Goal: Task Accomplishment & Management: Complete application form

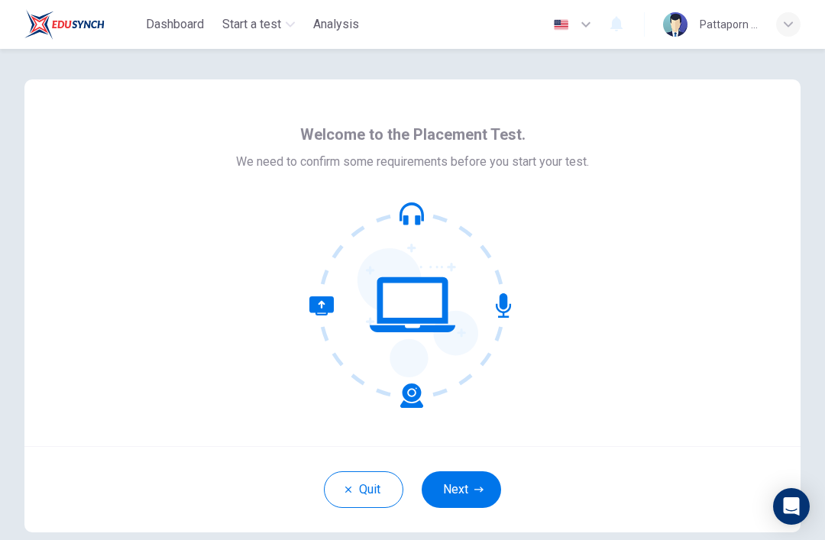
click at [476, 504] on button "Next" at bounding box center [461, 490] width 79 height 37
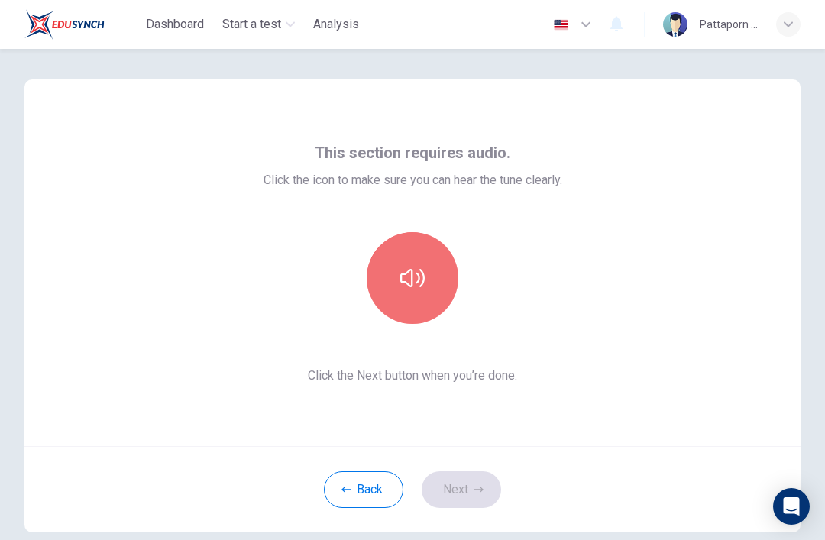
click at [446, 288] on button "button" at bounding box center [413, 278] width 92 height 92
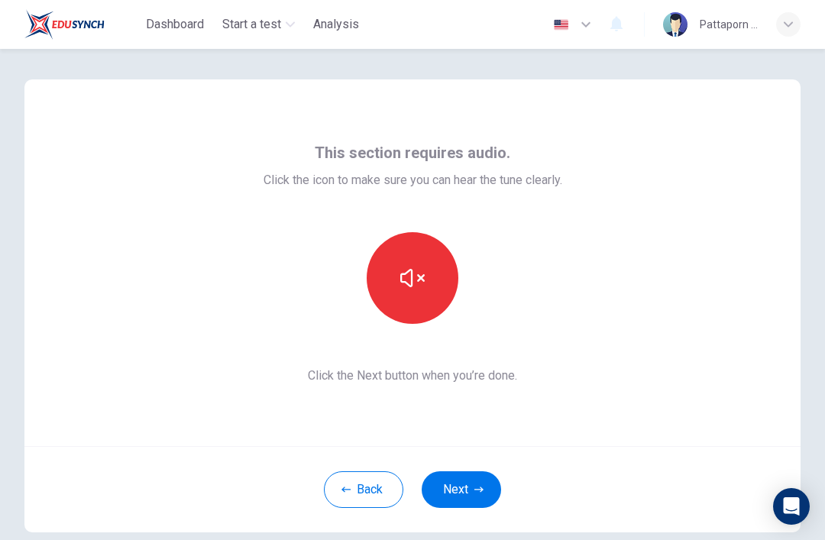
click at [436, 263] on button "button" at bounding box center [413, 278] width 92 height 92
click at [434, 273] on button "button" at bounding box center [413, 278] width 92 height 92
click at [420, 277] on icon "button" at bounding box center [412, 278] width 24 height 18
click at [421, 269] on icon "button" at bounding box center [412, 278] width 24 height 24
click at [418, 271] on icon "button" at bounding box center [412, 278] width 24 height 24
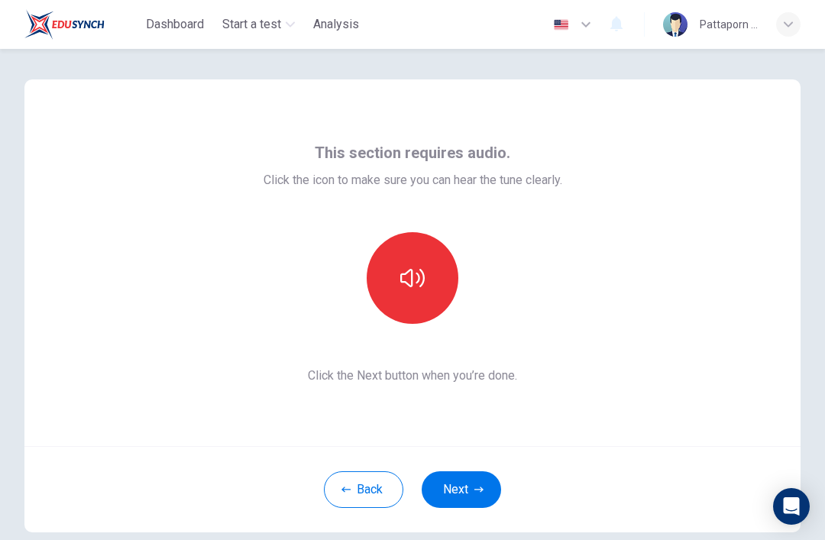
click at [421, 269] on icon "button" at bounding box center [412, 278] width 24 height 24
click at [425, 265] on button "button" at bounding box center [413, 278] width 92 height 92
click at [420, 285] on icon "button" at bounding box center [412, 278] width 24 height 24
click at [423, 287] on icon "button" at bounding box center [412, 278] width 24 height 24
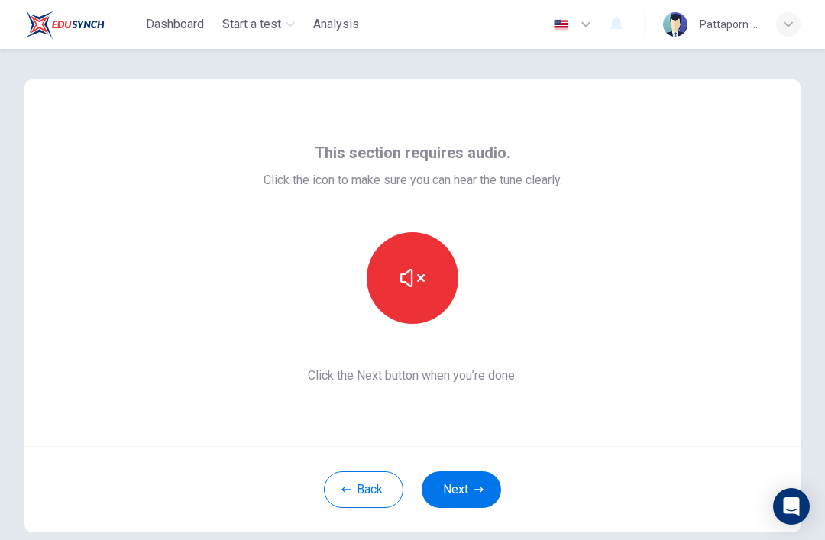
click at [425, 280] on button "button" at bounding box center [413, 278] width 92 height 92
click at [480, 504] on button "Next" at bounding box center [461, 490] width 79 height 37
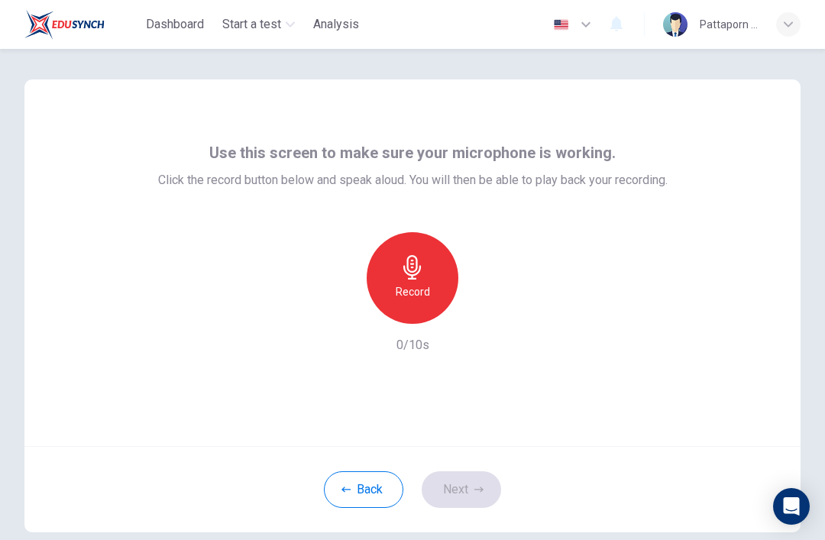
click at [433, 273] on div "Record" at bounding box center [413, 278] width 92 height 92
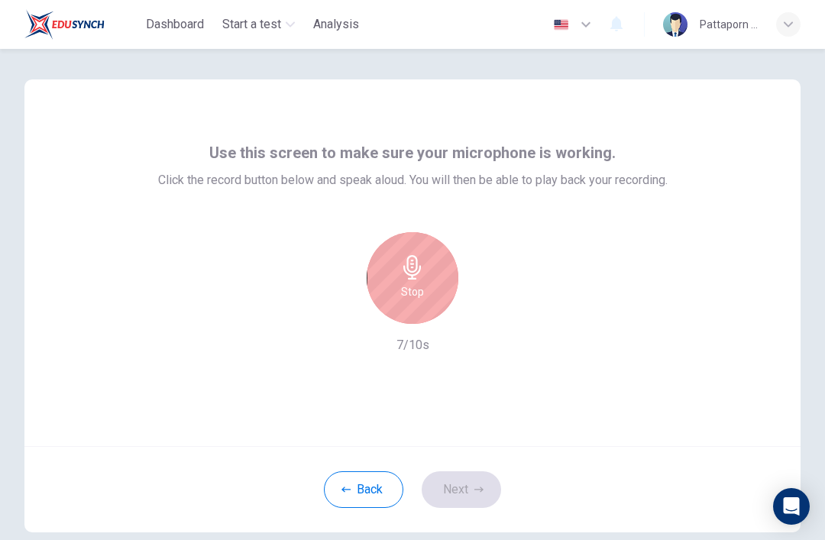
click at [391, 271] on div "Stop" at bounding box center [413, 278] width 92 height 92
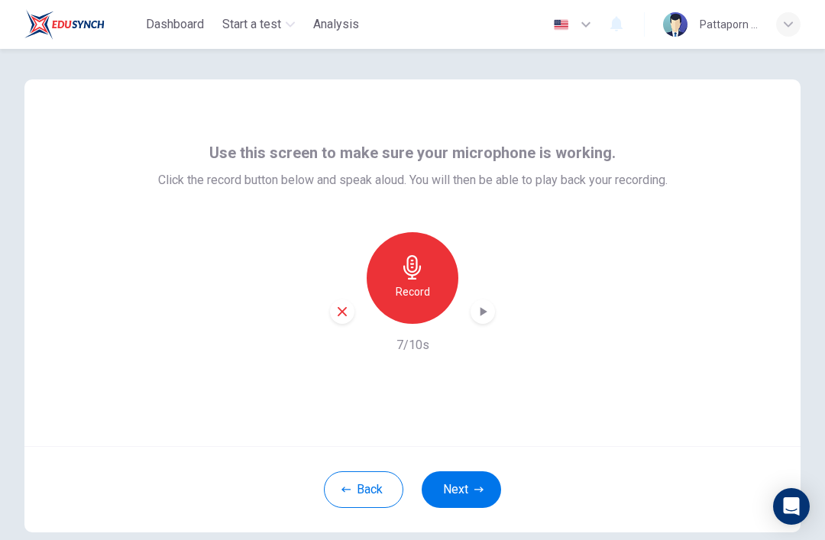
click at [472, 317] on div "button" at bounding box center [483, 312] width 24 height 24
click at [468, 492] on button "Next" at bounding box center [461, 490] width 79 height 37
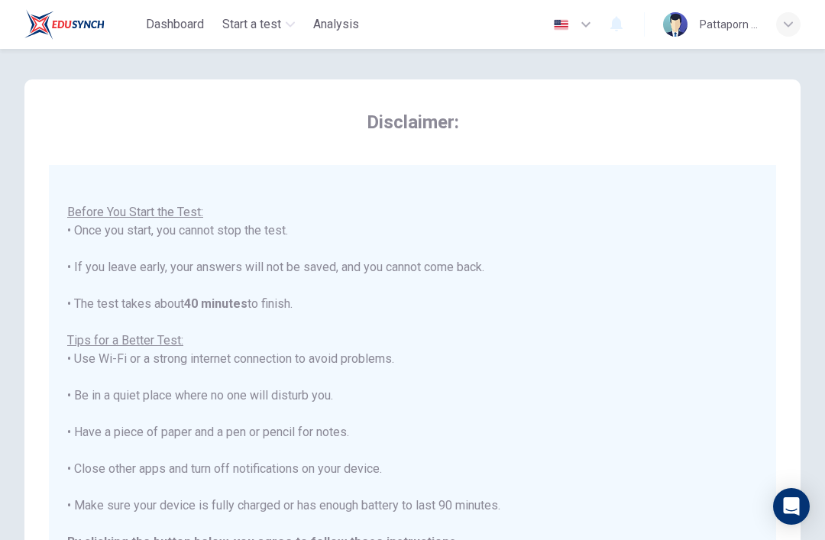
scroll to position [16, 0]
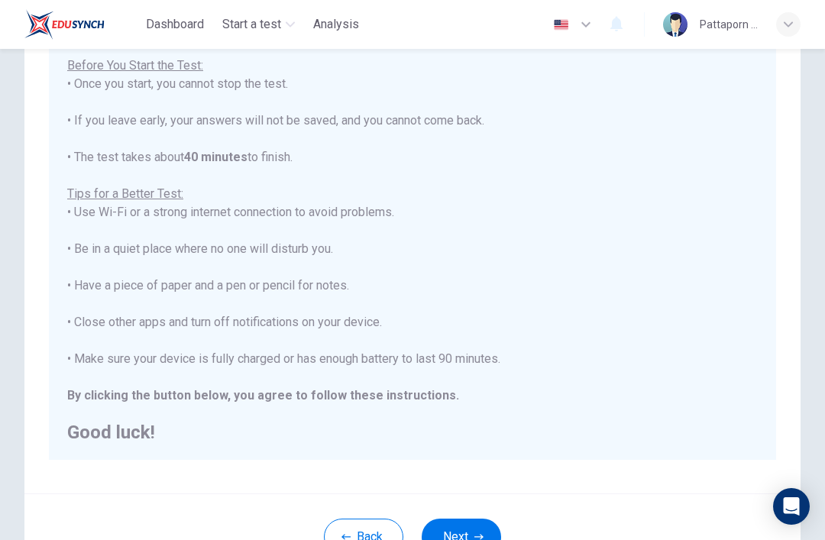
click at [643, 442] on div "You are about to start a Placement Test . Before You Start the Test: • Once you…" at bounding box center [413, 239] width 728 height 442
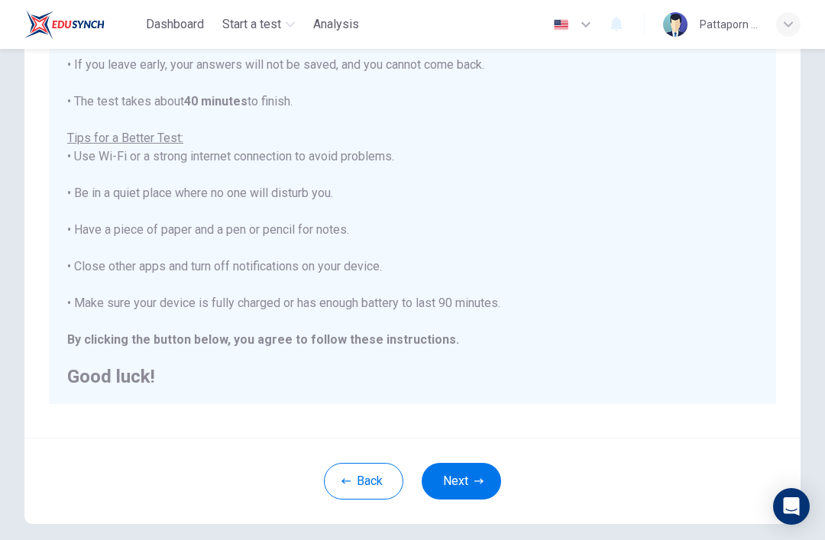
click at [469, 478] on button "Next" at bounding box center [461, 481] width 79 height 37
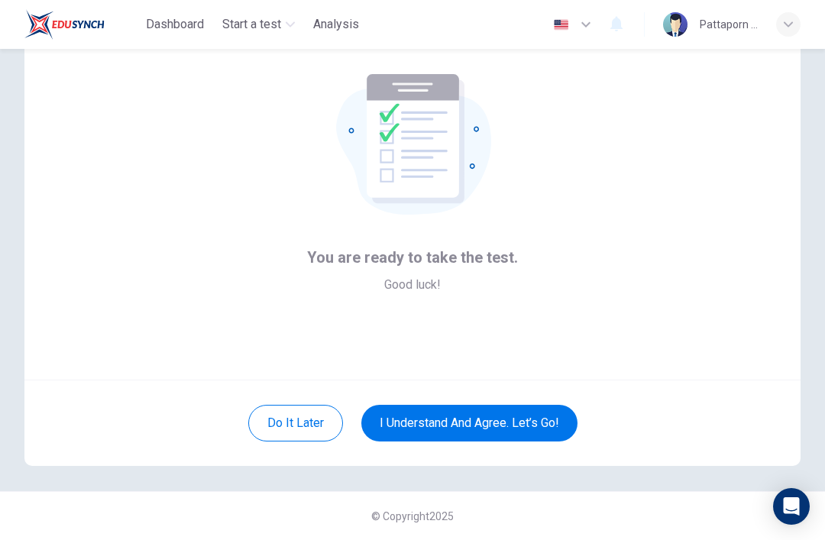
click at [493, 430] on button "I understand and agree. Let’s go!" at bounding box center [469, 423] width 216 height 37
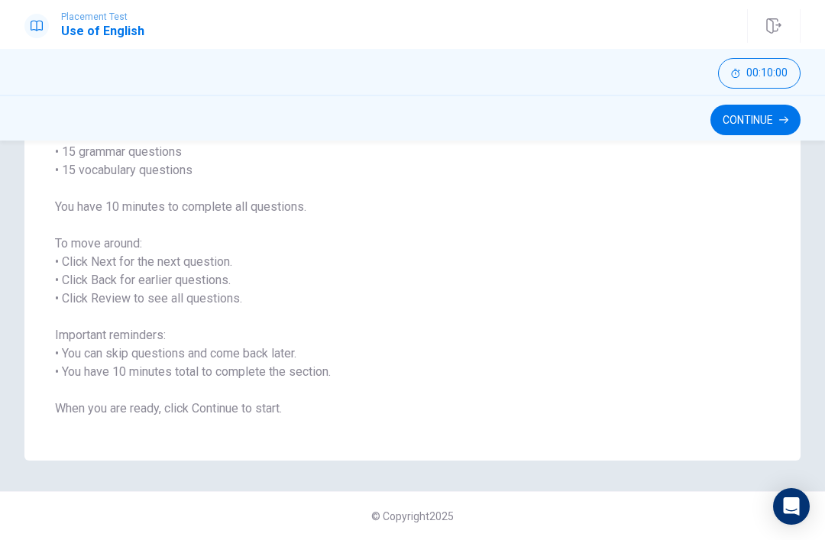
scroll to position [144, 0]
click at [762, 122] on button "Continue" at bounding box center [756, 120] width 90 height 31
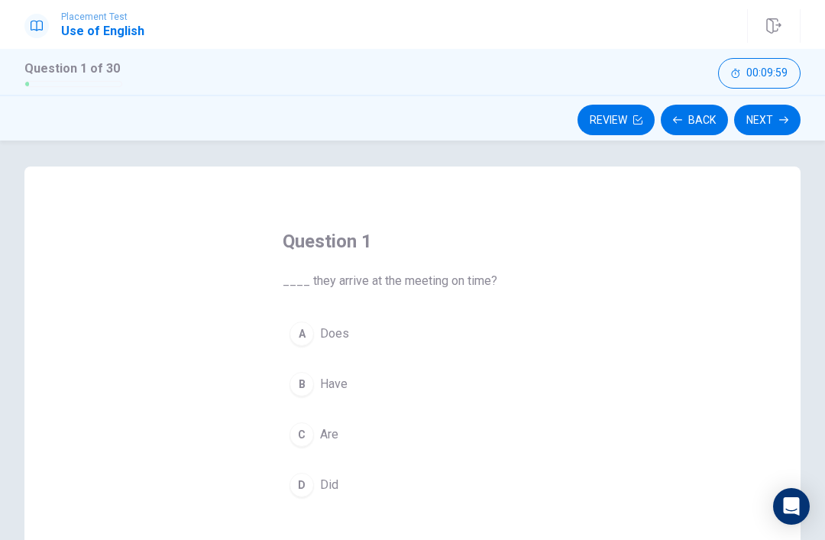
scroll to position [36, 0]
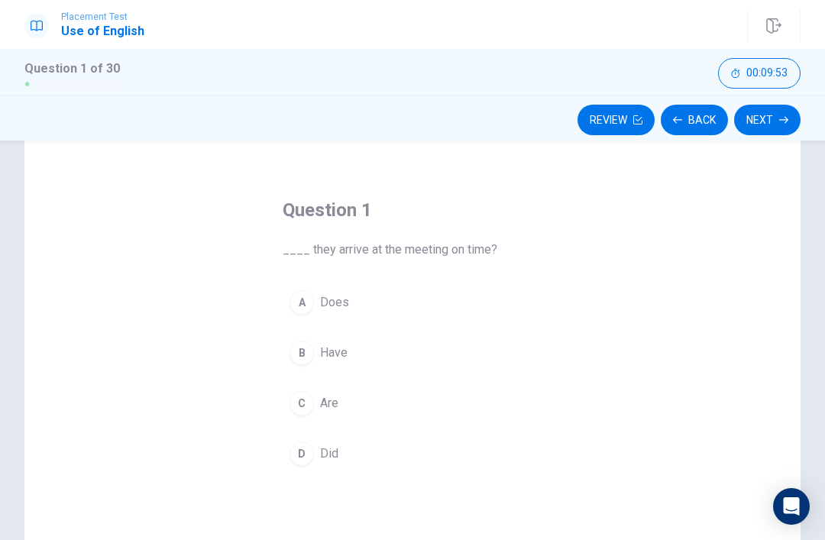
click at [309, 420] on button "C Are" at bounding box center [413, 403] width 260 height 38
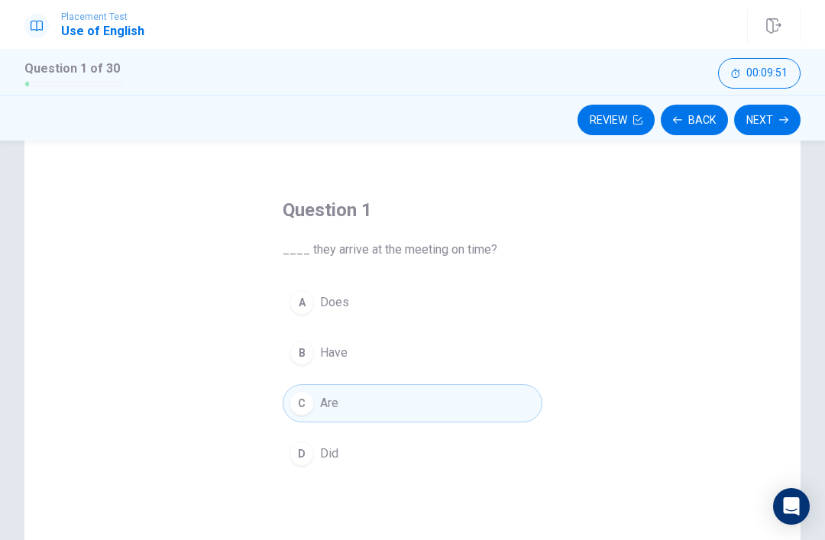
click at [393, 389] on button "C Are" at bounding box center [413, 403] width 260 height 38
click at [394, 361] on button "B Have" at bounding box center [413, 353] width 260 height 38
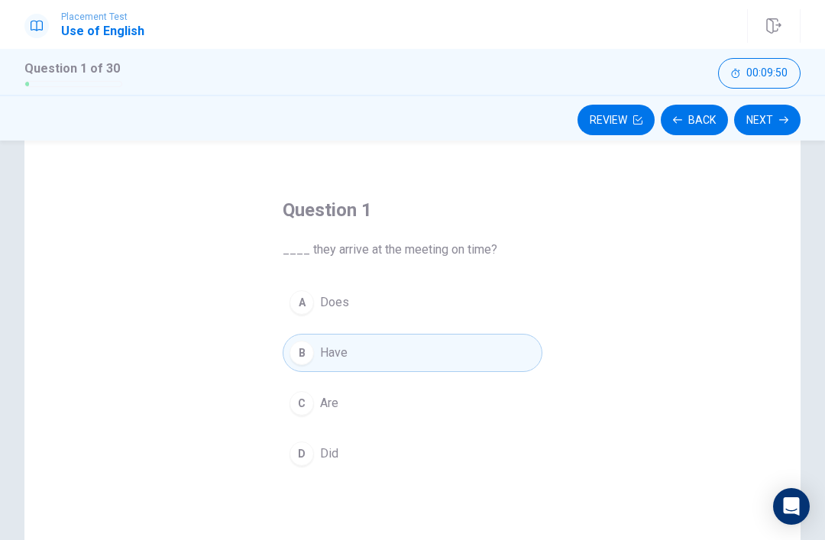
click at [411, 313] on button "A Does" at bounding box center [413, 303] width 260 height 38
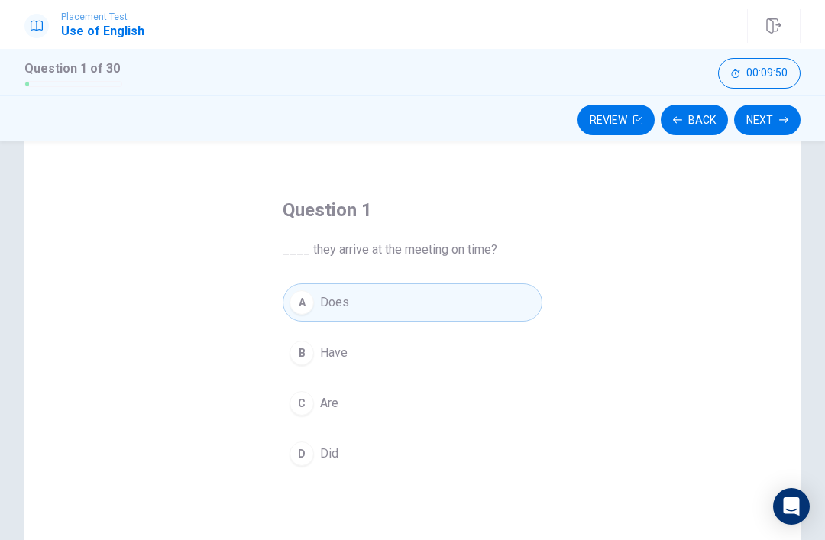
click at [407, 451] on button "D Did" at bounding box center [413, 454] width 260 height 38
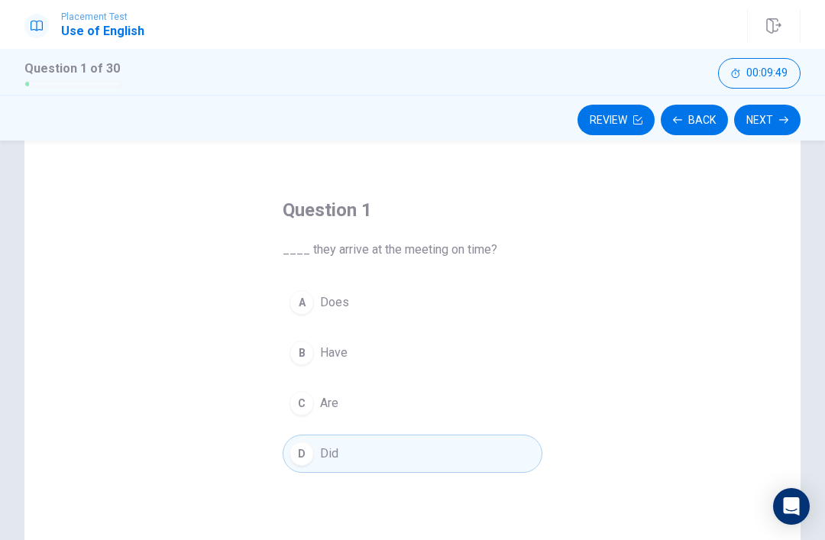
click at [417, 407] on button "C Are" at bounding box center [413, 403] width 260 height 38
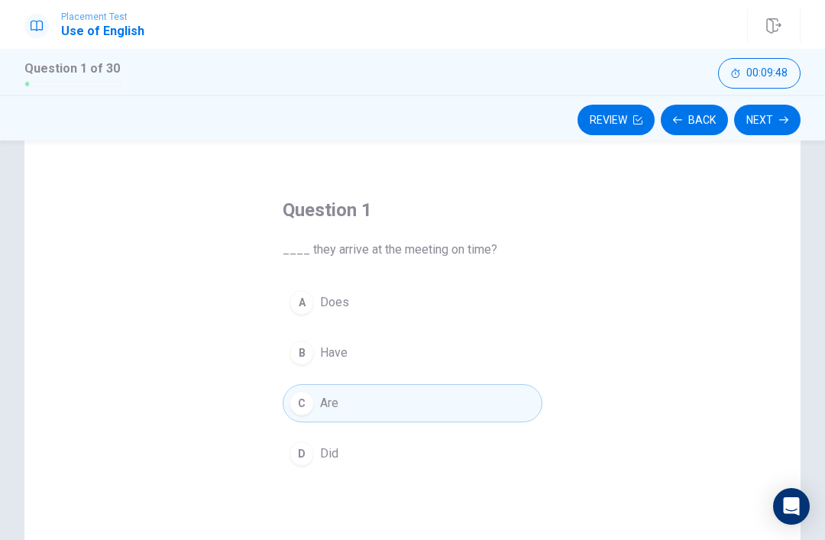
click at [429, 461] on button "D Did" at bounding box center [413, 454] width 260 height 38
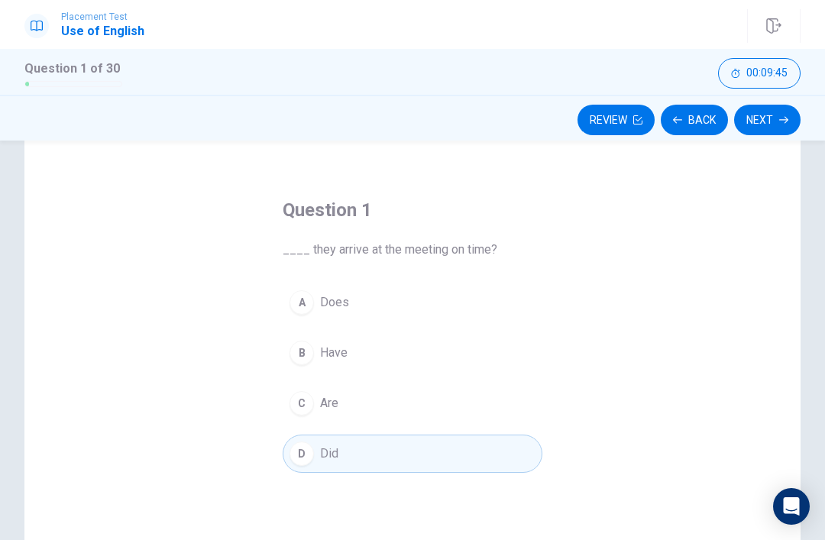
click at [365, 407] on button "C Are" at bounding box center [413, 403] width 260 height 38
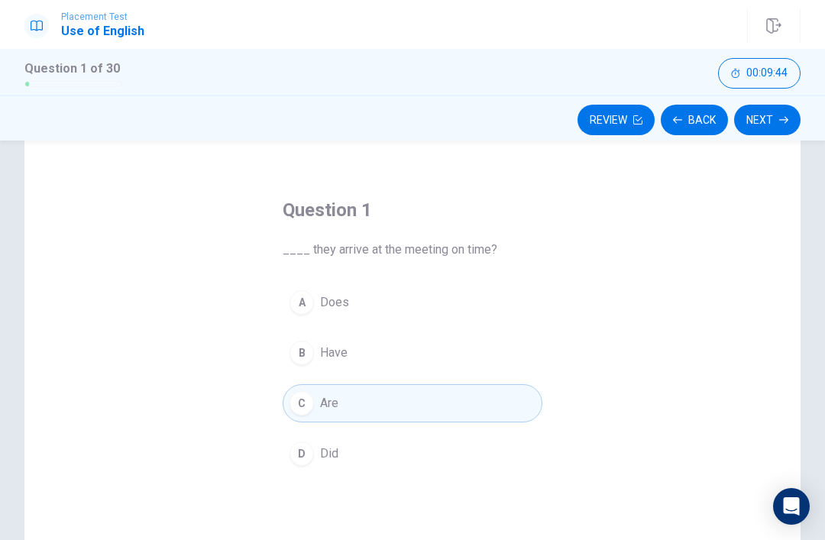
click at [773, 115] on button "Next" at bounding box center [767, 120] width 66 height 31
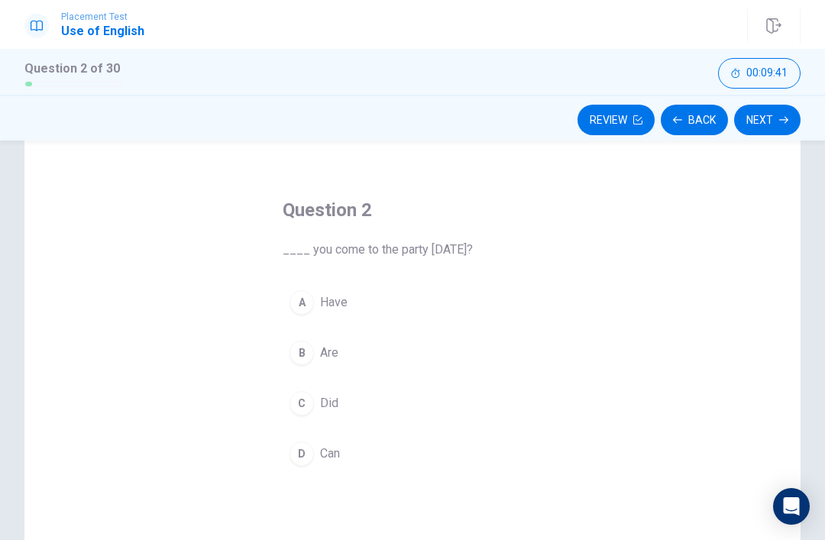
click at [340, 472] on button "D Can" at bounding box center [413, 454] width 260 height 38
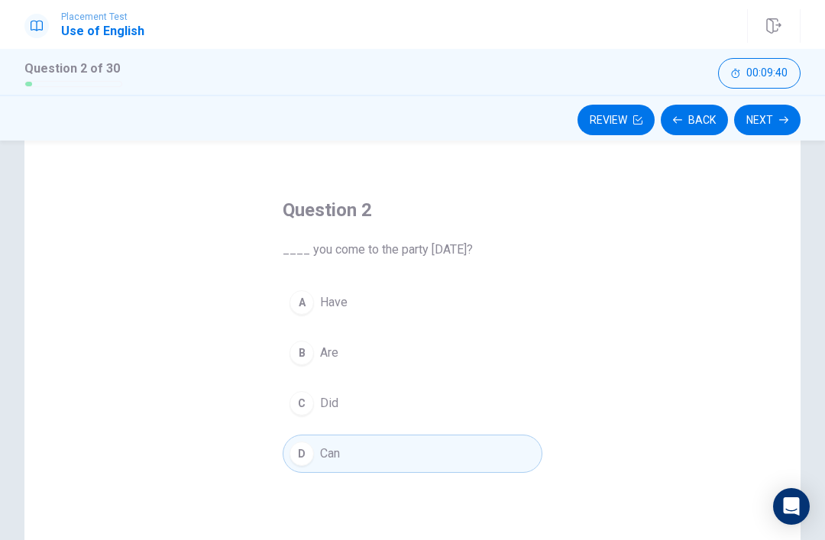
click at [764, 121] on button "Next" at bounding box center [767, 120] width 66 height 31
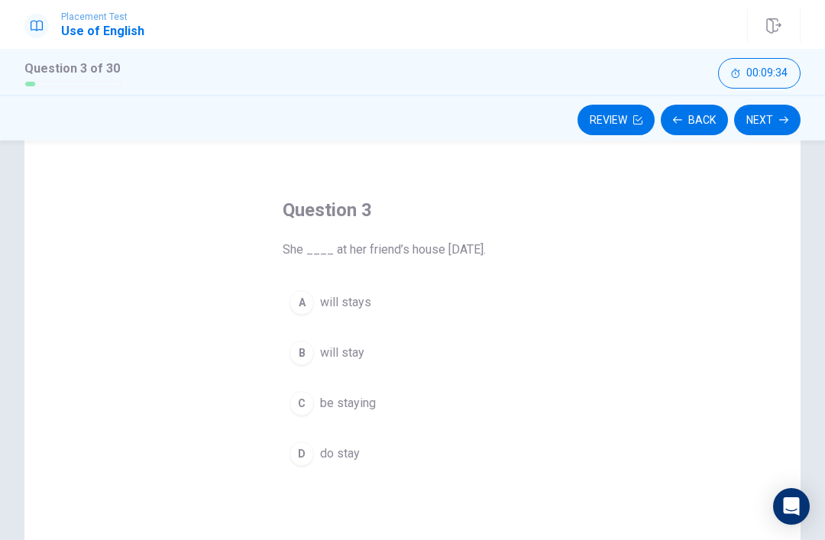
click at [360, 362] on button "B will stay" at bounding box center [413, 353] width 260 height 38
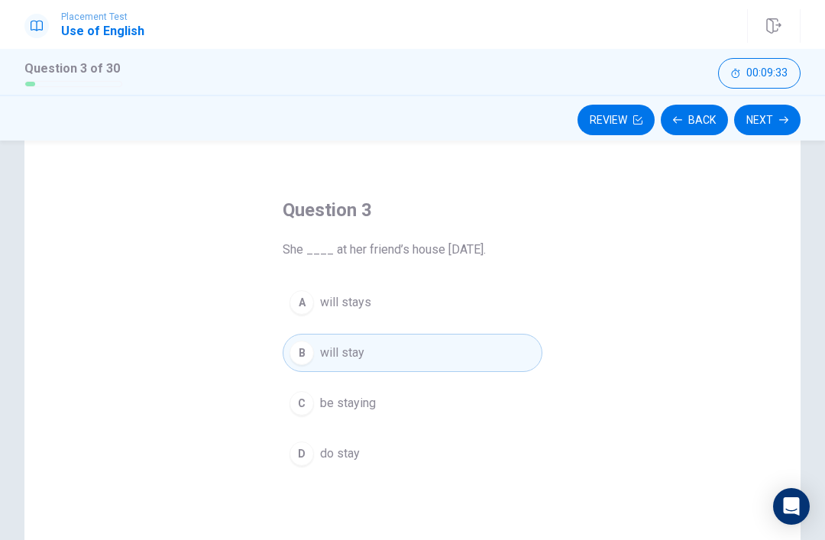
click at [775, 115] on button "Next" at bounding box center [767, 120] width 66 height 31
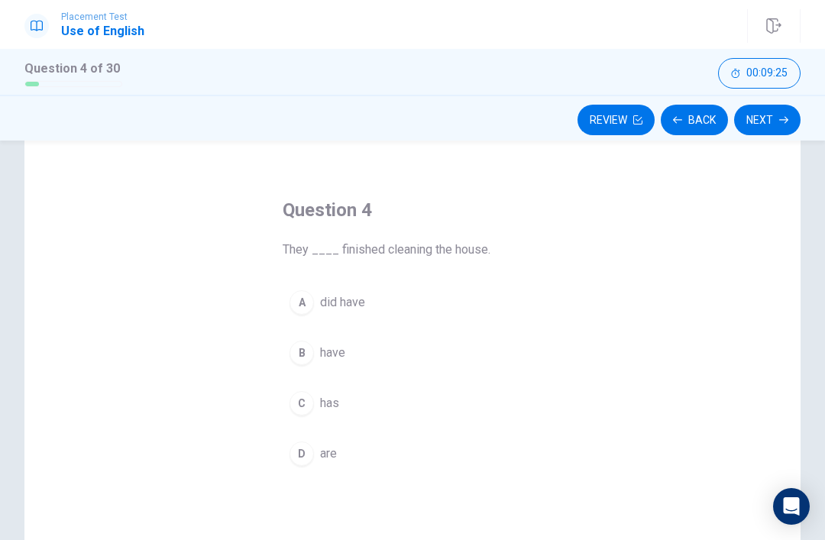
click at [339, 356] on span "have" at bounding box center [332, 353] width 25 height 18
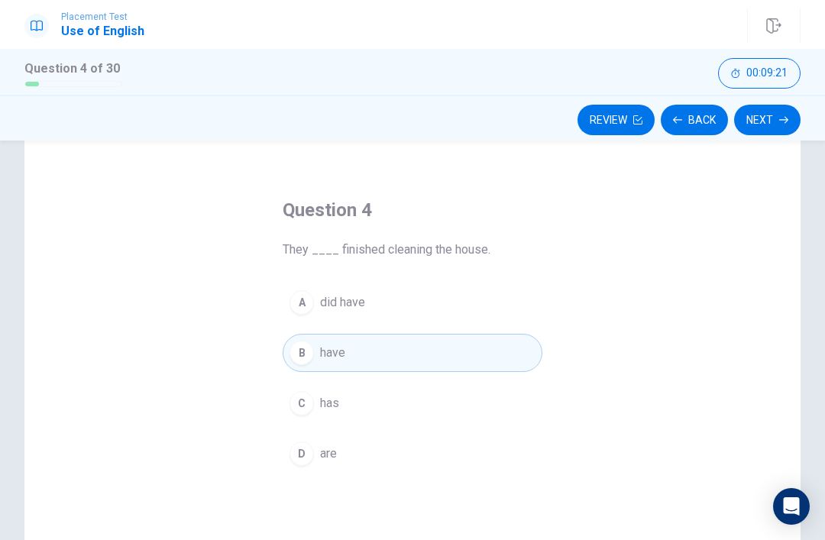
click at [768, 114] on button "Next" at bounding box center [767, 120] width 66 height 31
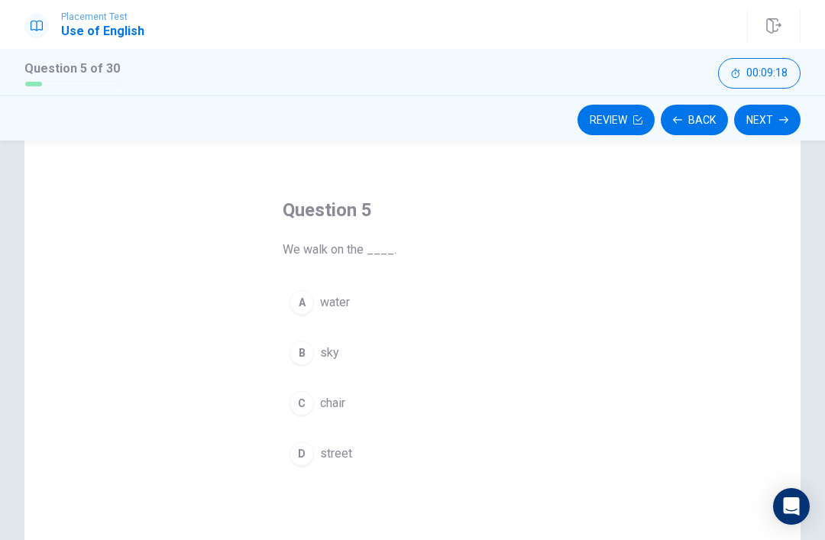
click at [347, 452] on span "street" at bounding box center [336, 454] width 32 height 18
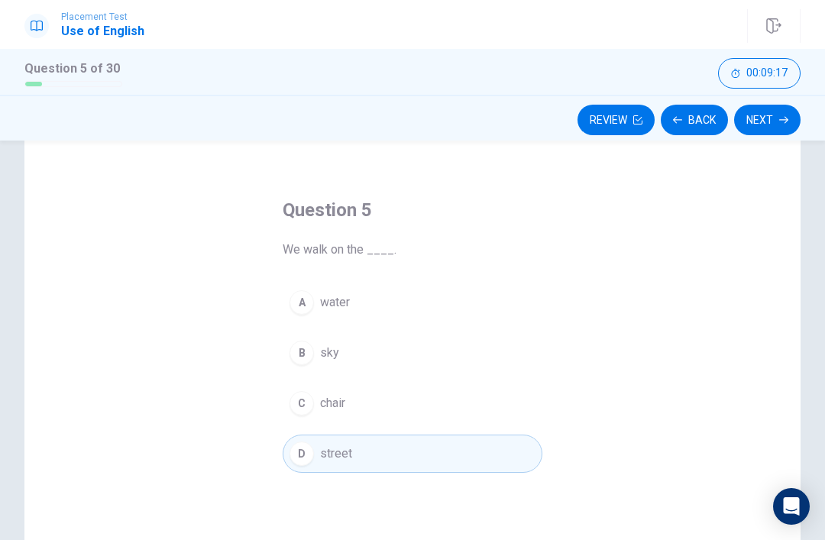
click at [776, 120] on button "Next" at bounding box center [767, 120] width 66 height 31
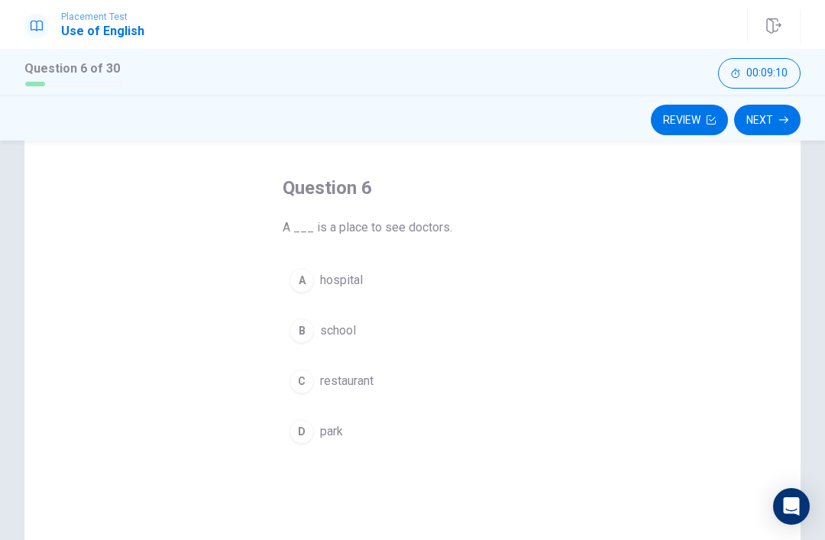
scroll to position [55, 0]
click at [365, 295] on button "A hospital" at bounding box center [413, 283] width 260 height 38
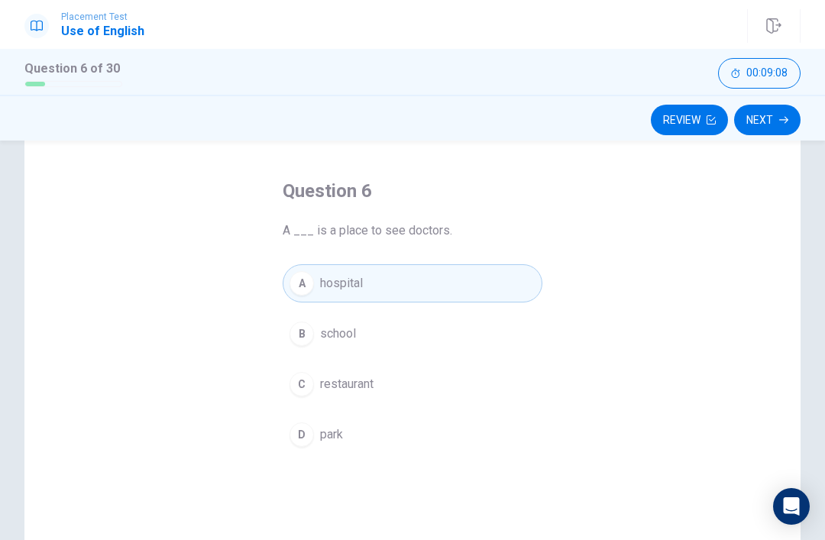
click at [784, 112] on button "Next" at bounding box center [767, 120] width 66 height 31
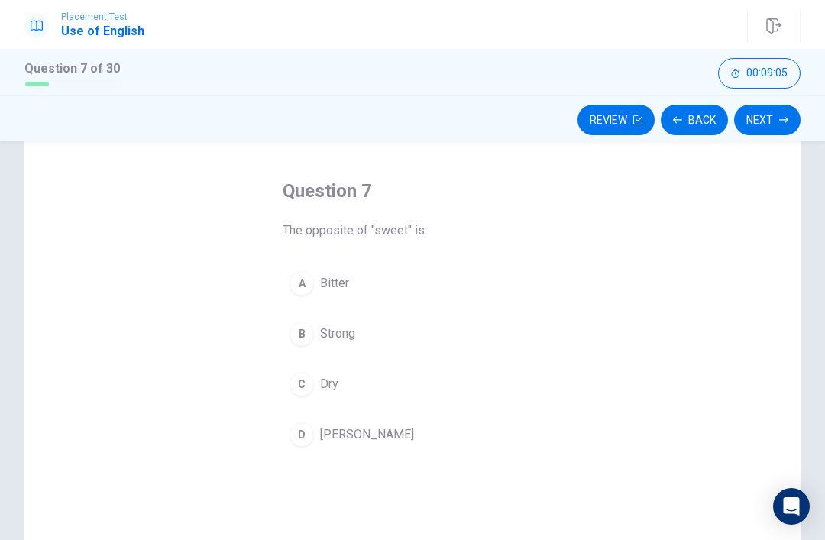
click at [392, 287] on button "A Bitter" at bounding box center [413, 283] width 260 height 38
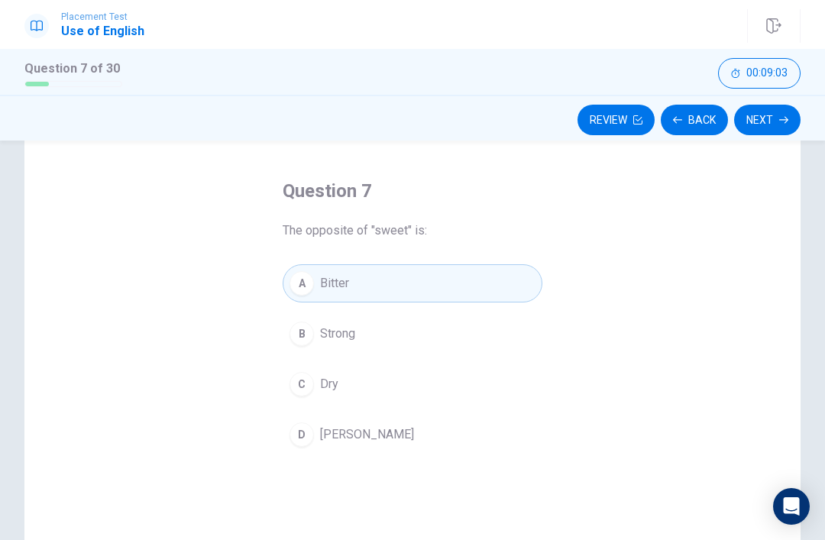
click at [780, 131] on button "Next" at bounding box center [767, 120] width 66 height 31
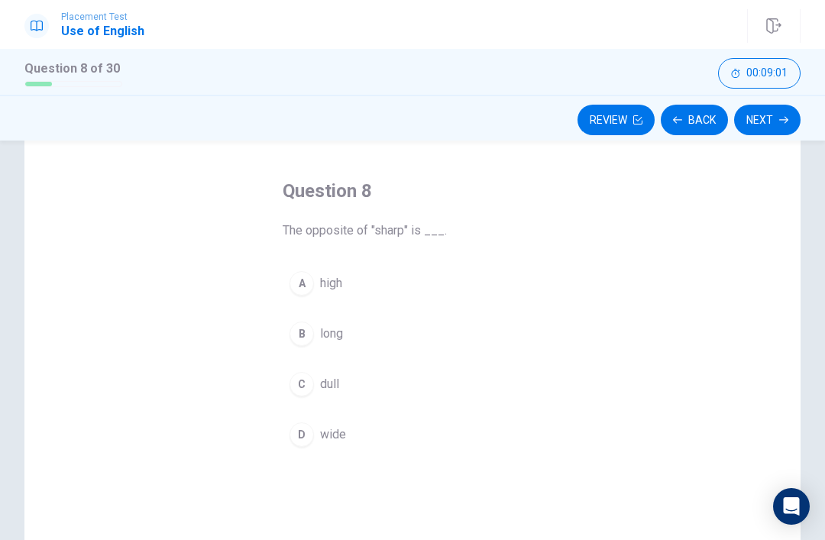
click at [375, 396] on button "C dull" at bounding box center [413, 384] width 260 height 38
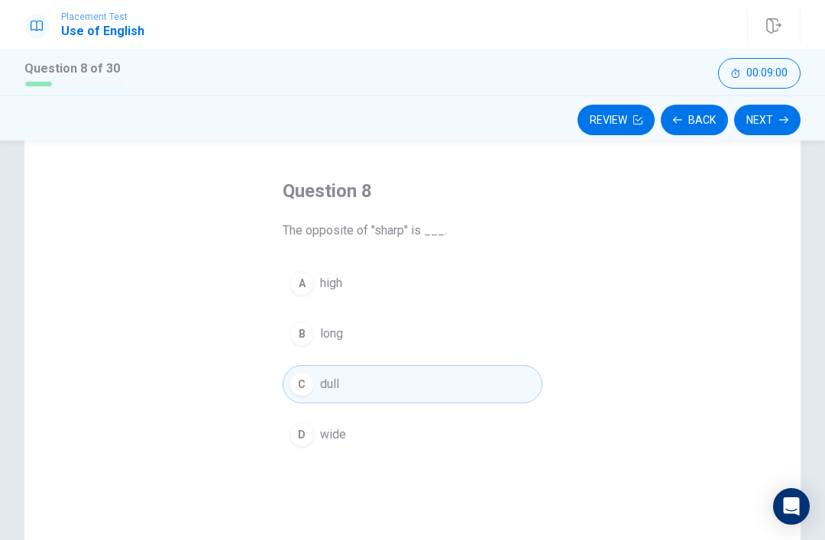
click at [770, 117] on button "Next" at bounding box center [767, 120] width 66 height 31
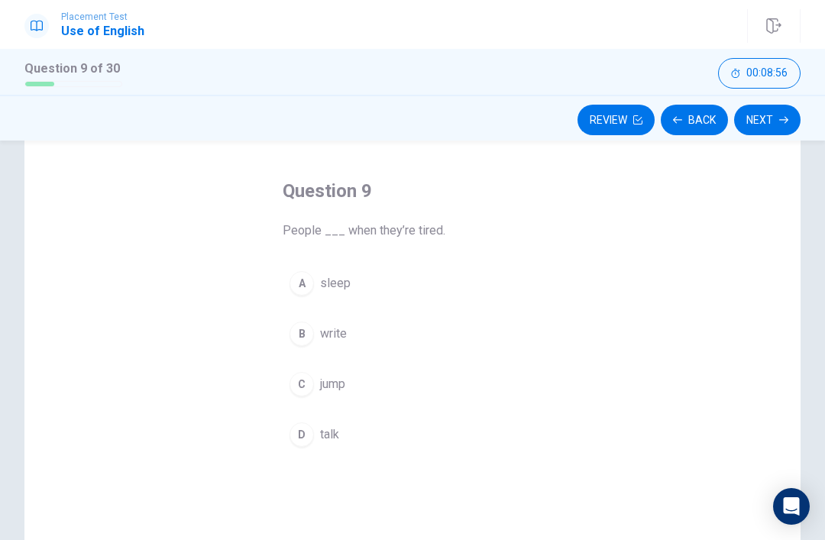
click at [349, 285] on span "sleep" at bounding box center [335, 283] width 31 height 18
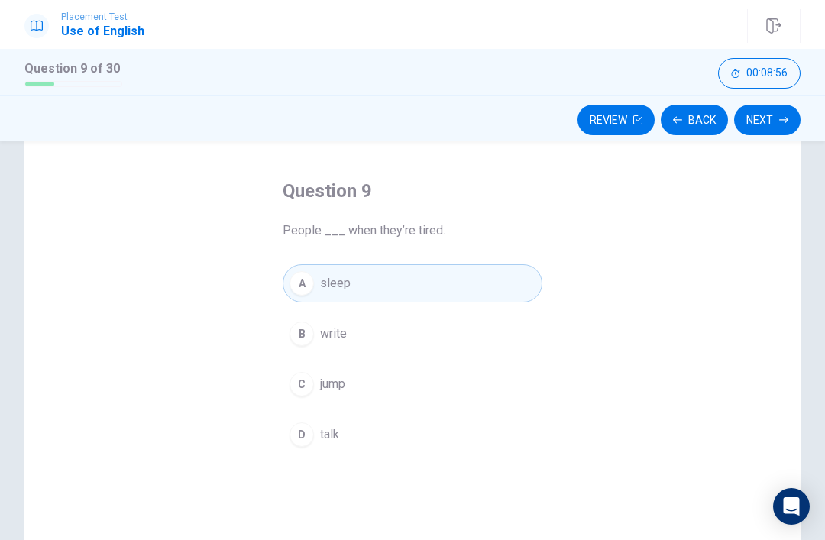
click at [789, 116] on button "Next" at bounding box center [767, 120] width 66 height 31
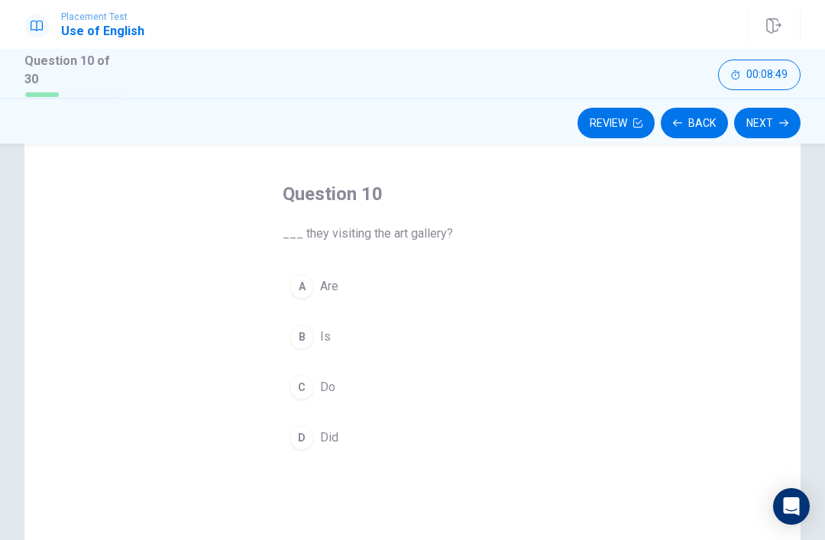
click at [336, 388] on button "C Do" at bounding box center [413, 387] width 260 height 38
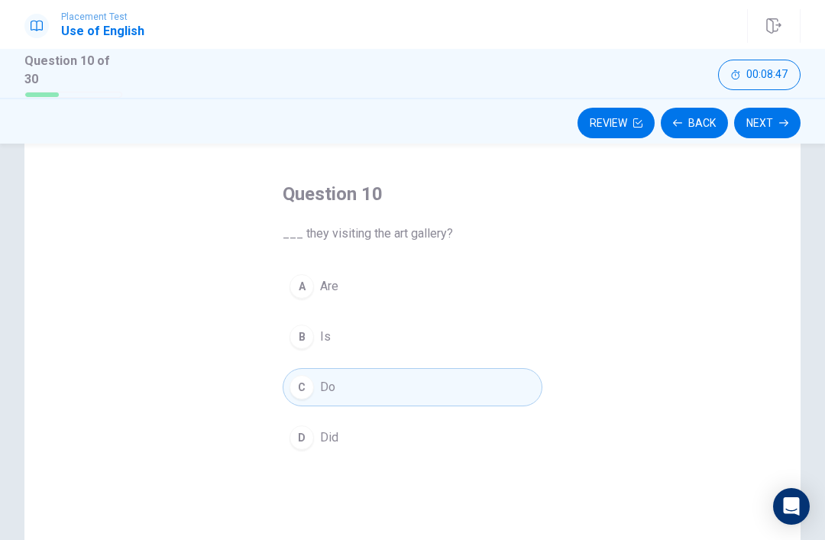
click at [770, 122] on button "Next" at bounding box center [767, 123] width 66 height 31
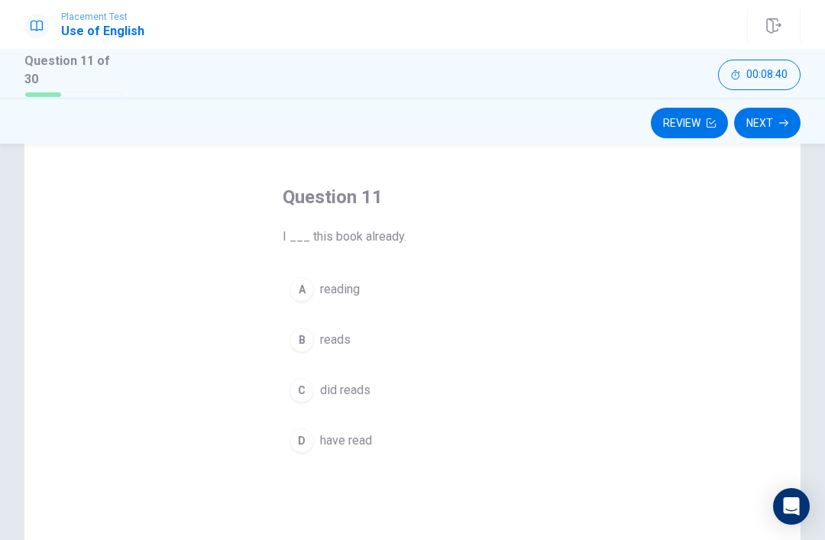
scroll to position [51, 0]
click at [351, 339] on button "B reads" at bounding box center [413, 341] width 260 height 38
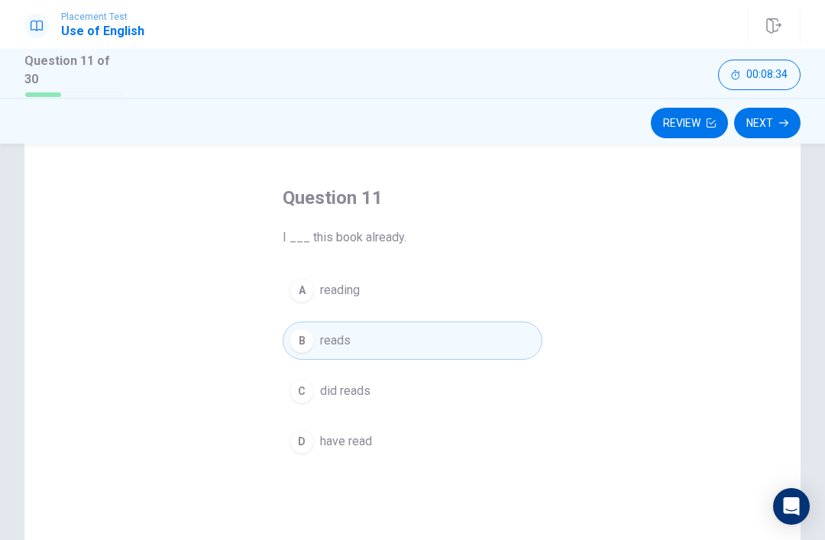
click at [773, 116] on button "Next" at bounding box center [767, 123] width 66 height 31
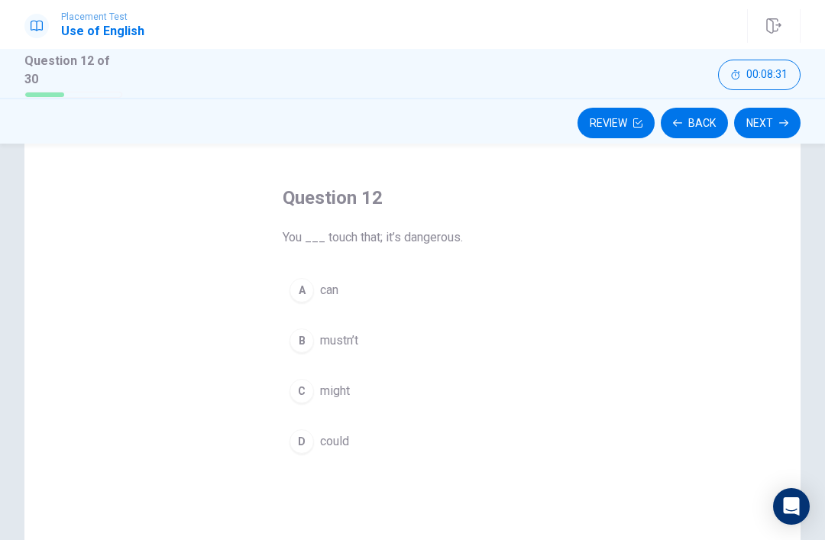
click at [347, 347] on button "B mustn’t" at bounding box center [413, 341] width 260 height 38
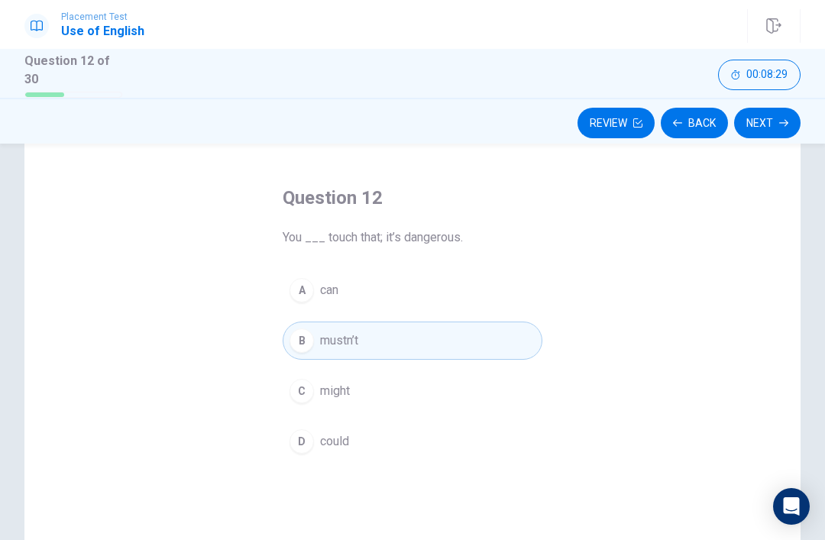
click at [779, 118] on icon "button" at bounding box center [783, 122] width 9 height 9
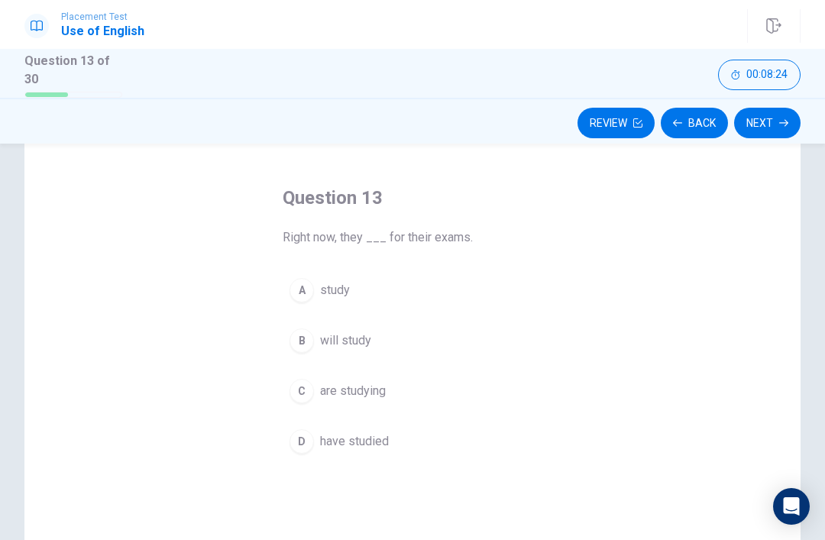
click at [366, 388] on span "are studying" at bounding box center [353, 391] width 66 height 18
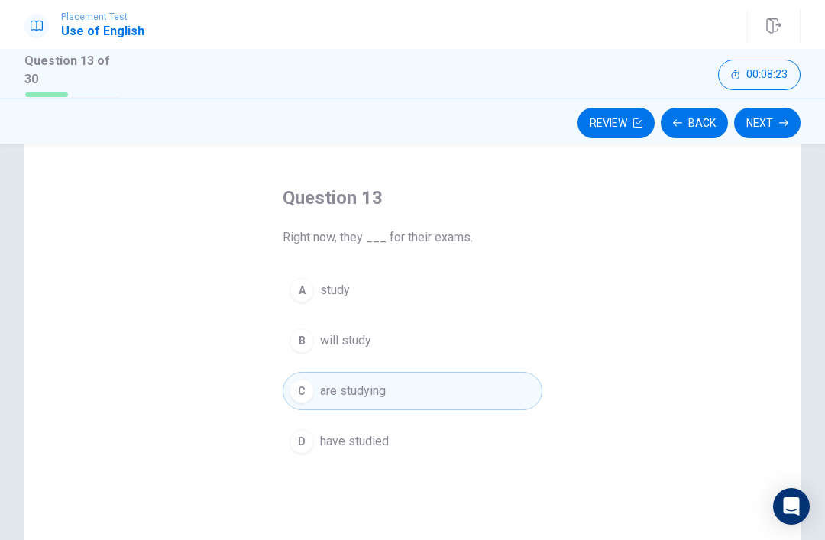
click at [775, 126] on button "Next" at bounding box center [767, 123] width 66 height 31
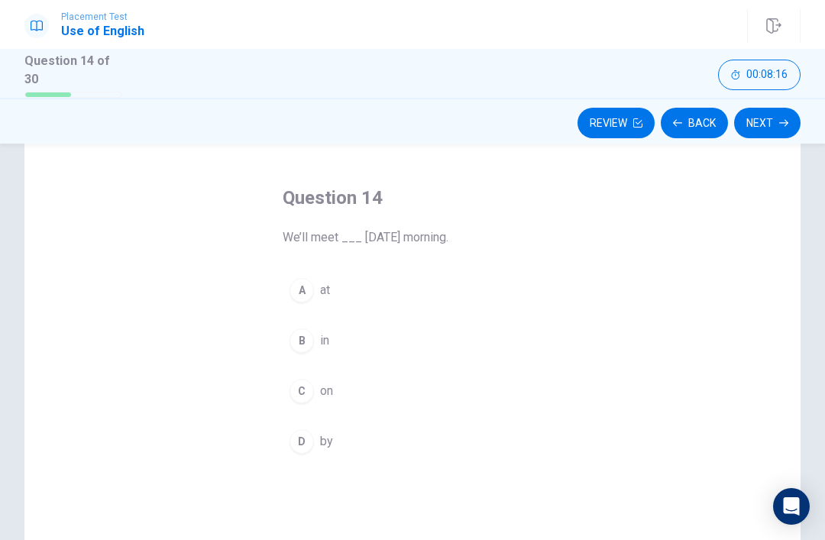
click at [303, 397] on div "C" at bounding box center [302, 391] width 24 height 24
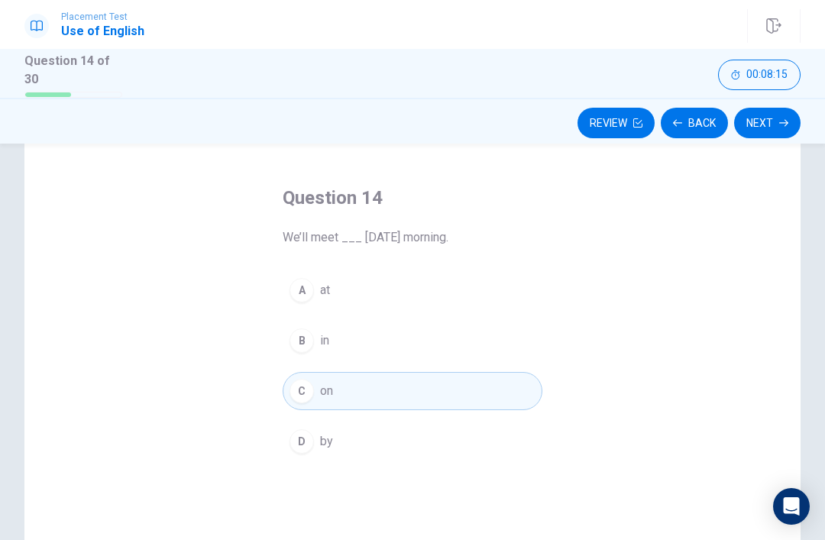
click at [794, 117] on button "Next" at bounding box center [767, 123] width 66 height 31
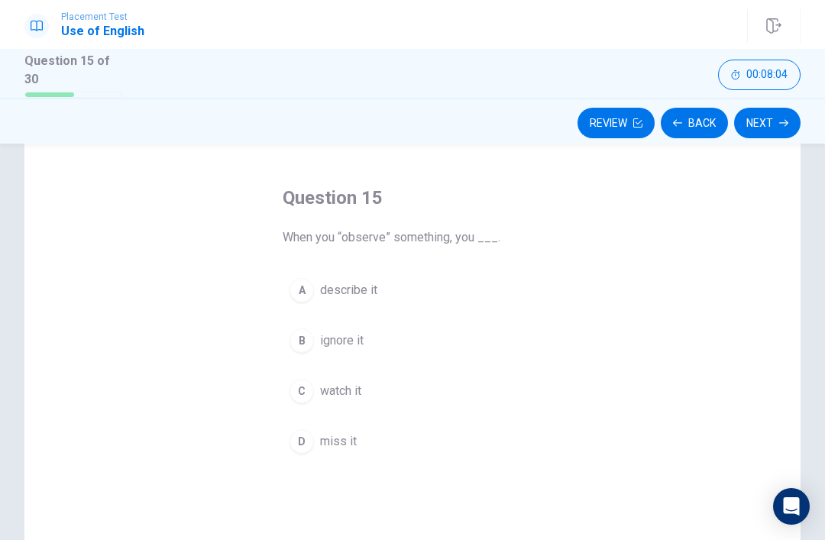
click at [365, 382] on button "C watch it" at bounding box center [413, 391] width 260 height 38
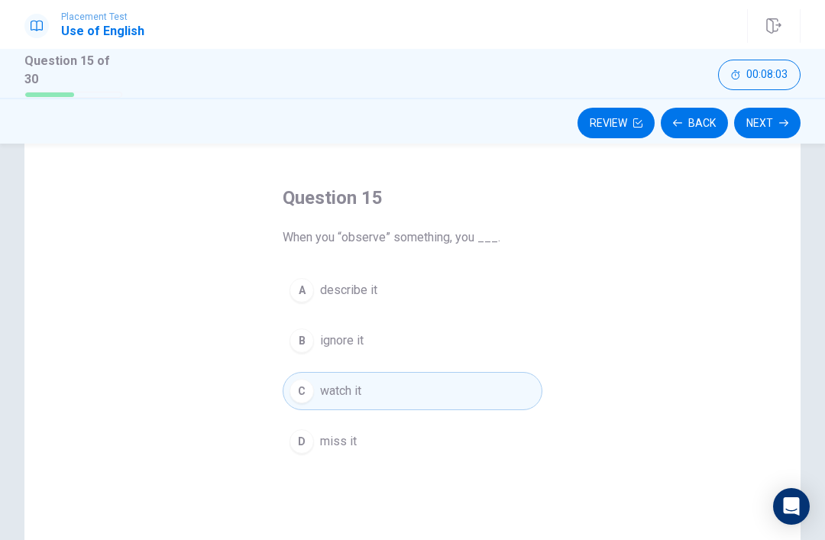
click at [412, 287] on button "A describe it" at bounding box center [413, 290] width 260 height 38
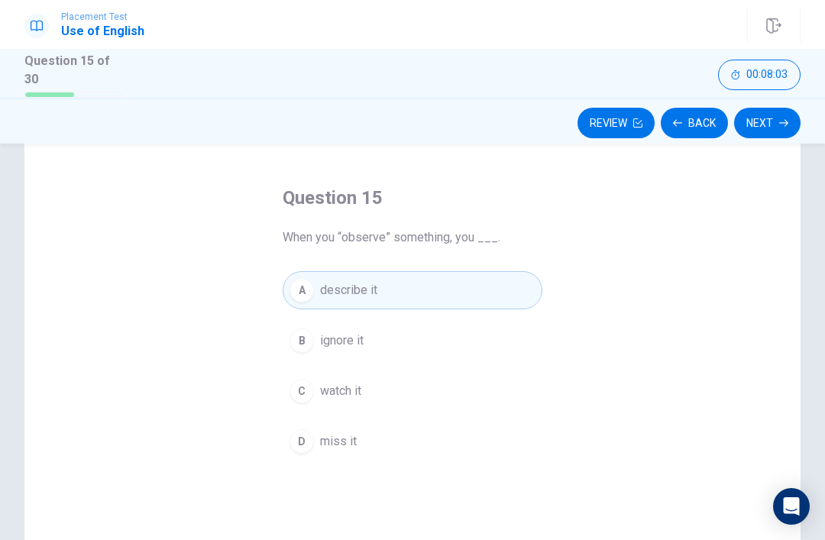
click at [386, 384] on button "C watch it" at bounding box center [413, 391] width 260 height 38
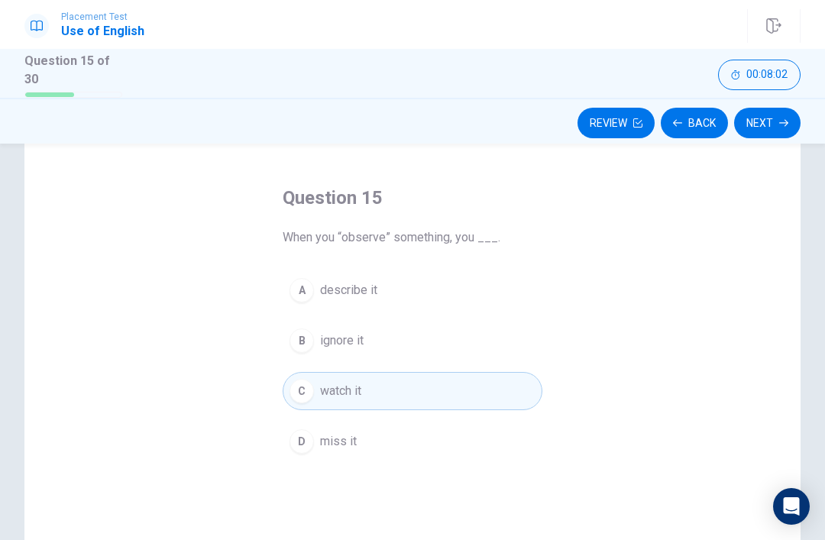
click at [786, 120] on icon "button" at bounding box center [783, 123] width 9 height 7
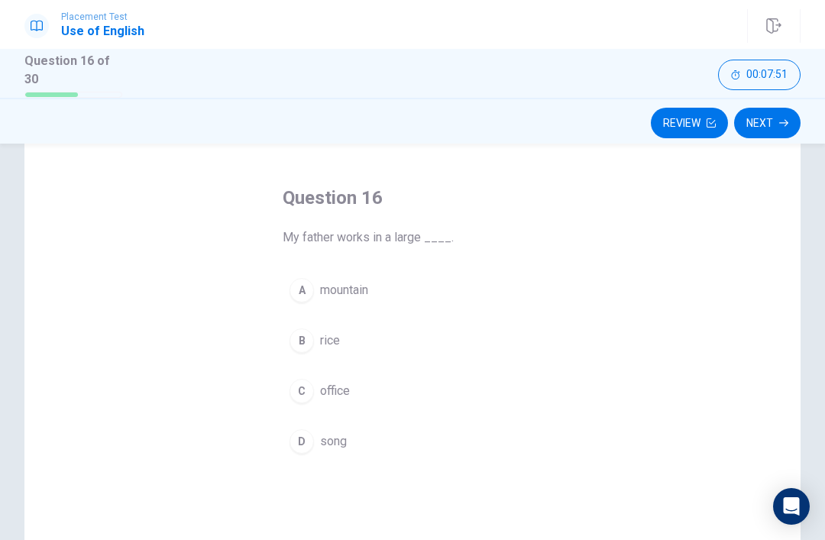
click at [343, 382] on span "office" at bounding box center [335, 391] width 30 height 18
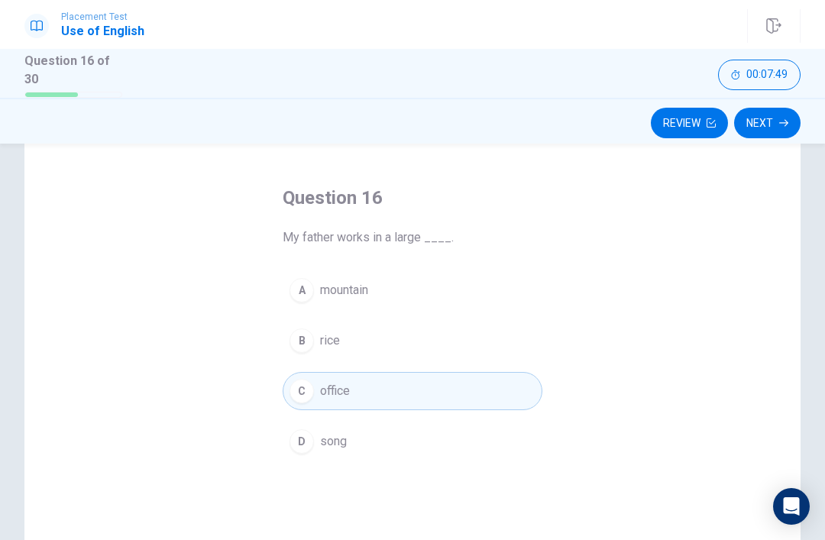
click at [773, 125] on button "Next" at bounding box center [767, 123] width 66 height 31
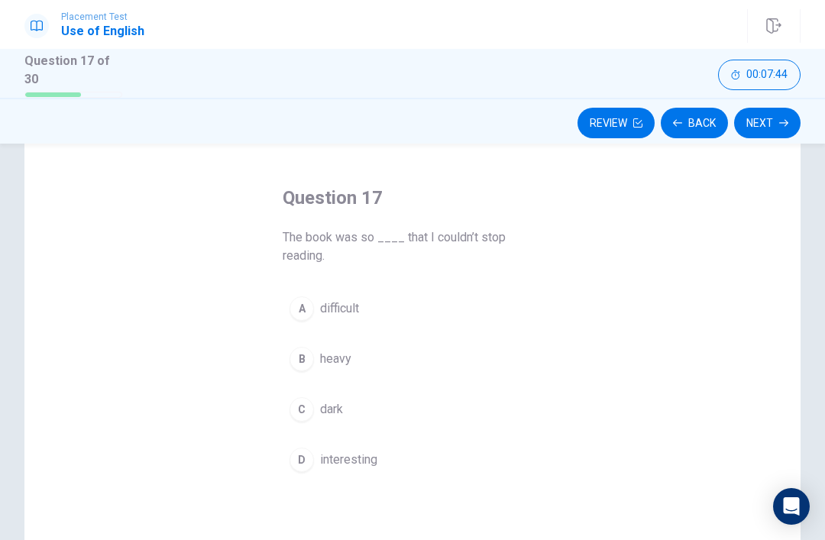
click at [361, 470] on button "D interesting" at bounding box center [413, 460] width 260 height 38
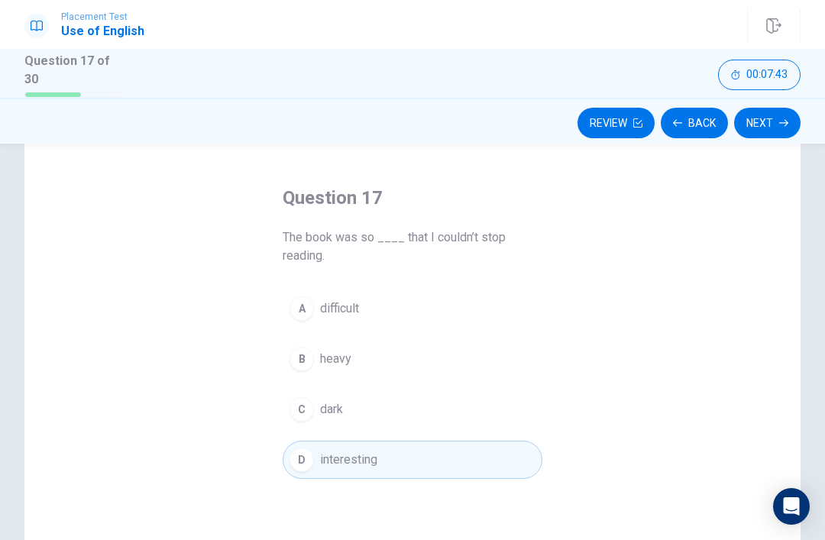
click at [776, 117] on button "Next" at bounding box center [767, 123] width 66 height 31
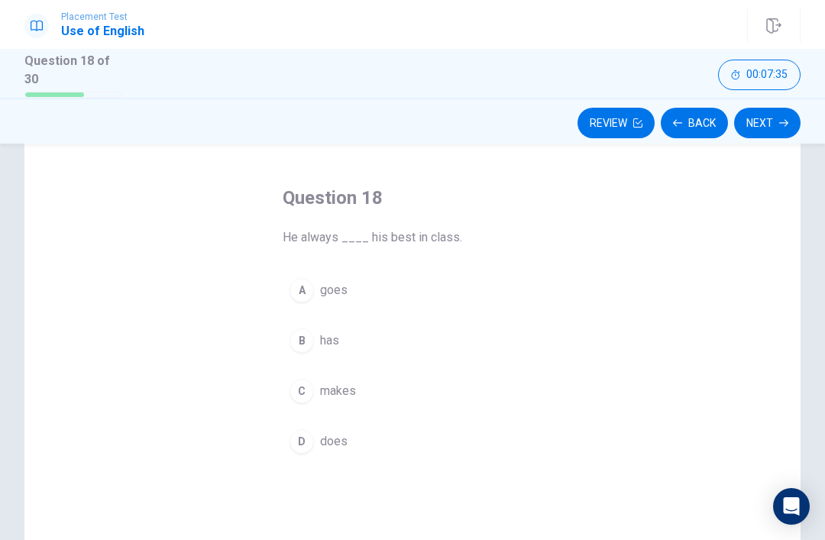
click at [366, 446] on button "D does" at bounding box center [413, 442] width 260 height 38
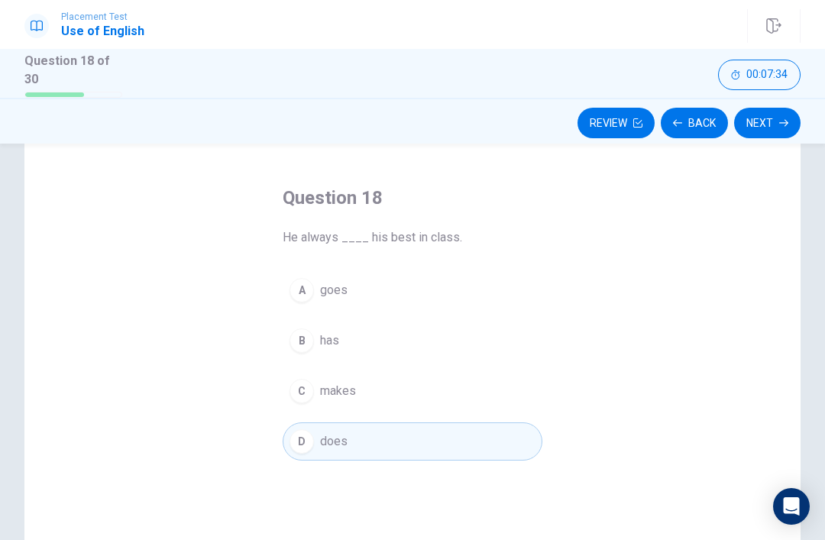
click at [773, 119] on button "Next" at bounding box center [767, 123] width 66 height 31
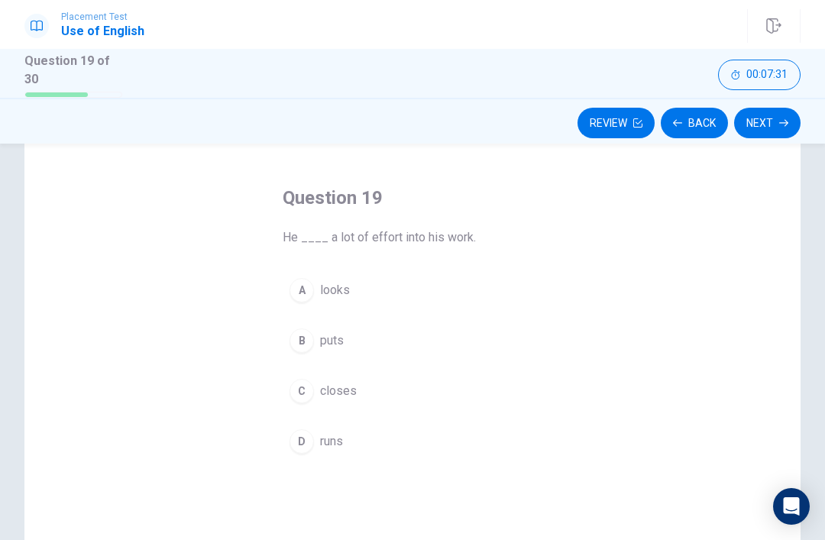
click at [378, 336] on button "B puts" at bounding box center [413, 341] width 260 height 38
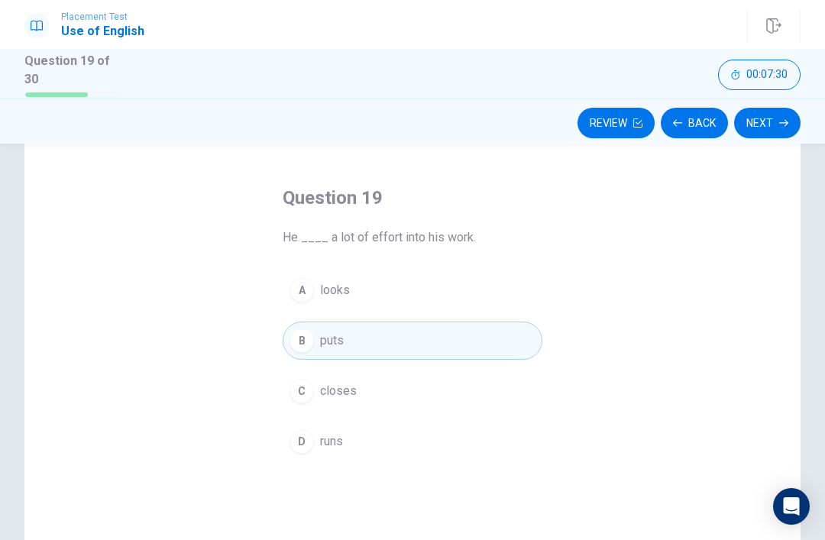
click at [783, 118] on icon "button" at bounding box center [783, 122] width 9 height 9
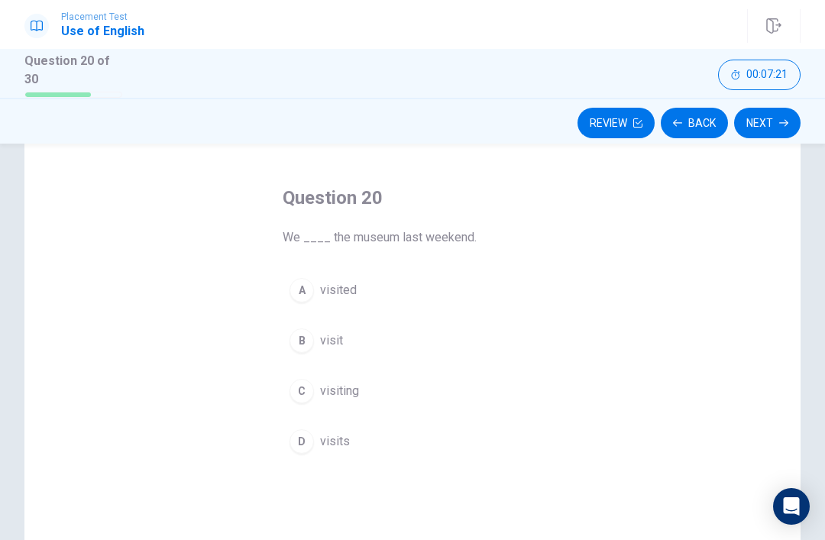
click at [347, 296] on span "visited" at bounding box center [338, 290] width 37 height 18
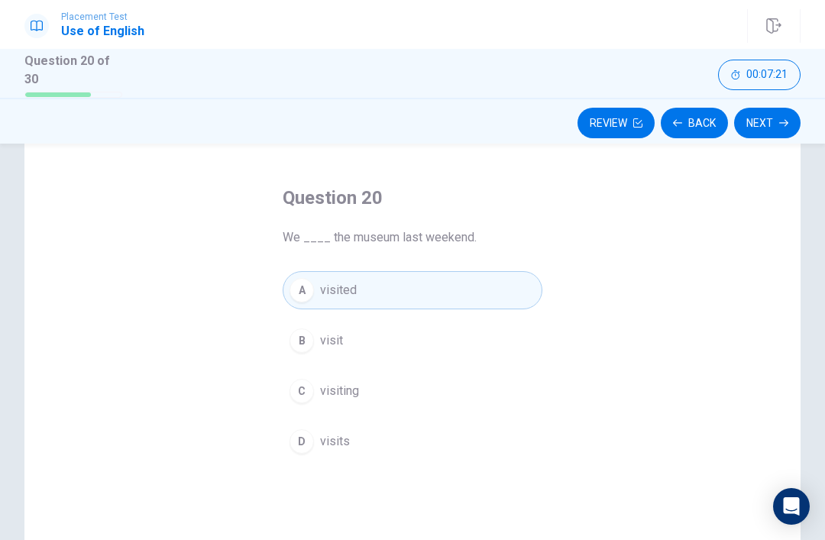
click at [777, 132] on button "Next" at bounding box center [767, 123] width 66 height 31
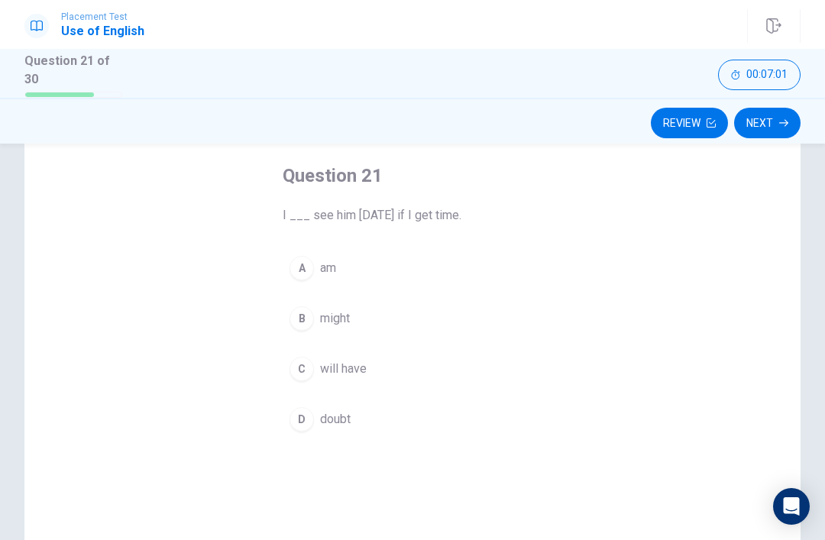
scroll to position [73, 0]
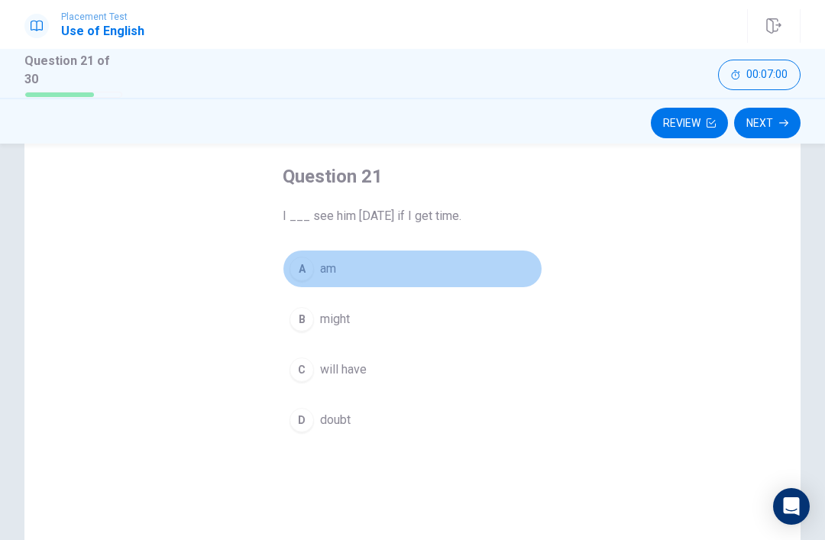
click at [322, 277] on button "A am" at bounding box center [413, 269] width 260 height 38
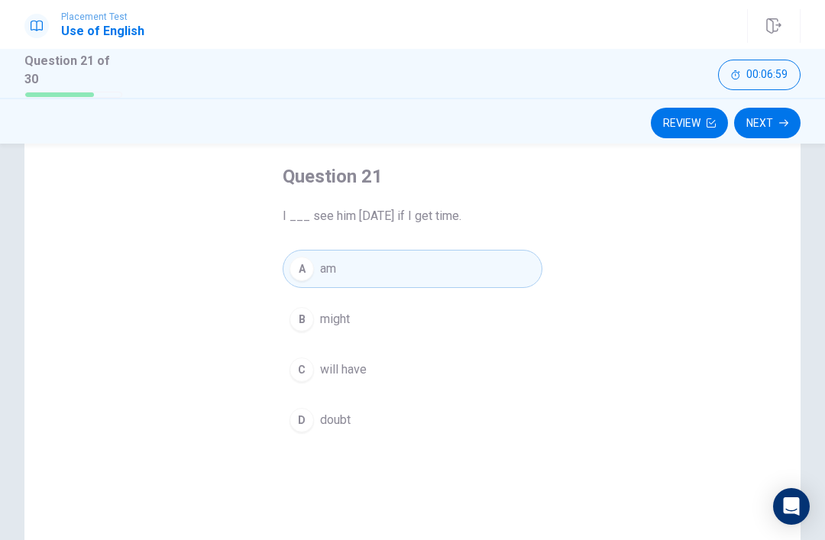
click at [374, 322] on button "B might" at bounding box center [413, 319] width 260 height 38
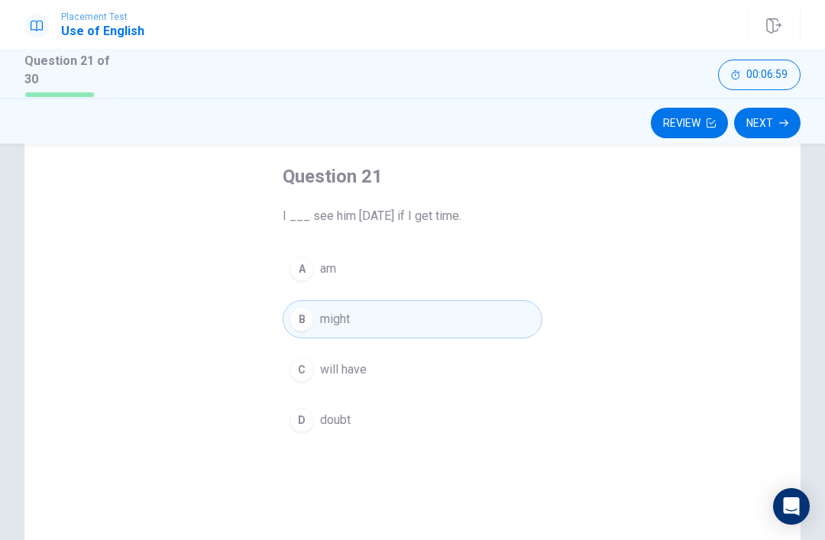
click at [443, 273] on button "A am" at bounding box center [413, 269] width 260 height 38
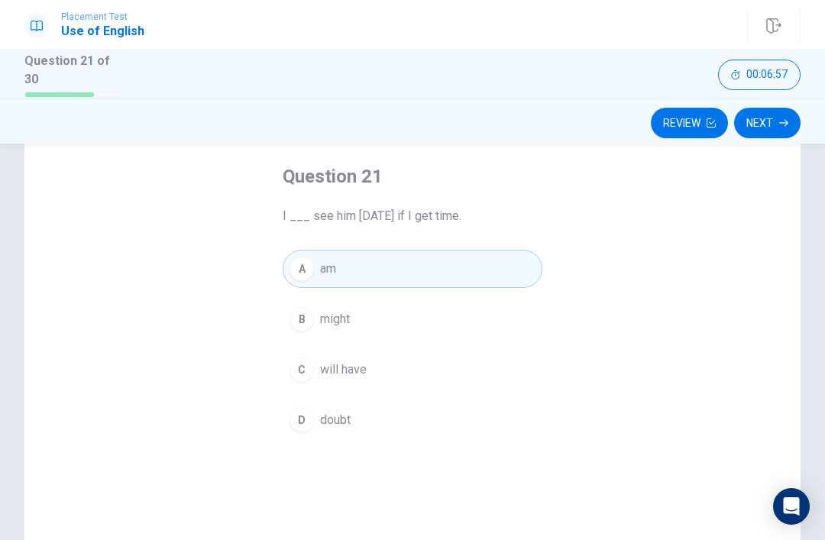
click at [434, 319] on button "B might" at bounding box center [413, 319] width 260 height 38
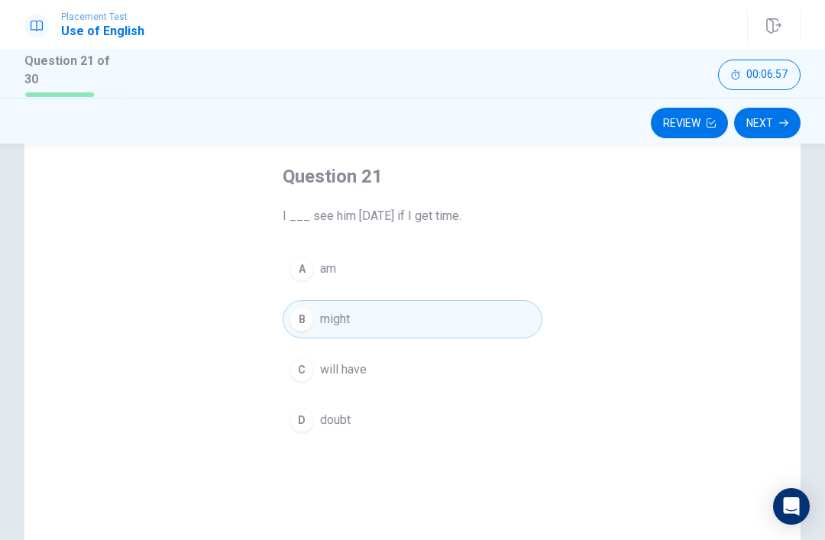
click at [406, 369] on button "C will have" at bounding box center [413, 370] width 260 height 38
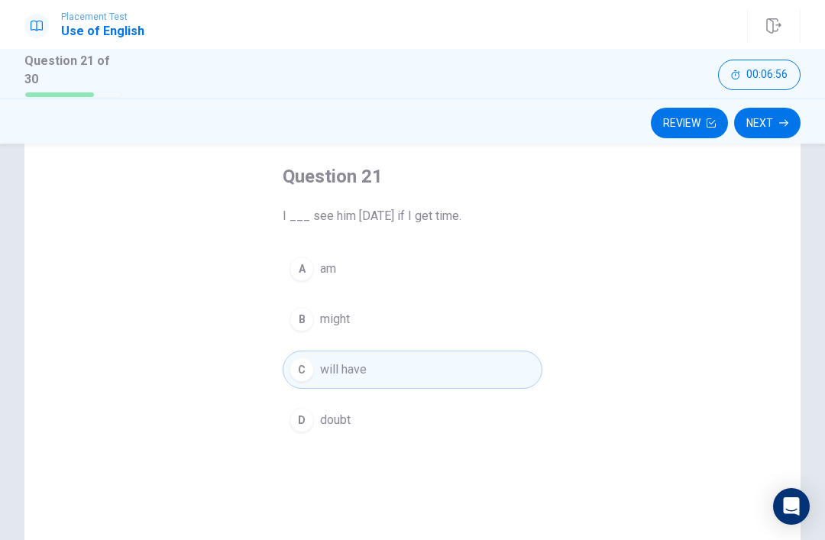
click at [442, 311] on button "B might" at bounding box center [413, 319] width 260 height 38
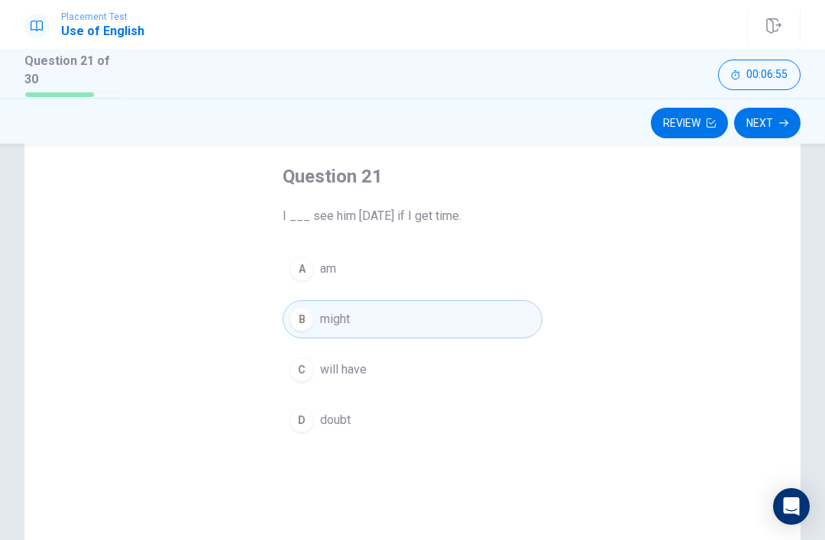
click at [404, 365] on button "C will have" at bounding box center [413, 370] width 260 height 38
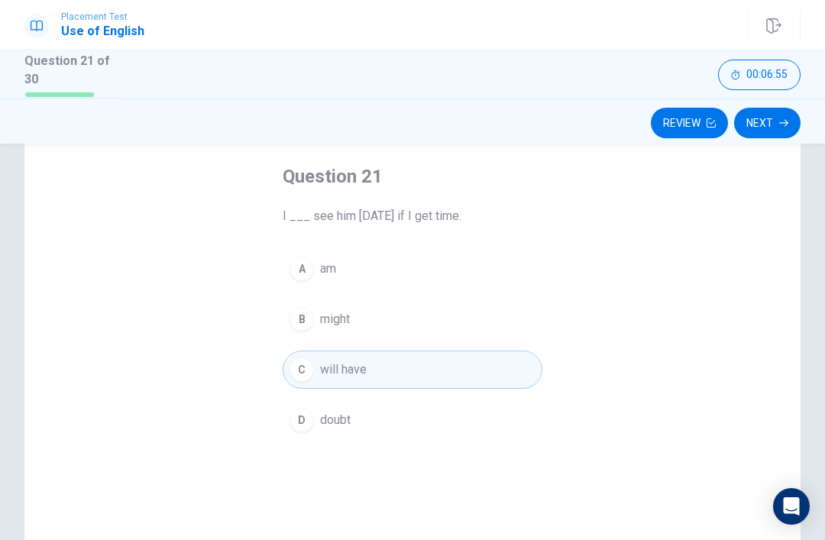
click at [429, 326] on button "B might" at bounding box center [413, 319] width 260 height 38
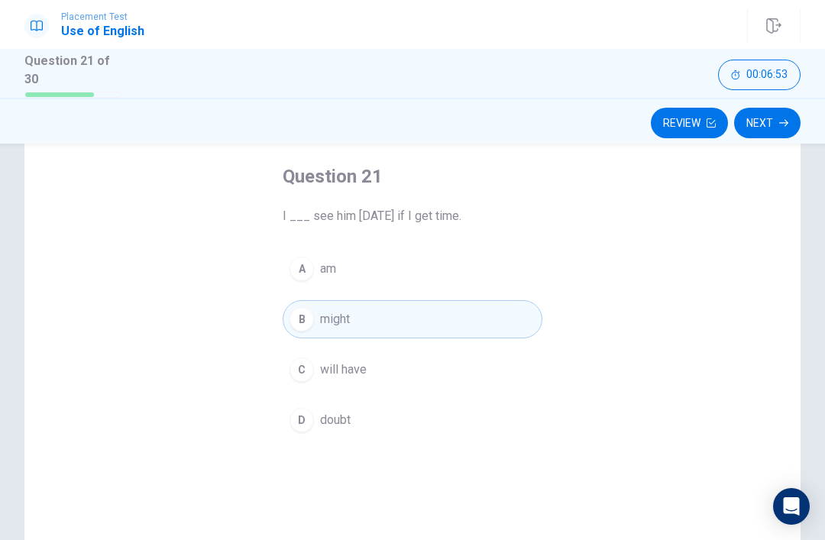
click at [776, 118] on button "Next" at bounding box center [767, 123] width 66 height 31
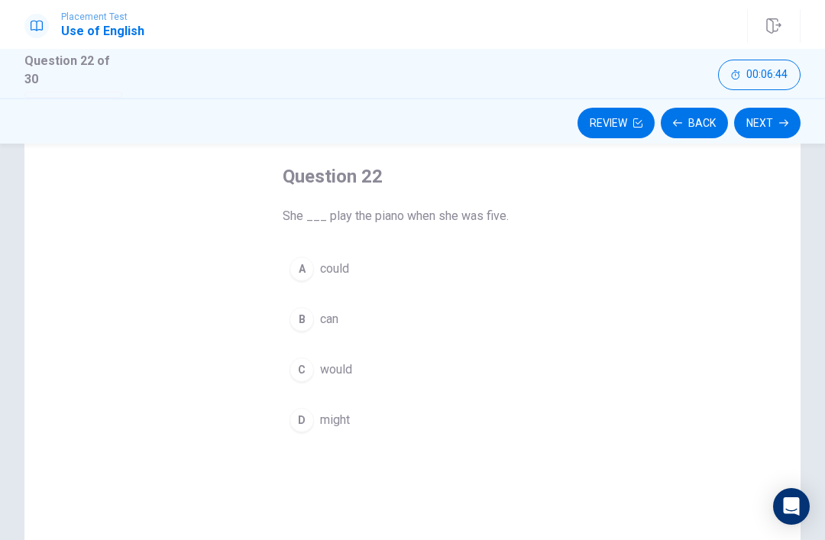
click at [400, 313] on button "B can" at bounding box center [413, 319] width 260 height 38
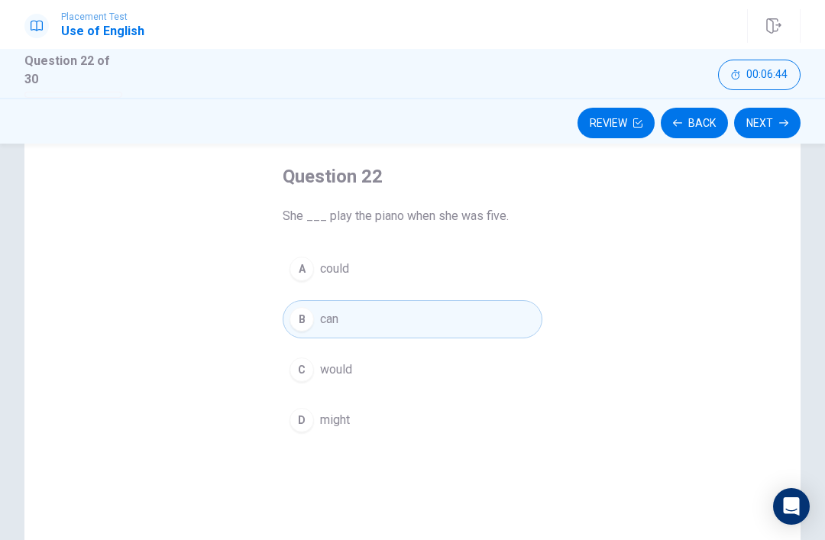
click at [426, 267] on button "A could" at bounding box center [413, 269] width 260 height 38
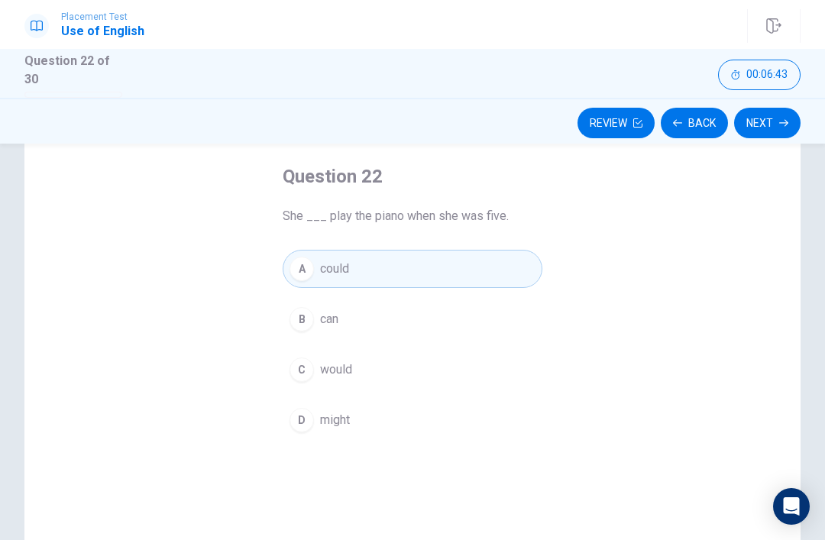
click at [413, 357] on button "C would" at bounding box center [413, 370] width 260 height 38
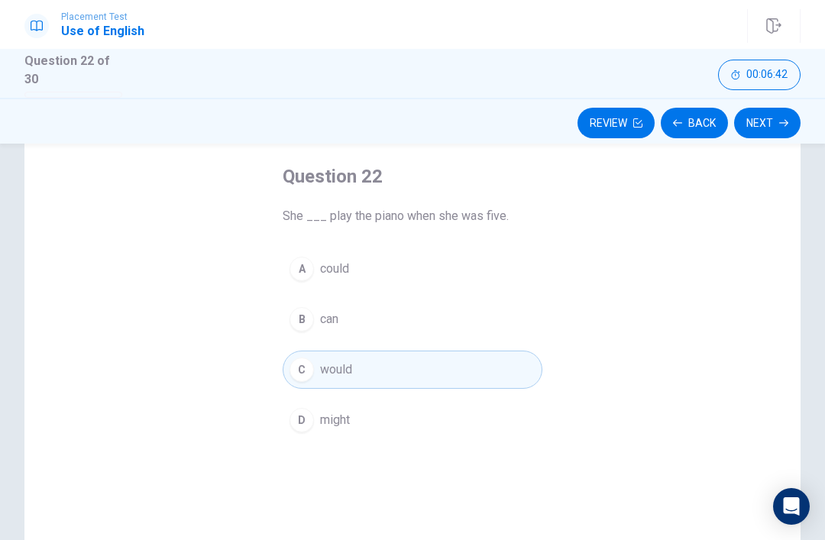
click at [437, 311] on button "B can" at bounding box center [413, 319] width 260 height 38
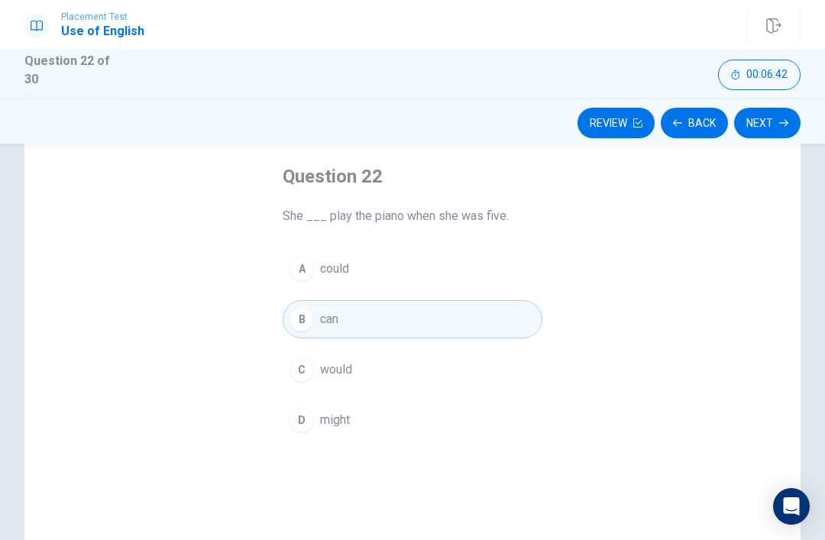
click at [458, 264] on button "A could" at bounding box center [413, 269] width 260 height 38
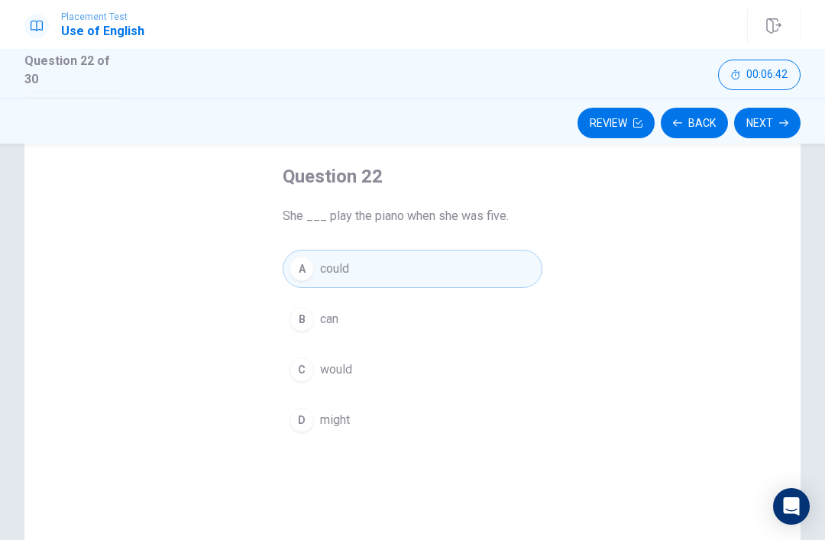
click at [436, 316] on button "B can" at bounding box center [413, 319] width 260 height 38
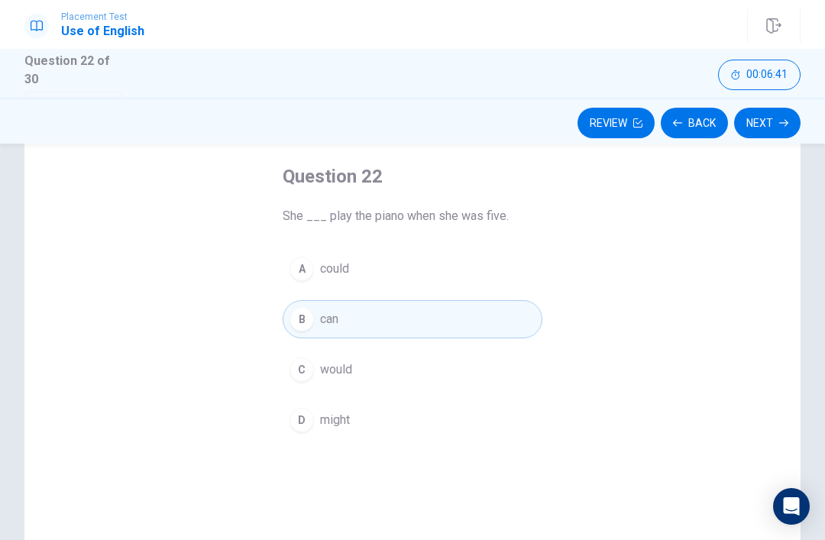
click at [491, 270] on button "A could" at bounding box center [413, 269] width 260 height 38
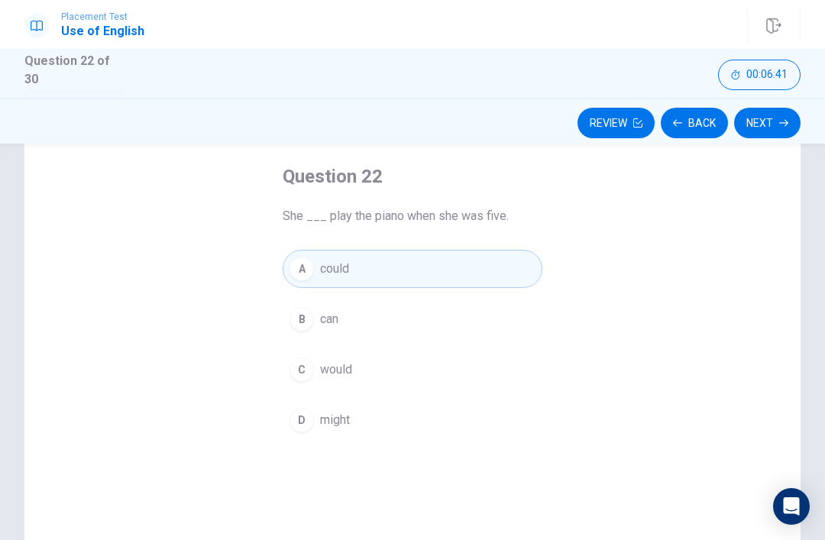
click at [458, 322] on button "B can" at bounding box center [413, 319] width 260 height 38
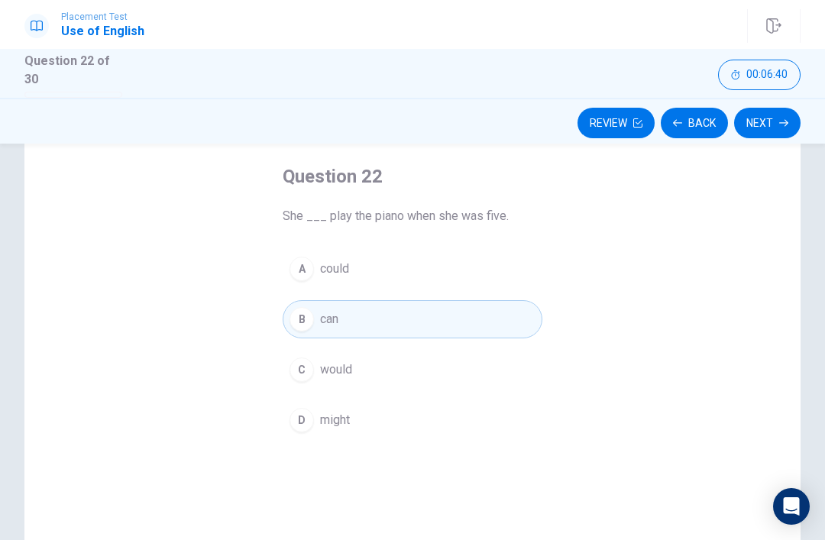
click at [515, 267] on button "A could" at bounding box center [413, 269] width 260 height 38
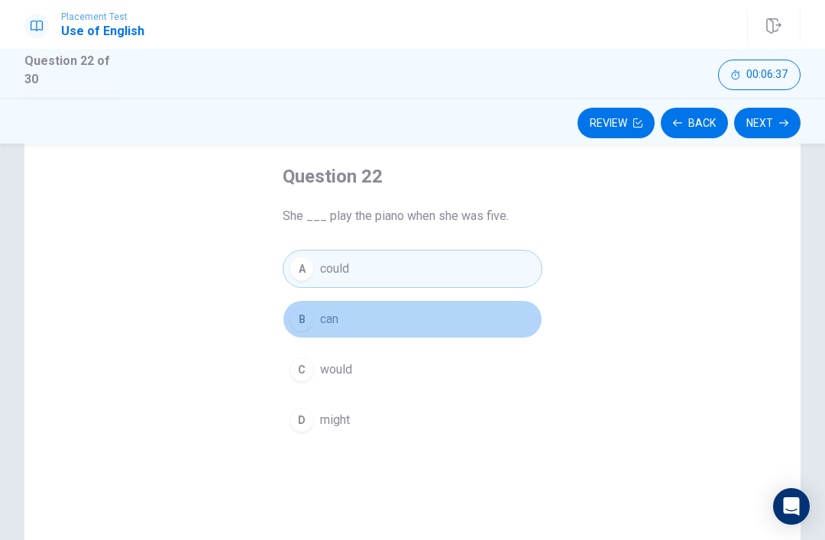
click at [489, 305] on button "B can" at bounding box center [413, 319] width 260 height 38
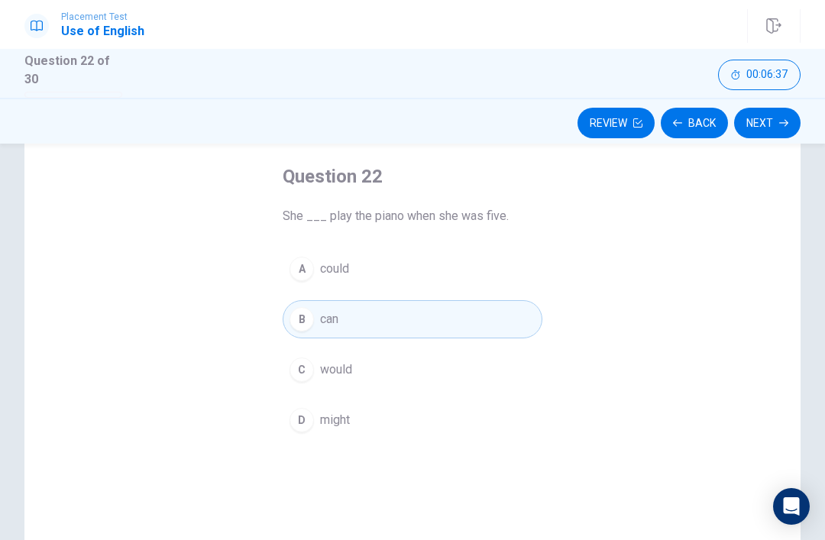
click at [506, 267] on button "A could" at bounding box center [413, 269] width 260 height 38
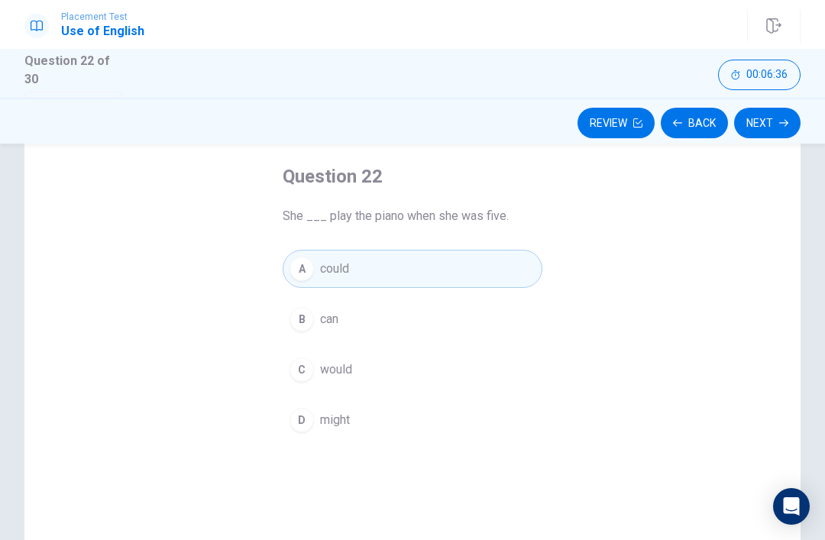
click at [510, 309] on button "B can" at bounding box center [413, 319] width 260 height 38
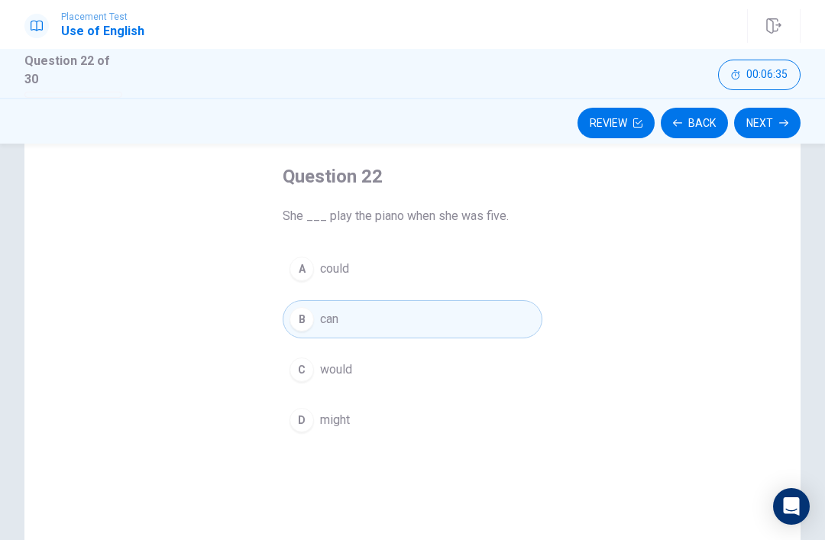
click at [796, 115] on button "Next" at bounding box center [767, 123] width 66 height 31
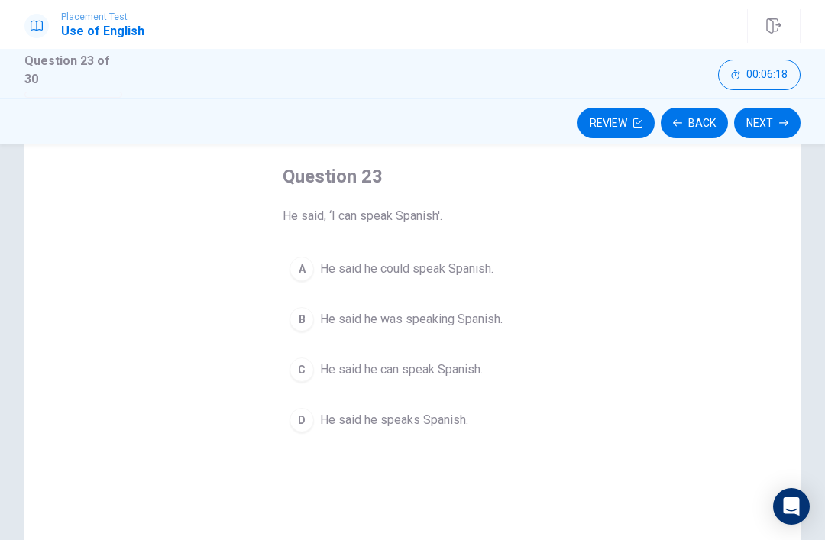
click at [468, 371] on span "He said he can speak Spanish." at bounding box center [401, 370] width 163 height 18
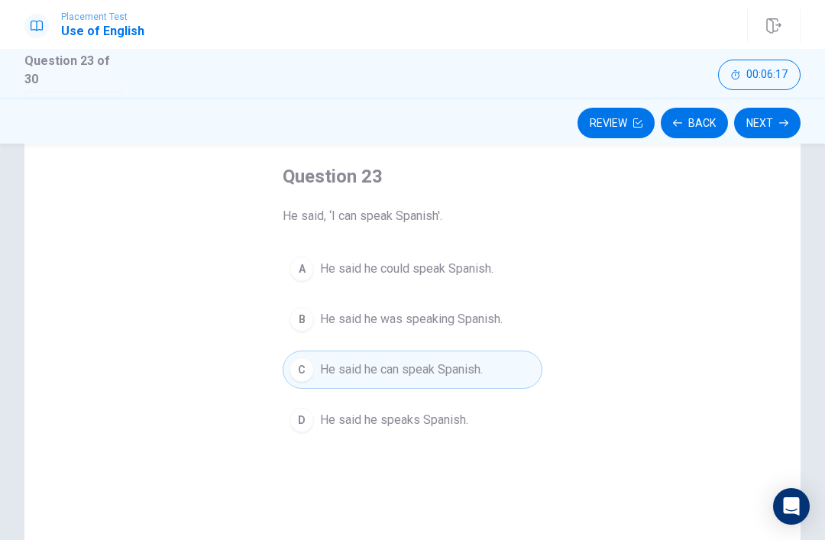
click at [780, 129] on button "Next" at bounding box center [767, 123] width 66 height 31
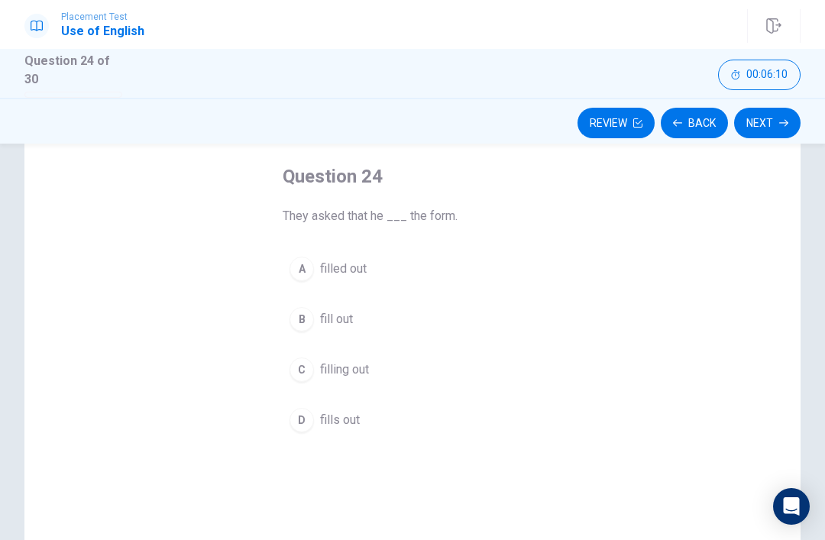
click at [380, 318] on button "B fill out" at bounding box center [413, 319] width 260 height 38
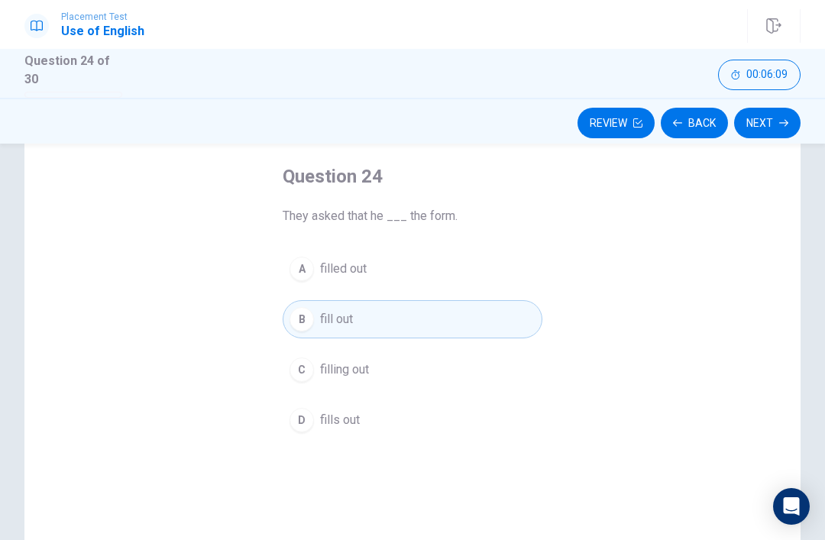
click at [779, 112] on button "Next" at bounding box center [767, 123] width 66 height 31
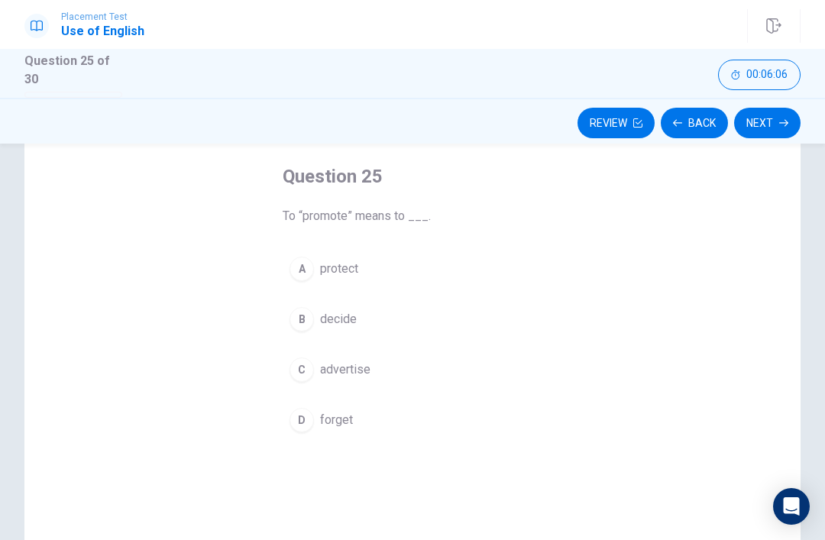
click at [386, 372] on button "C advertise" at bounding box center [413, 370] width 260 height 38
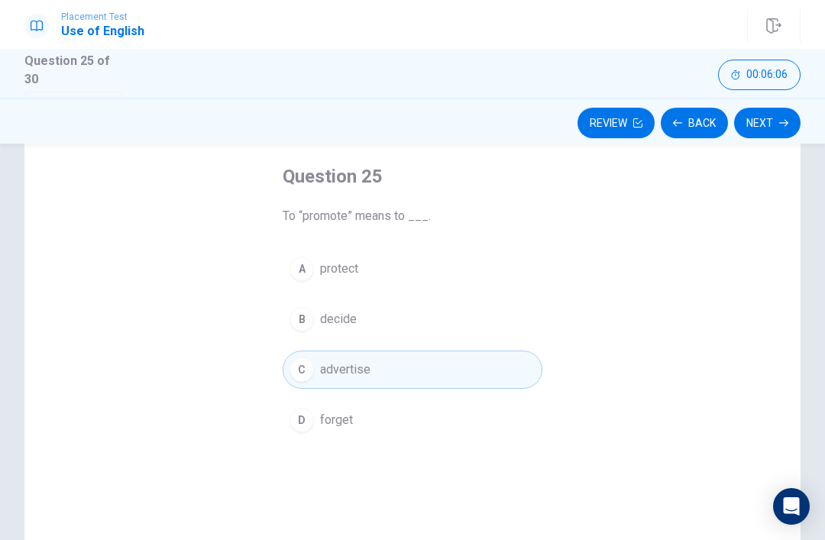
click at [780, 127] on button "Next" at bounding box center [767, 123] width 66 height 31
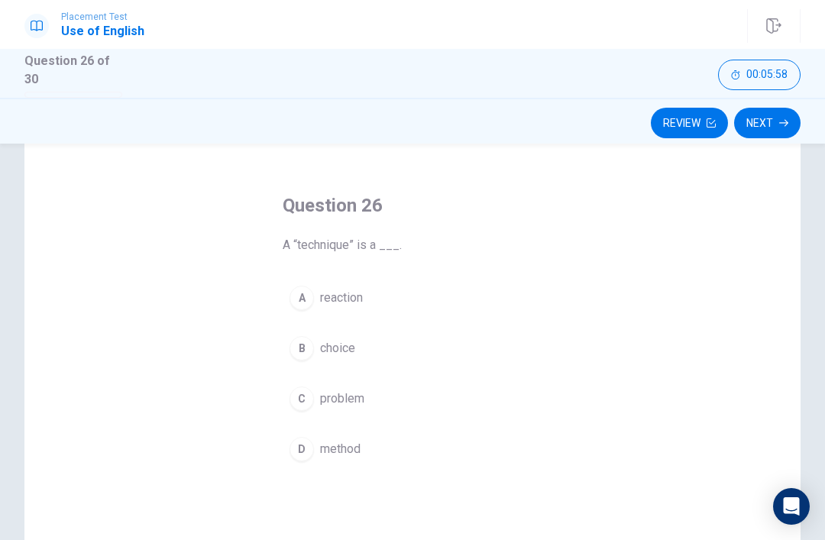
scroll to position [53, 0]
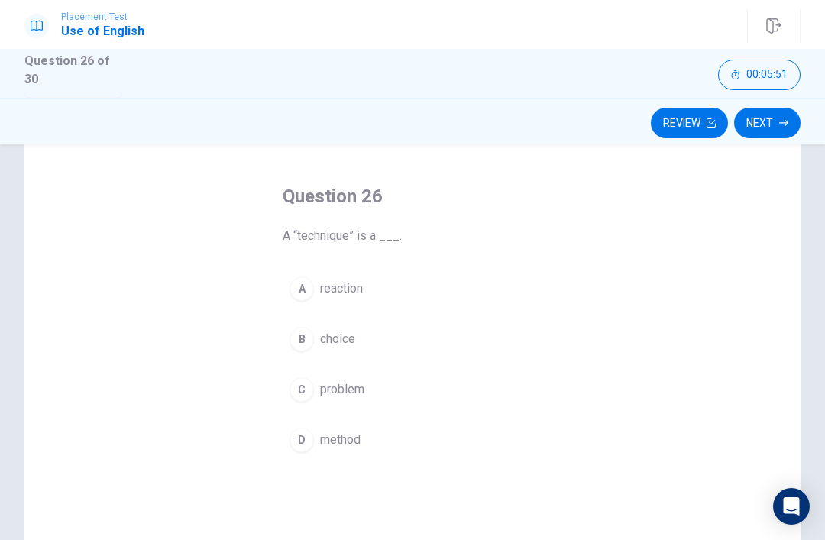
click at [380, 261] on div "Question 26 A “technique” is a ___. A reaction B choice C problem D method" at bounding box center [412, 322] width 321 height 324
click at [396, 250] on div "Question 26 A “technique” is a ___. A reaction B choice C problem D method" at bounding box center [412, 322] width 321 height 324
click at [381, 295] on button "A reaction" at bounding box center [413, 289] width 260 height 38
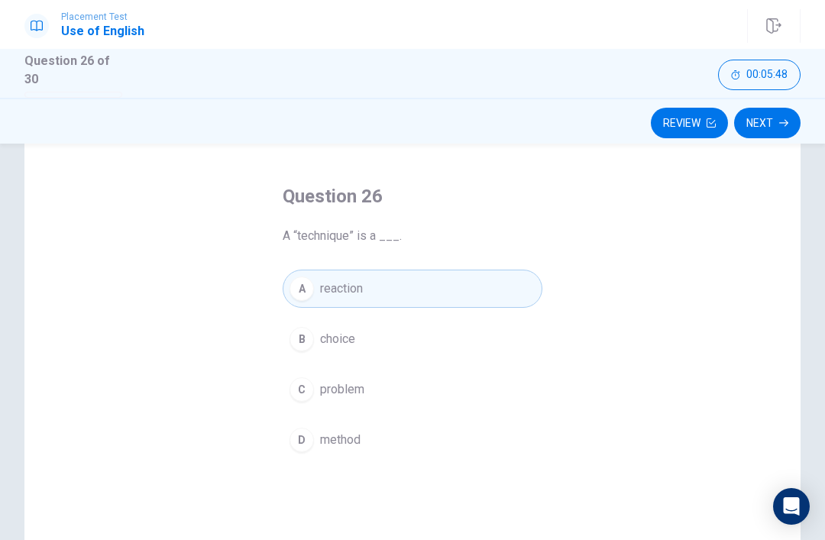
click at [373, 329] on button "B choice" at bounding box center [413, 339] width 260 height 38
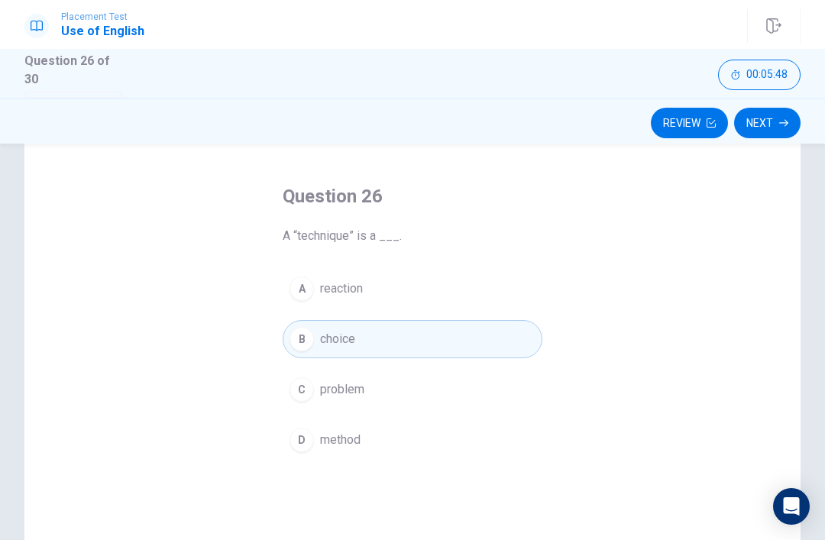
click at [376, 371] on button "C problem" at bounding box center [413, 390] width 260 height 38
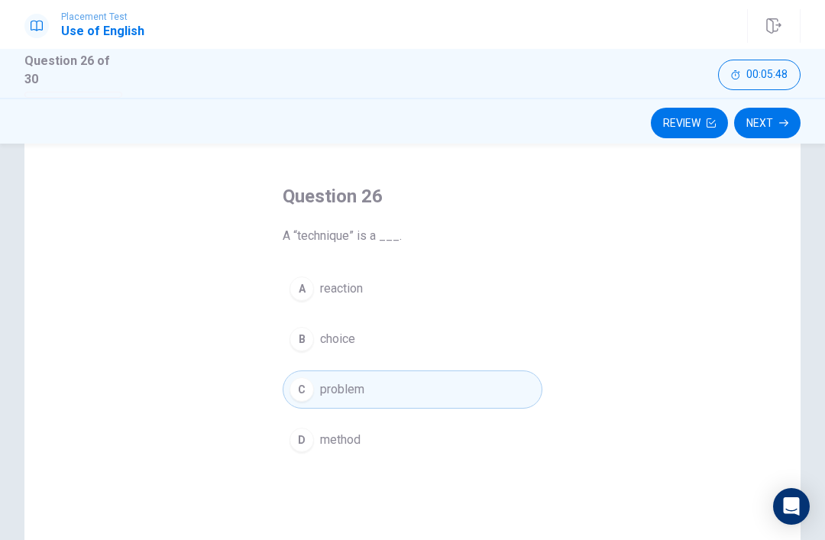
click at [371, 421] on button "D method" at bounding box center [413, 440] width 260 height 38
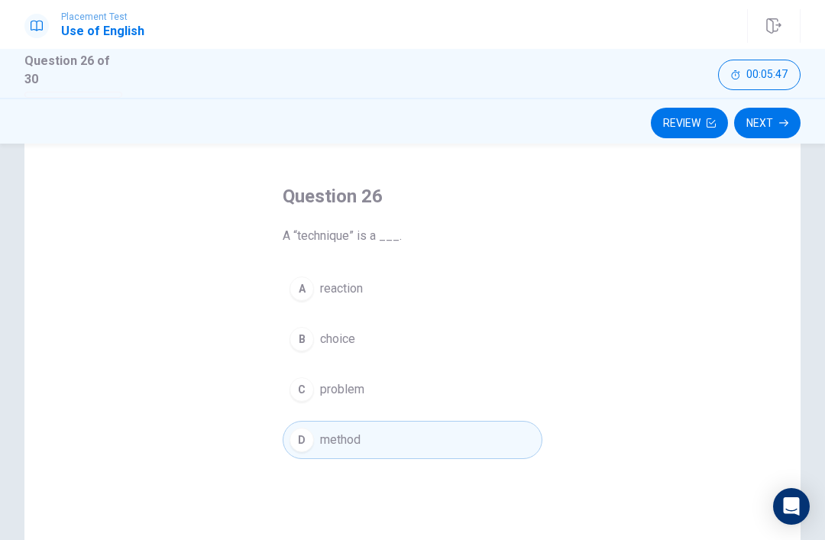
click at [413, 299] on button "A reaction" at bounding box center [413, 289] width 260 height 38
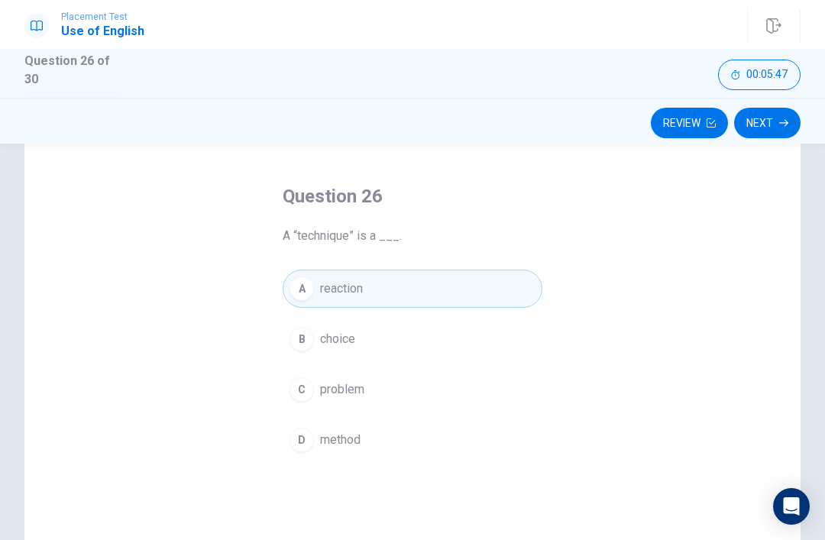
click at [405, 321] on button "B choice" at bounding box center [413, 339] width 260 height 38
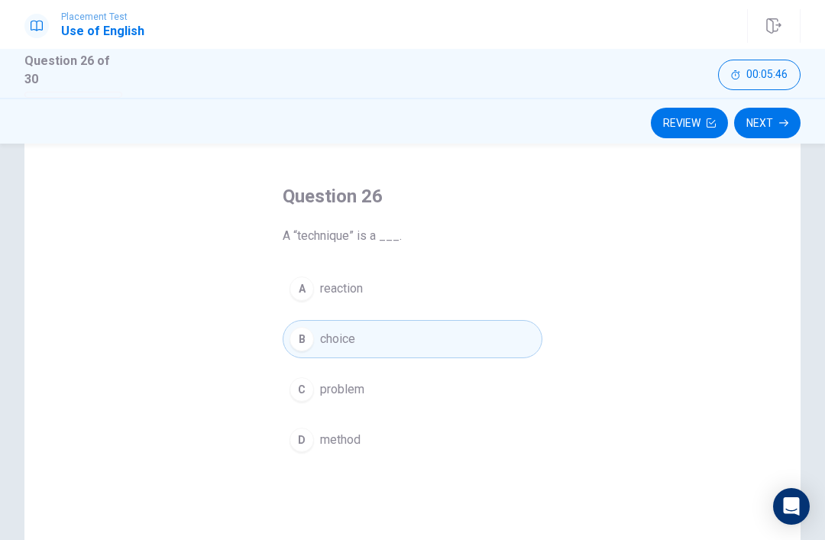
click at [390, 374] on button "C problem" at bounding box center [413, 390] width 260 height 38
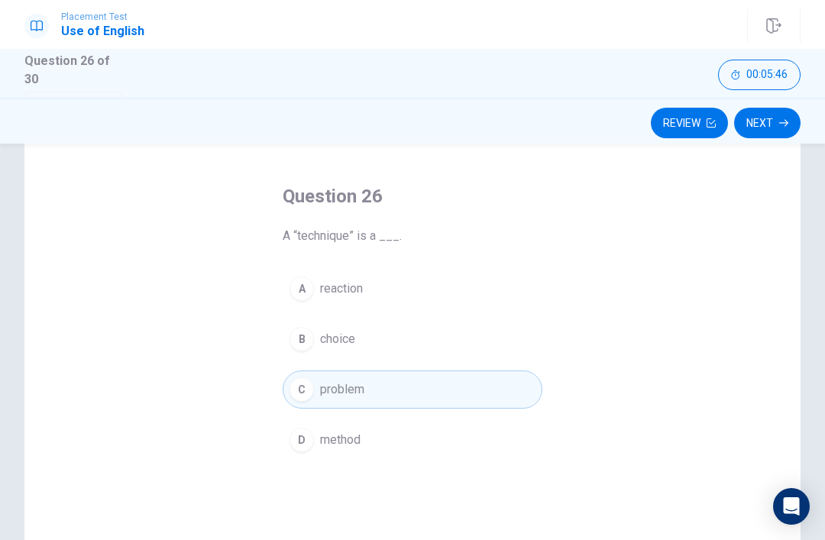
click at [383, 423] on button "D method" at bounding box center [413, 440] width 260 height 38
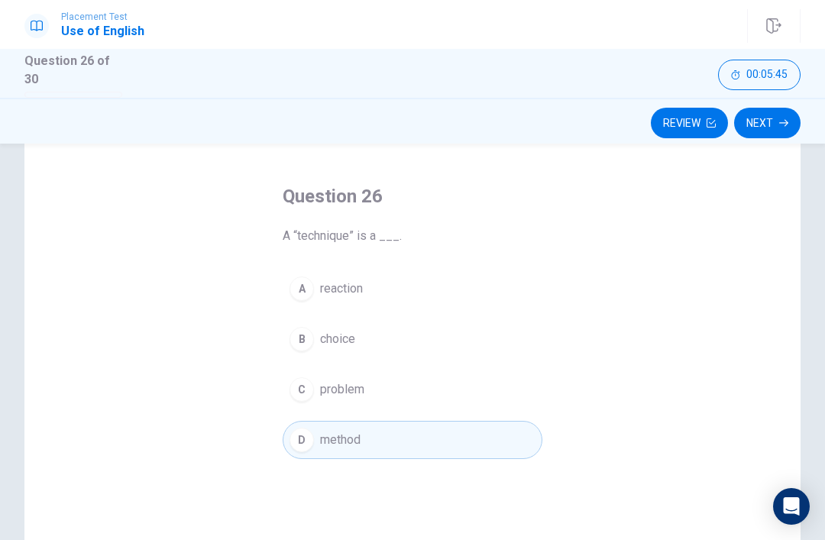
click at [436, 270] on button "A reaction" at bounding box center [413, 289] width 260 height 38
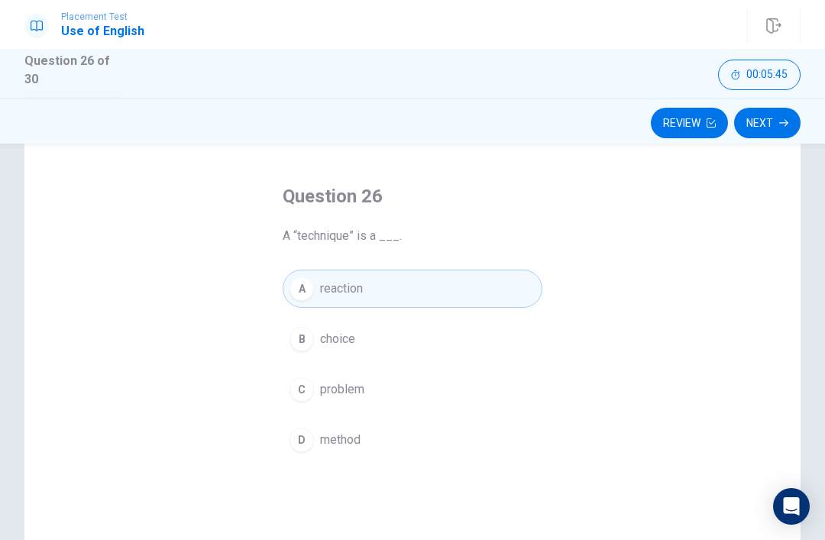
click at [417, 323] on button "B choice" at bounding box center [413, 339] width 260 height 38
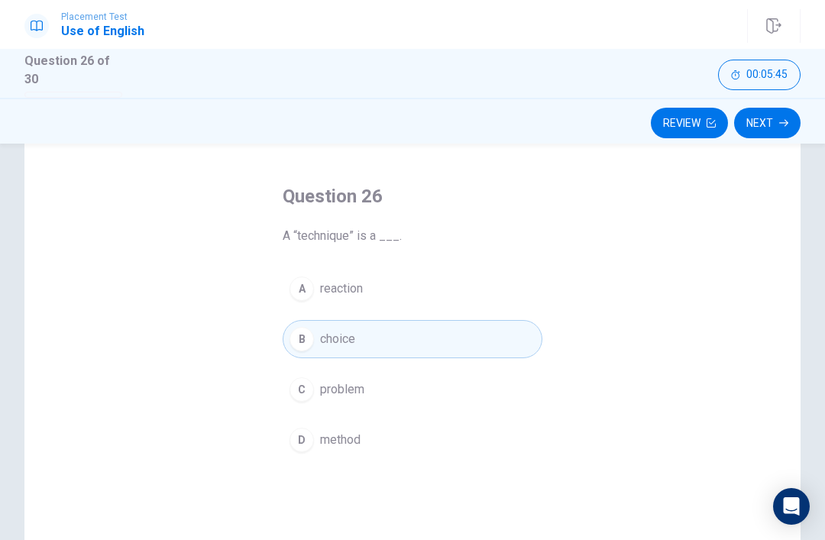
click at [407, 379] on button "C problem" at bounding box center [413, 390] width 260 height 38
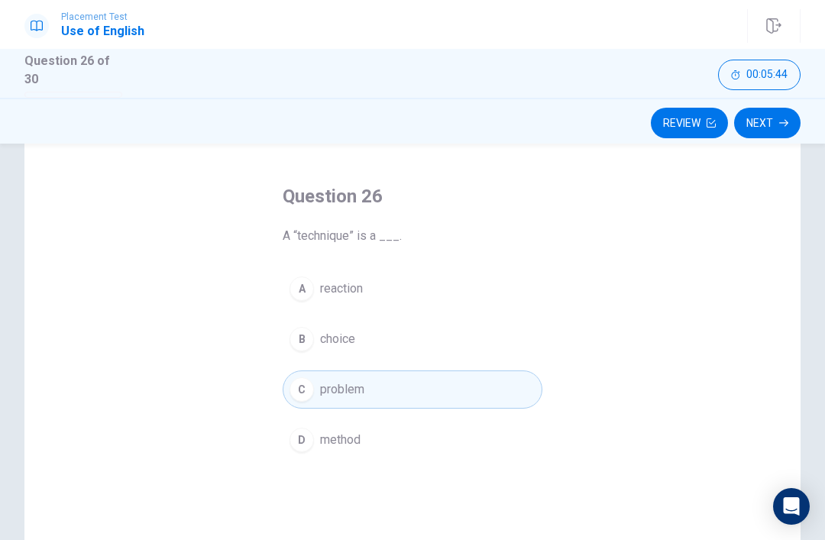
click at [394, 450] on button "D method" at bounding box center [413, 440] width 260 height 38
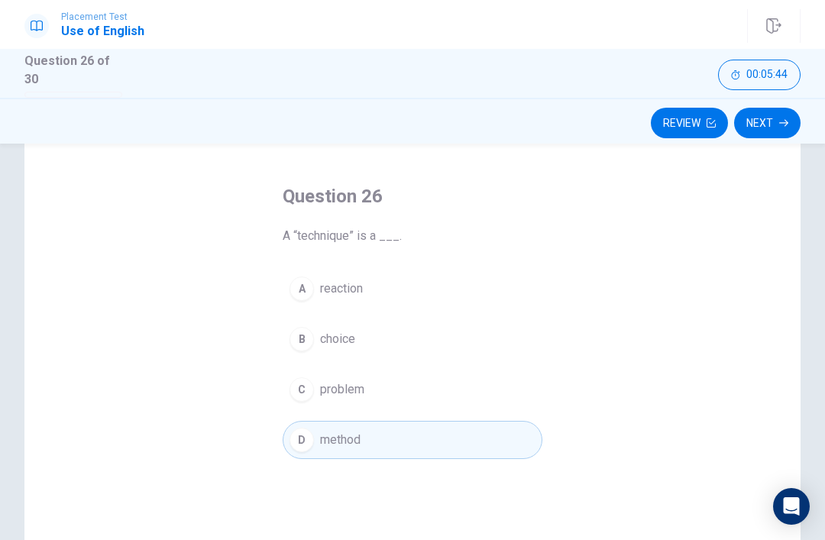
click at [410, 387] on button "C problem" at bounding box center [413, 390] width 260 height 38
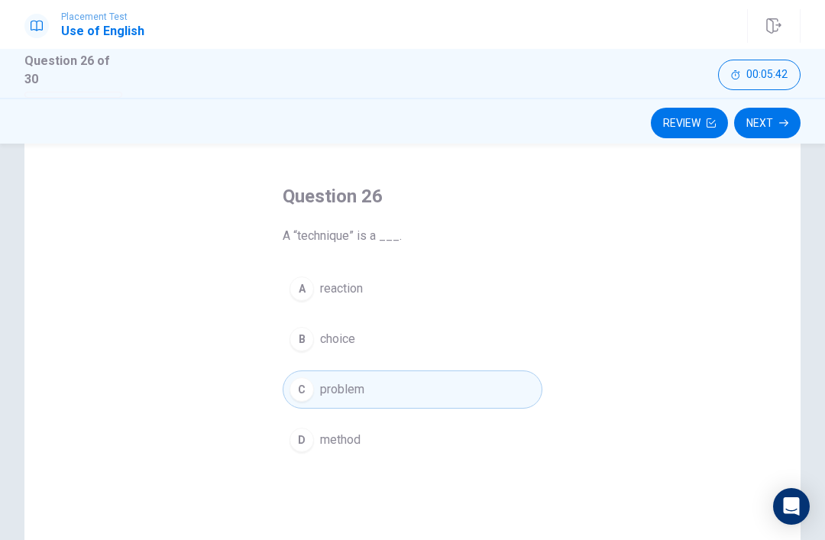
click at [455, 436] on button "D method" at bounding box center [413, 440] width 260 height 38
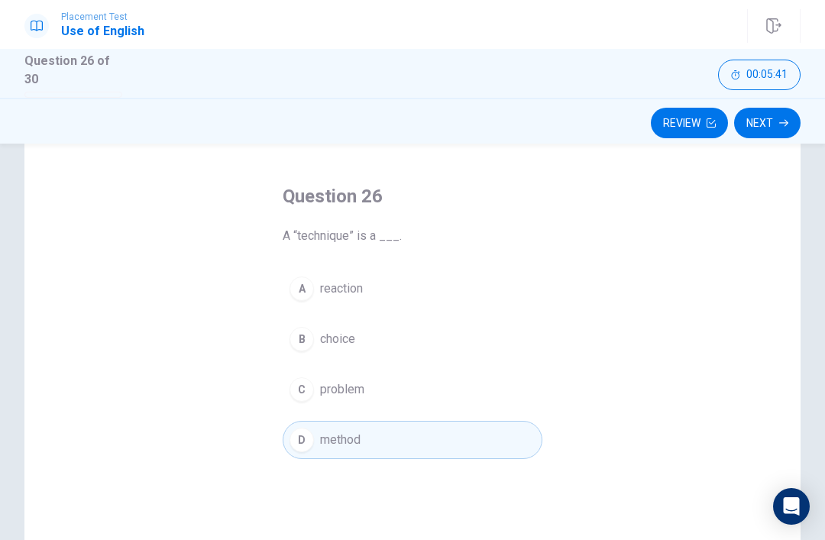
click at [496, 392] on button "C problem" at bounding box center [413, 390] width 260 height 38
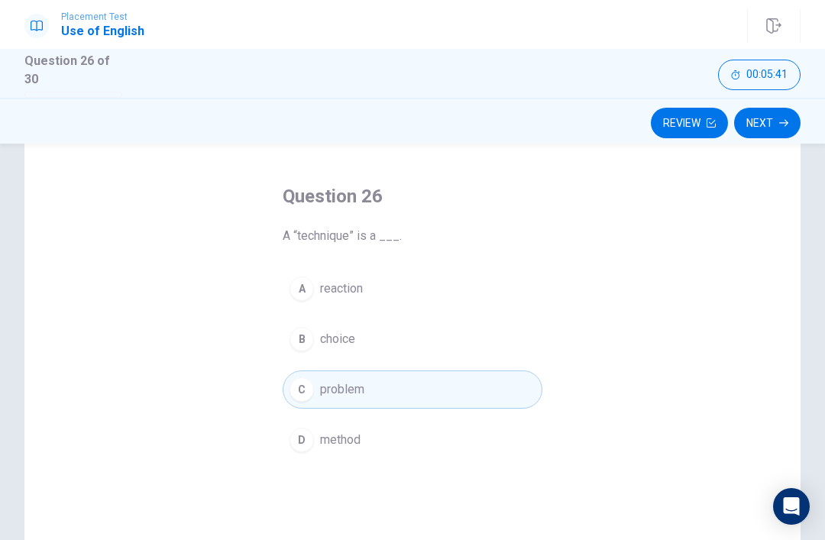
click at [788, 118] on icon "button" at bounding box center [783, 122] width 9 height 9
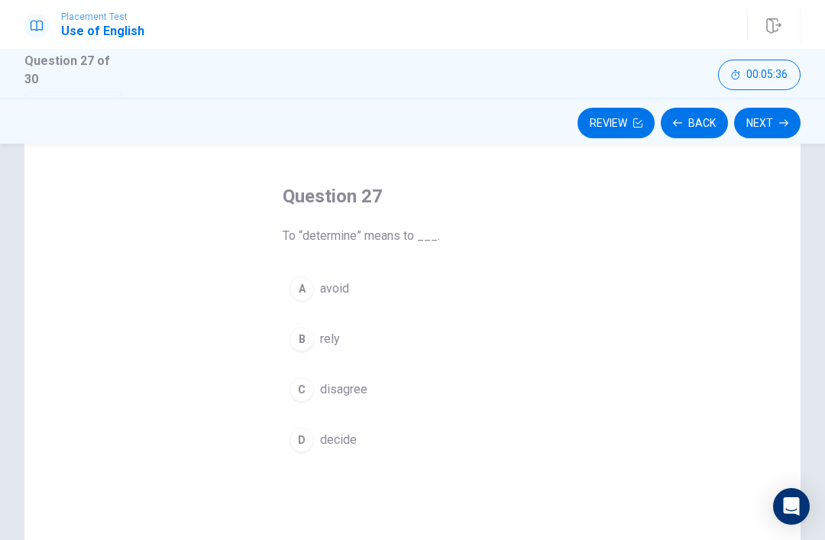
click at [411, 432] on button "D decide" at bounding box center [413, 440] width 260 height 38
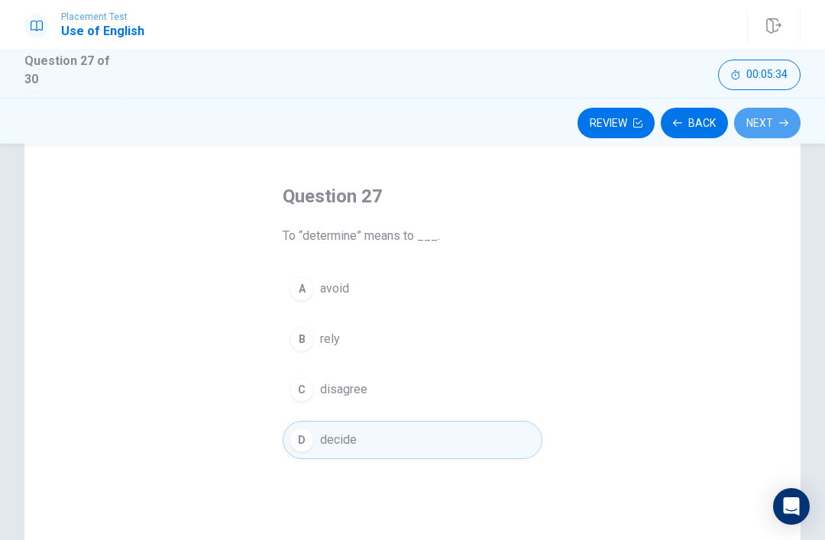
click at [448, 335] on button "B rely" at bounding box center [413, 339] width 260 height 38
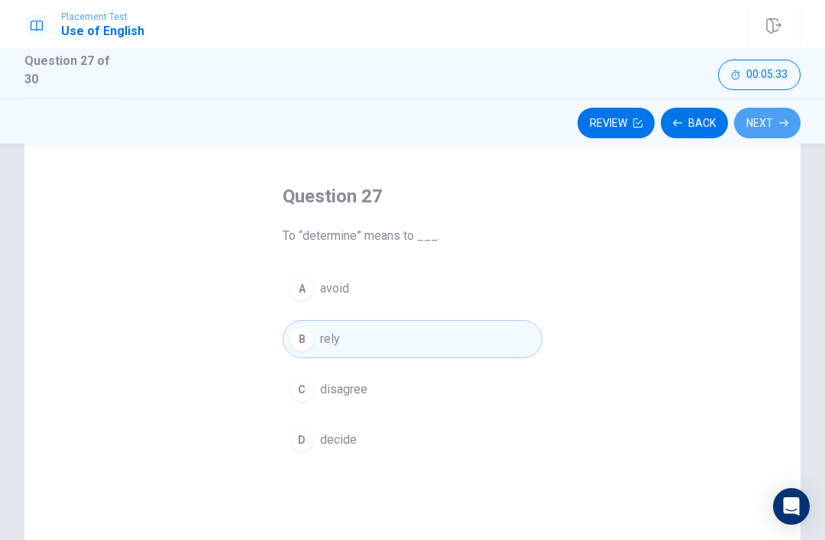
click at [461, 442] on button "D decide" at bounding box center [413, 440] width 260 height 38
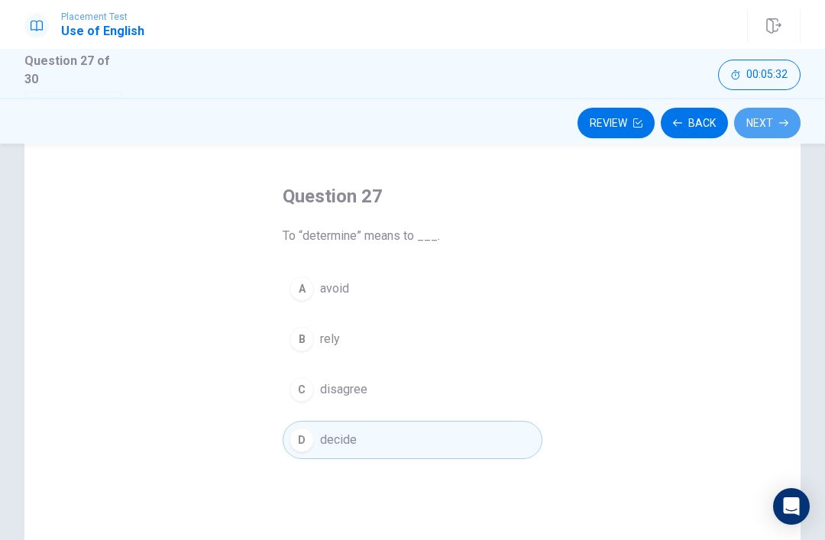
click at [493, 339] on button "B rely" at bounding box center [413, 339] width 260 height 38
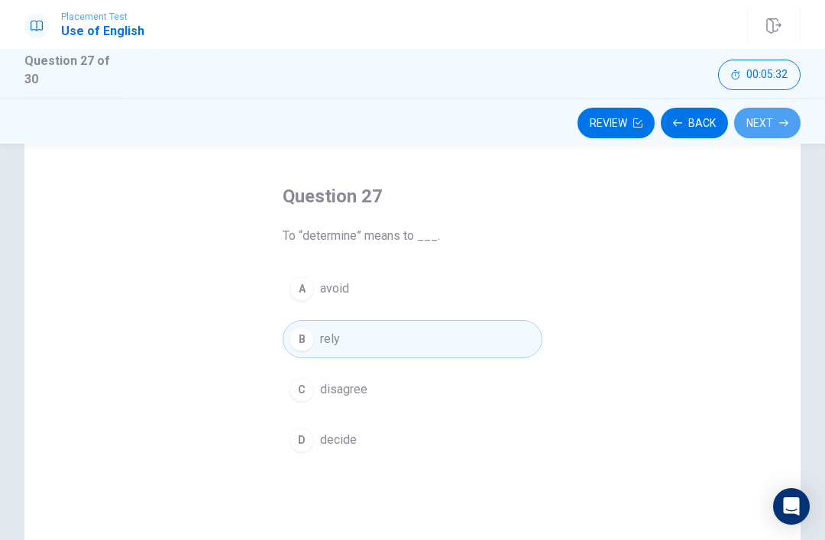
click at [458, 436] on button "D decide" at bounding box center [413, 440] width 260 height 38
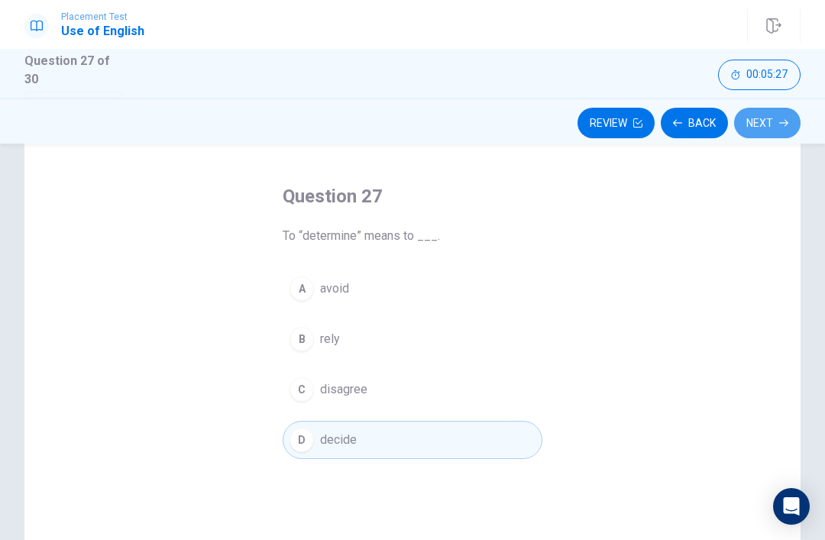
click at [459, 384] on button "C disagree" at bounding box center [413, 390] width 260 height 38
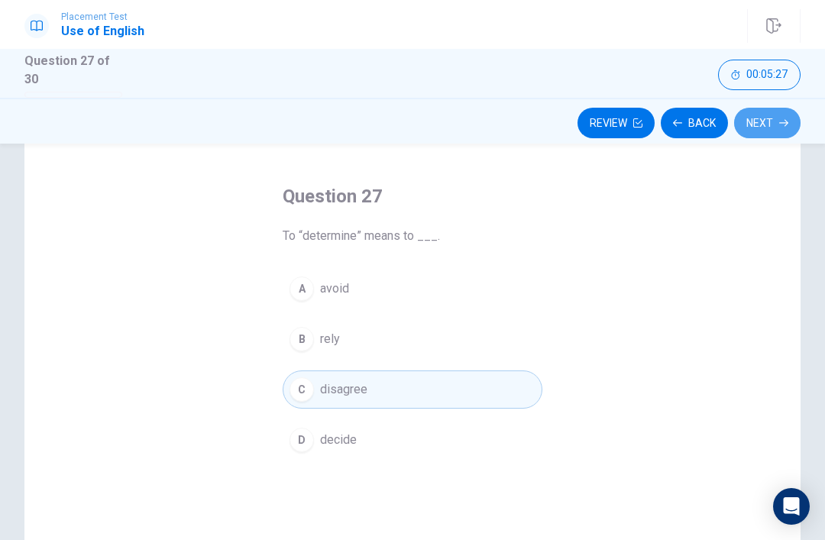
click at [477, 332] on button "B rely" at bounding box center [413, 339] width 260 height 38
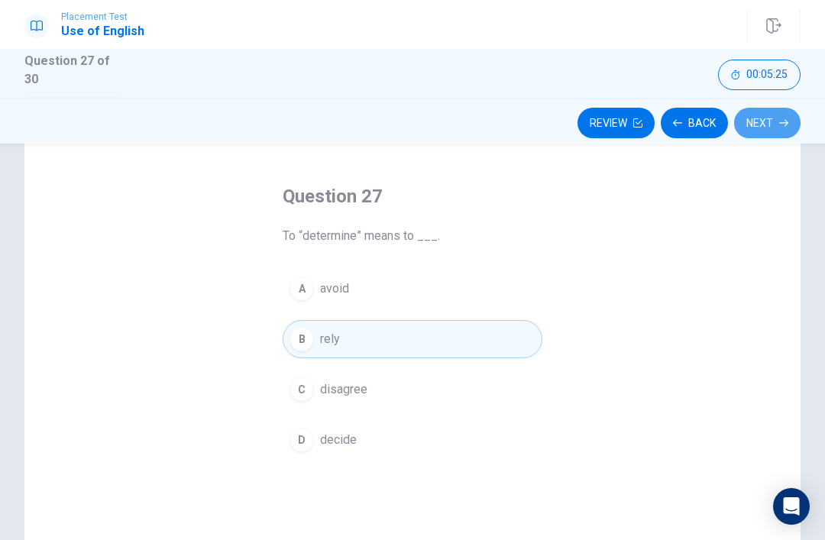
click at [766, 129] on button "Next" at bounding box center [767, 123] width 66 height 31
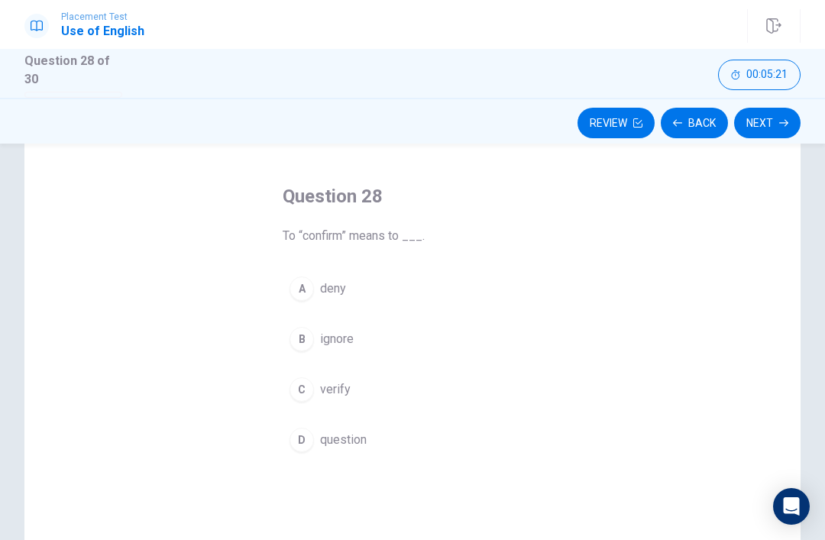
click at [403, 377] on button "C verify" at bounding box center [413, 390] width 260 height 38
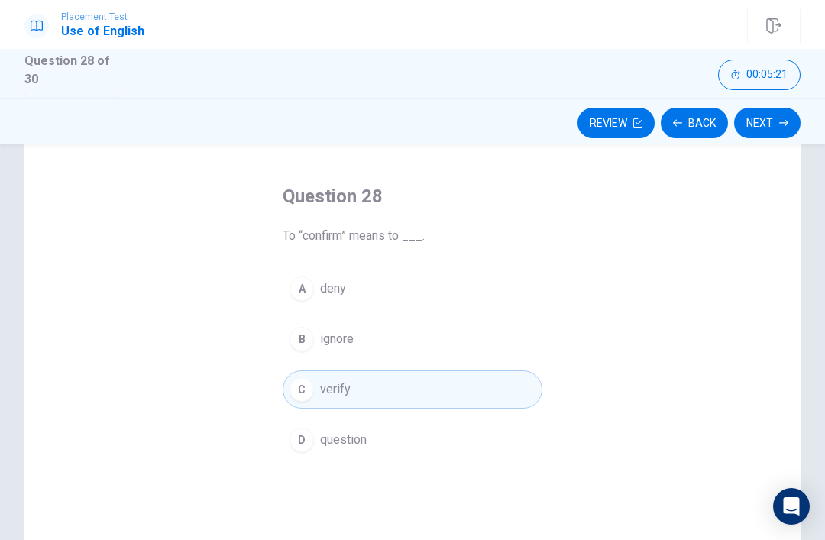
click at [781, 108] on button "Next" at bounding box center [767, 123] width 66 height 31
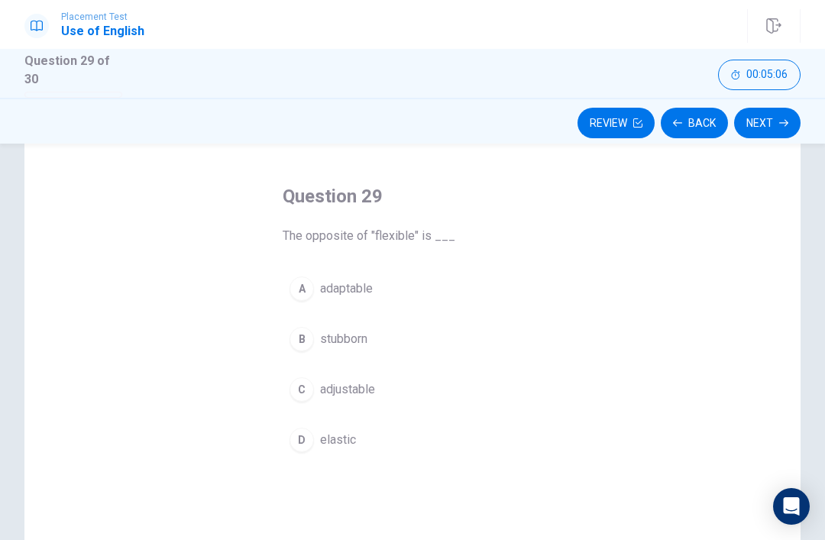
click at [376, 291] on button "A adaptable" at bounding box center [413, 289] width 260 height 38
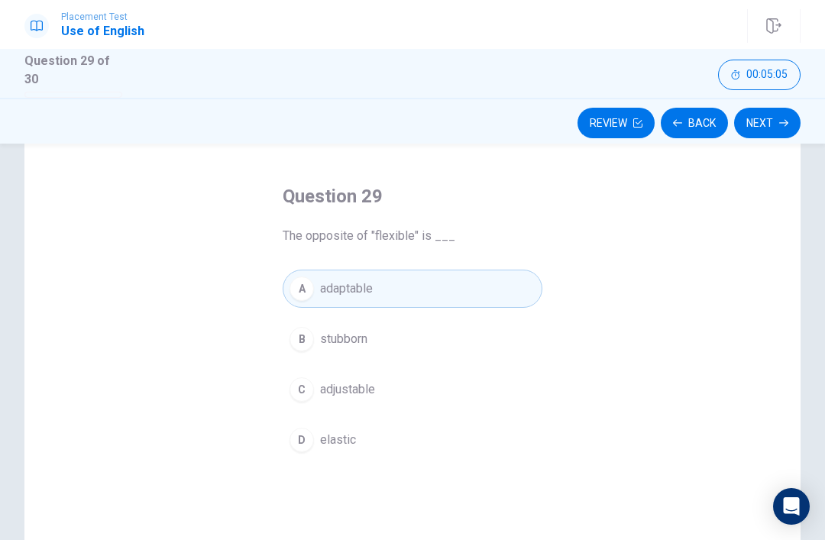
click at [770, 122] on button "Next" at bounding box center [767, 123] width 66 height 31
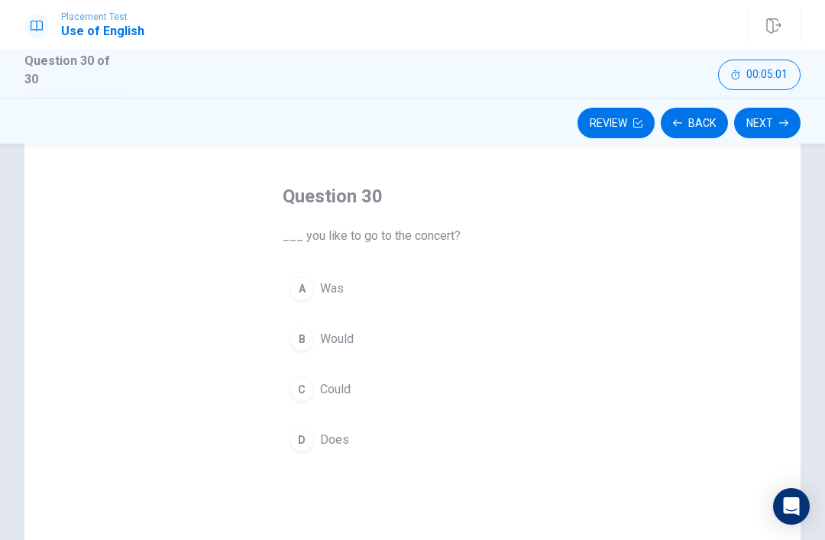
click at [368, 354] on button "B Would" at bounding box center [413, 339] width 260 height 38
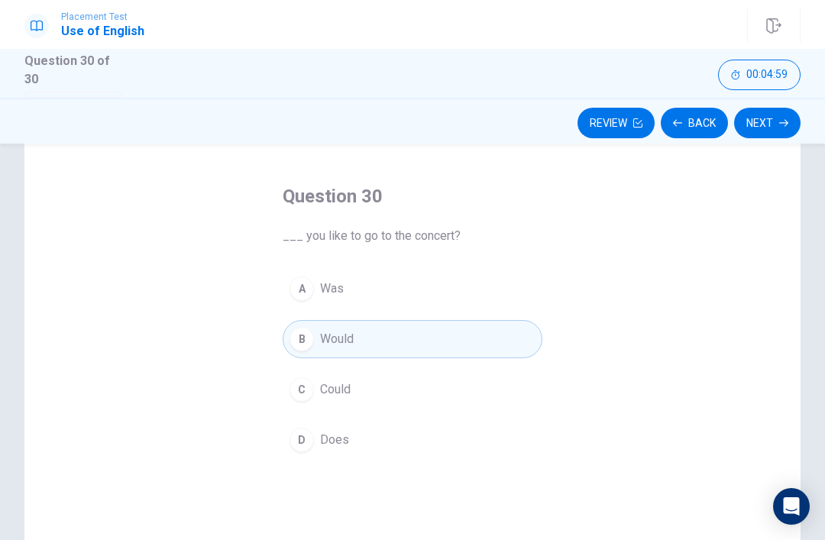
click at [766, 111] on button "Next" at bounding box center [767, 123] width 66 height 31
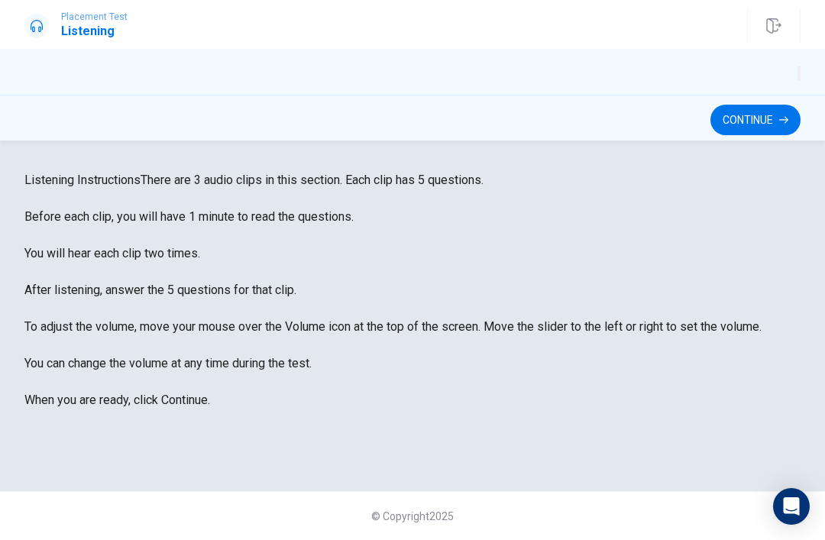
scroll to position [83, 0]
click at [762, 125] on button "Continue" at bounding box center [756, 120] width 90 height 31
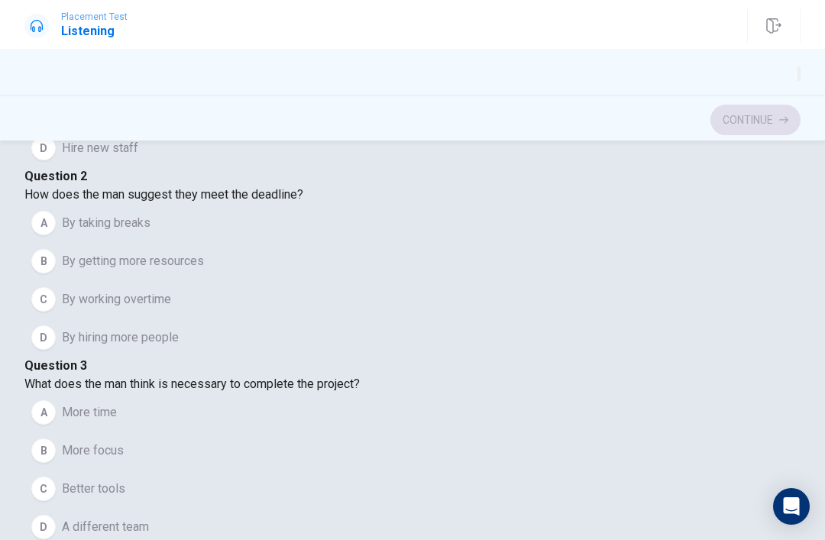
scroll to position [213, 0]
click at [284, 392] on button "A More time" at bounding box center [412, 411] width 776 height 38
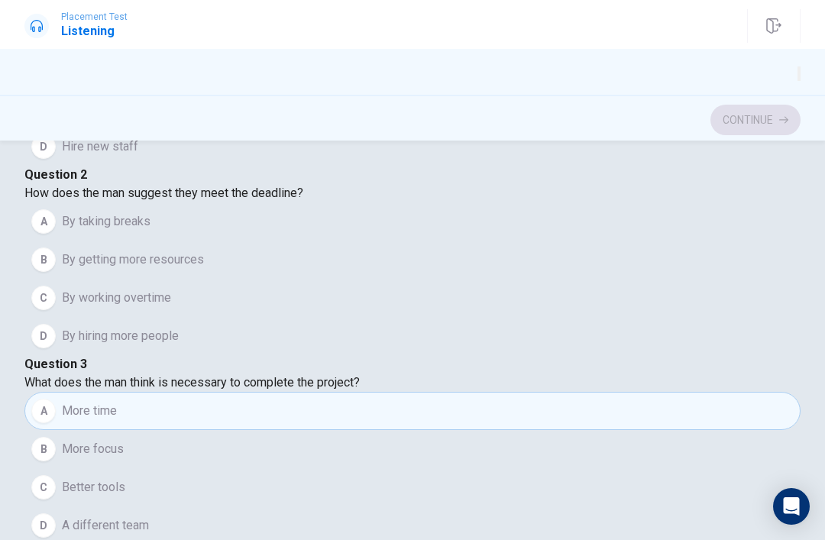
scroll to position [305, 0]
click at [276, 317] on button "C By working overtime" at bounding box center [412, 298] width 776 height 38
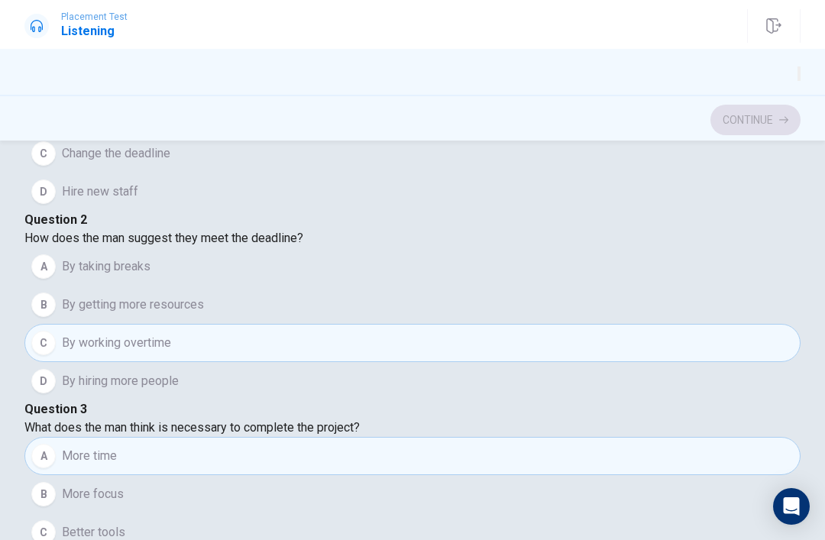
scroll to position [1019, 0]
click at [271, 475] on button "B More focus" at bounding box center [412, 494] width 776 height 38
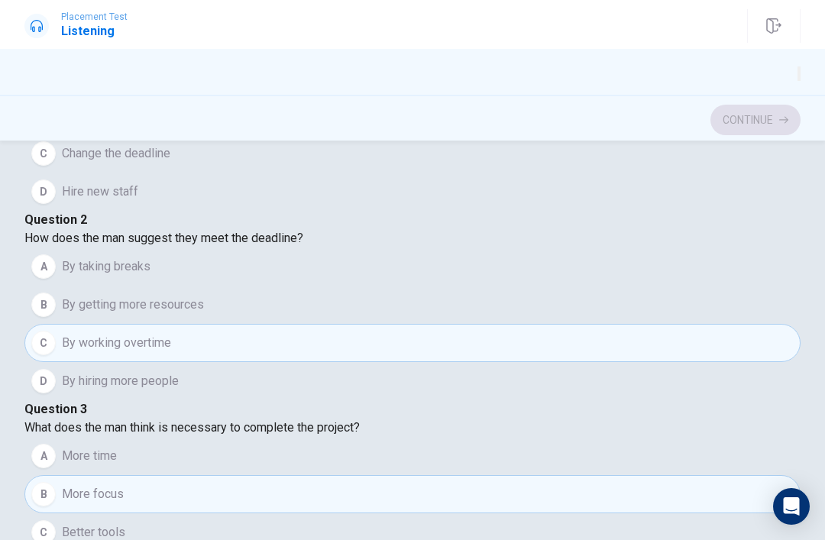
scroll to position [0, 0]
click at [283, 173] on button "C Change the deadline" at bounding box center [412, 153] width 776 height 38
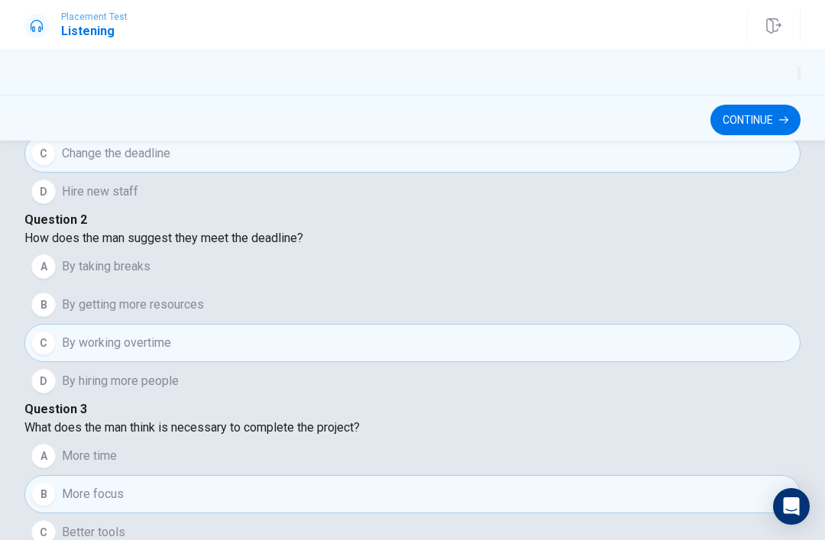
click at [304, 134] on button "B Work fewer hours" at bounding box center [412, 115] width 776 height 38
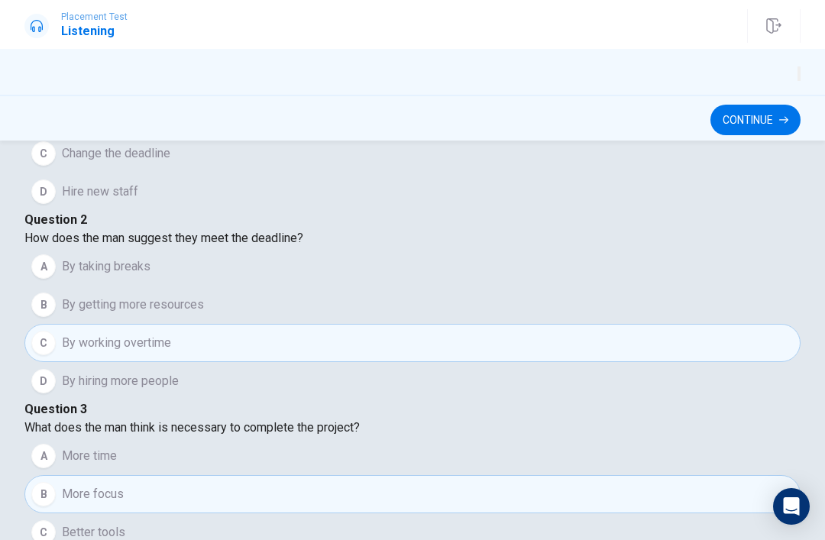
click at [338, 96] on button "A Stay late some days" at bounding box center [412, 77] width 776 height 38
click at [303, 134] on button "B Work fewer hours" at bounding box center [412, 115] width 776 height 38
click at [320, 96] on button "A Stay late some days" at bounding box center [412, 77] width 776 height 38
click at [295, 134] on button "B Work fewer hours" at bounding box center [412, 115] width 776 height 38
click at [403, 96] on button "A Stay late some days" at bounding box center [412, 77] width 776 height 38
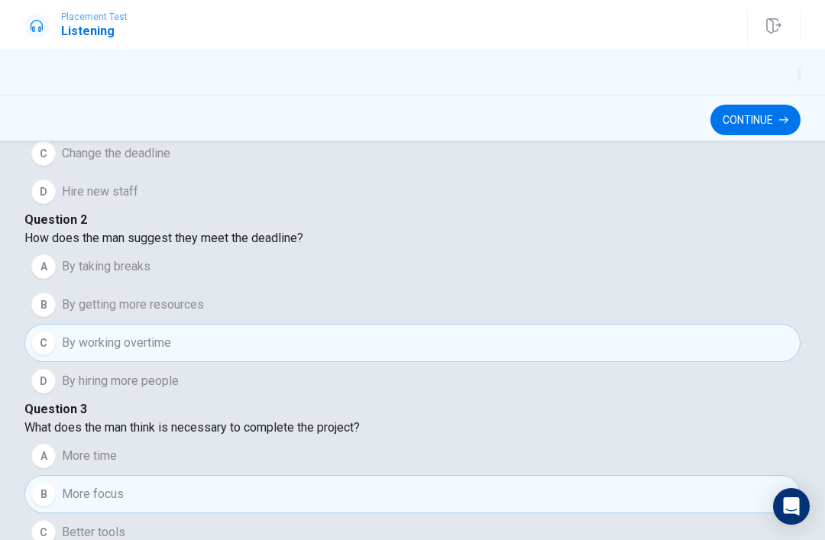
click at [498, 134] on button "B Work fewer hours" at bounding box center [412, 115] width 776 height 38
click at [744, 115] on button "Continue" at bounding box center [756, 120] width 90 height 31
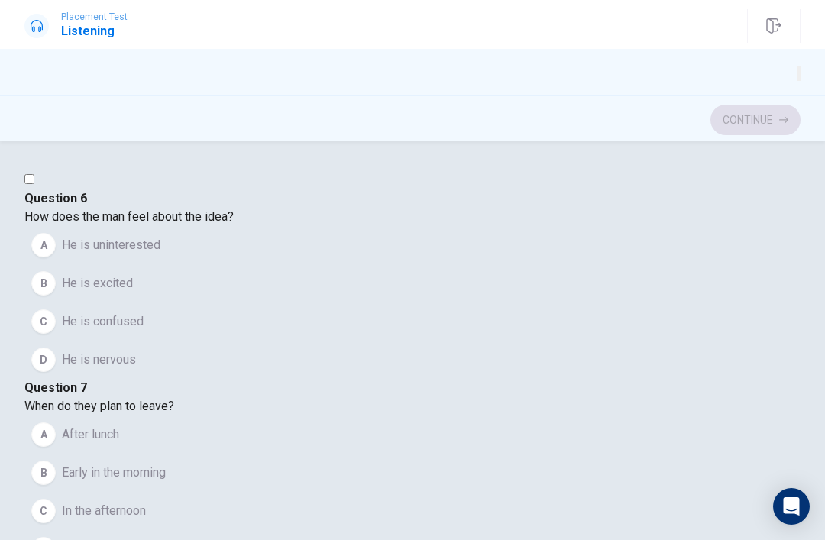
scroll to position [34, 0]
click at [798, 66] on button "button" at bounding box center [799, 73] width 3 height 15
click at [798, 69] on button "button" at bounding box center [799, 73] width 3 height 15
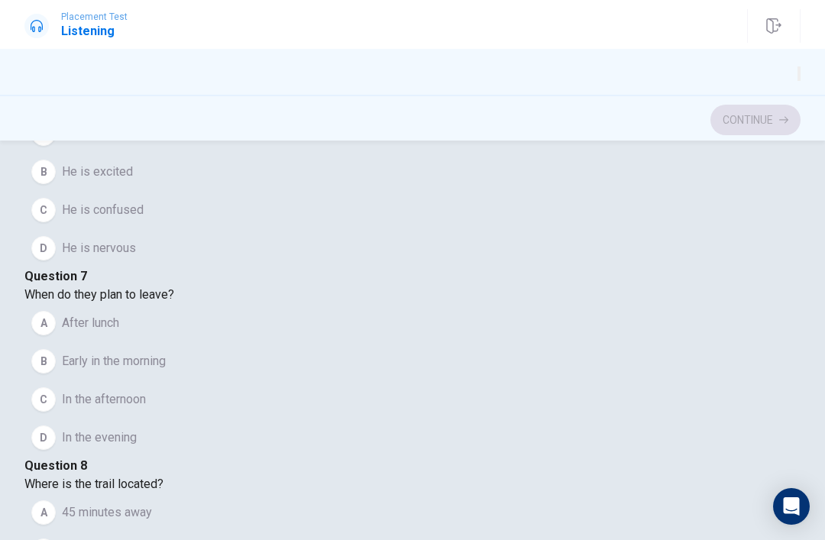
scroll to position [926, 0]
click at [243, 342] on button "B Early in the morning" at bounding box center [412, 361] width 776 height 38
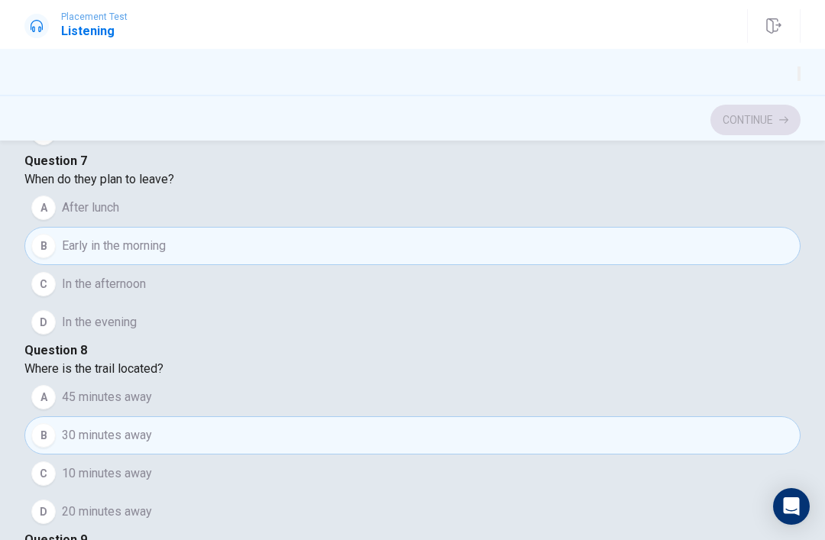
scroll to position [225, 0]
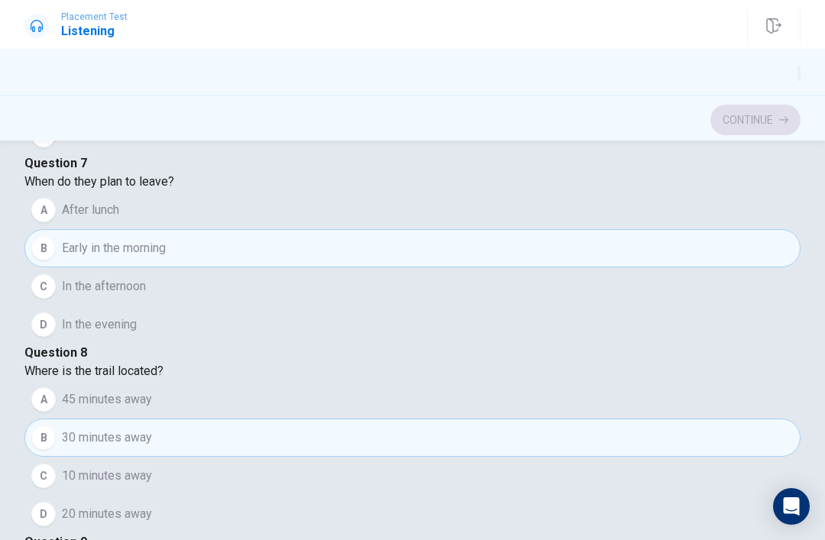
click at [159, 30] on span "He is uninterested" at bounding box center [111, 20] width 99 height 18
click at [151, 78] on button "B He is excited" at bounding box center [412, 59] width 776 height 38
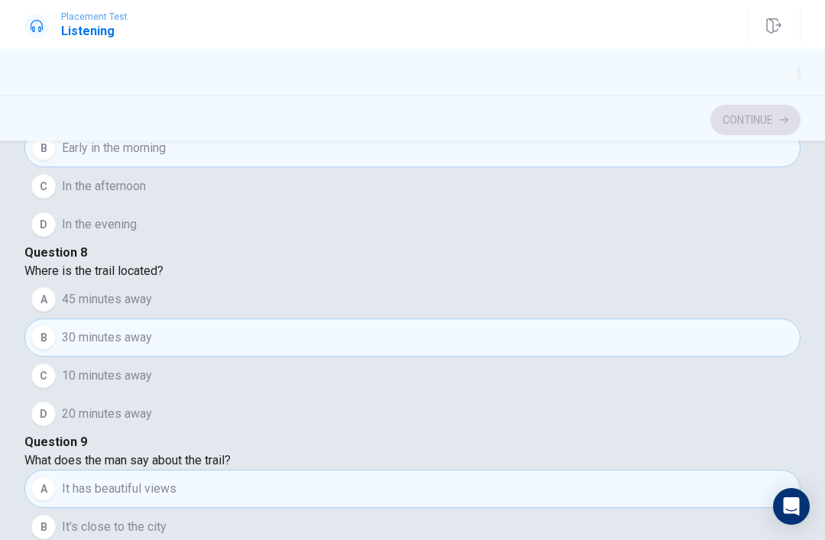
scroll to position [235, 0]
click at [566, 167] on button "B Early in the morning" at bounding box center [412, 148] width 776 height 38
click at [541, 167] on button "B Early in the morning" at bounding box center [412, 148] width 776 height 38
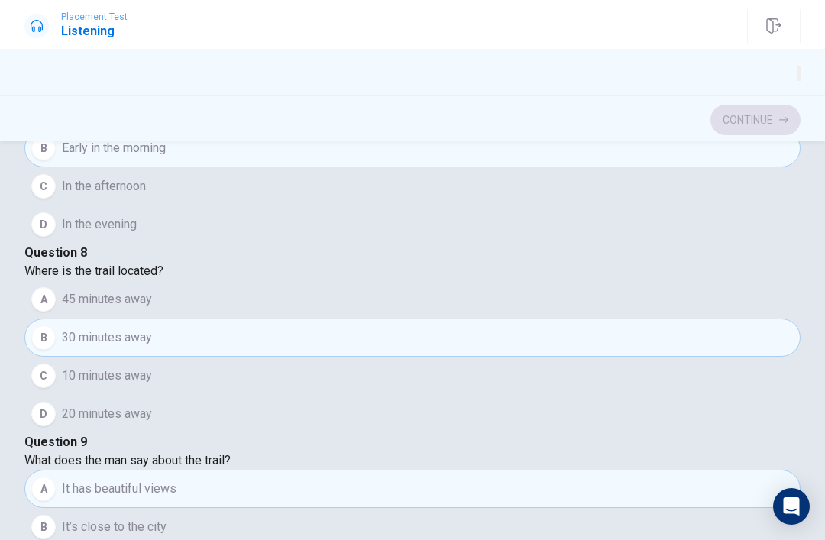
click at [501, 319] on button "B 30 minutes away" at bounding box center [412, 338] width 776 height 38
click at [481, 470] on button "A It has beautiful views" at bounding box center [412, 489] width 776 height 38
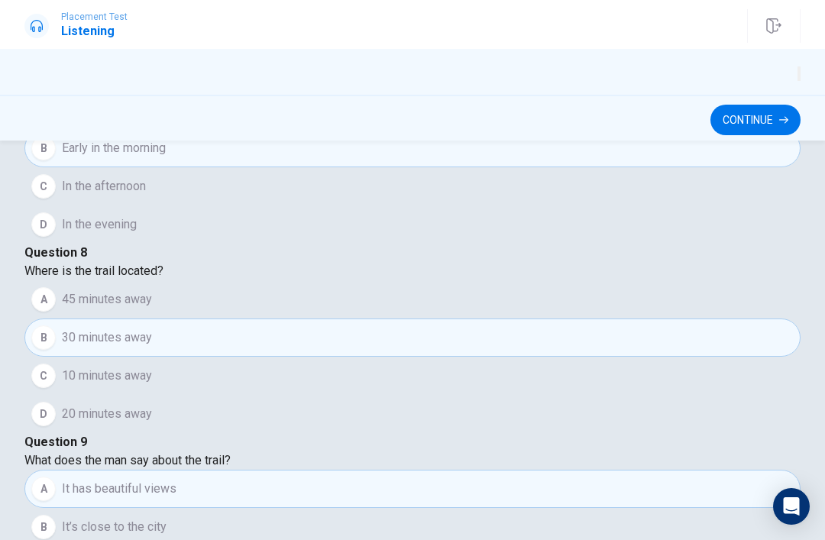
click at [767, 131] on button "Continue" at bounding box center [756, 120] width 90 height 31
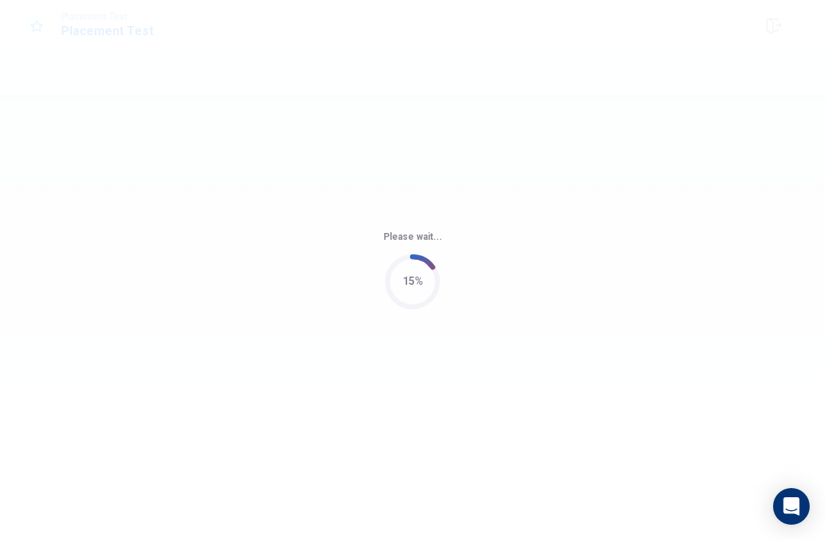
scroll to position [0, 0]
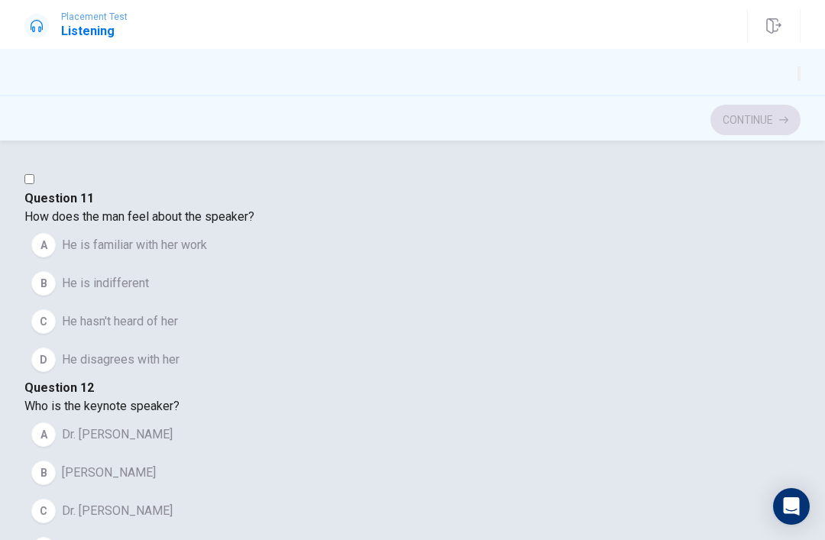
click at [462, 253] on div "Question 11 How does the man feel about the speaker? A He is familiar with her …" at bounding box center [412, 285] width 776 height 190
click at [34, 184] on input "checkbox" at bounding box center [29, 179] width 10 height 10
checkbox input "true"
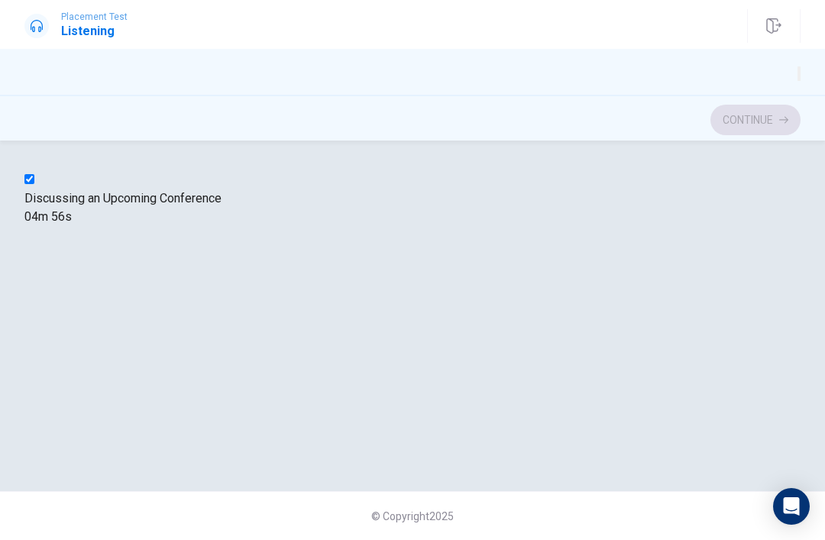
type input "1"
click at [34, 184] on input "checkbox" at bounding box center [29, 179] width 10 height 10
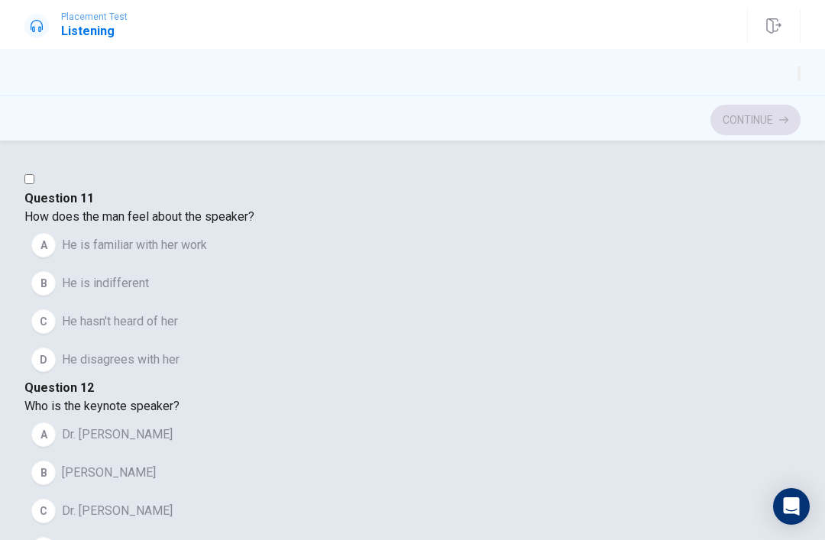
click at [34, 184] on input "checkbox" at bounding box center [29, 179] width 10 height 10
checkbox input "true"
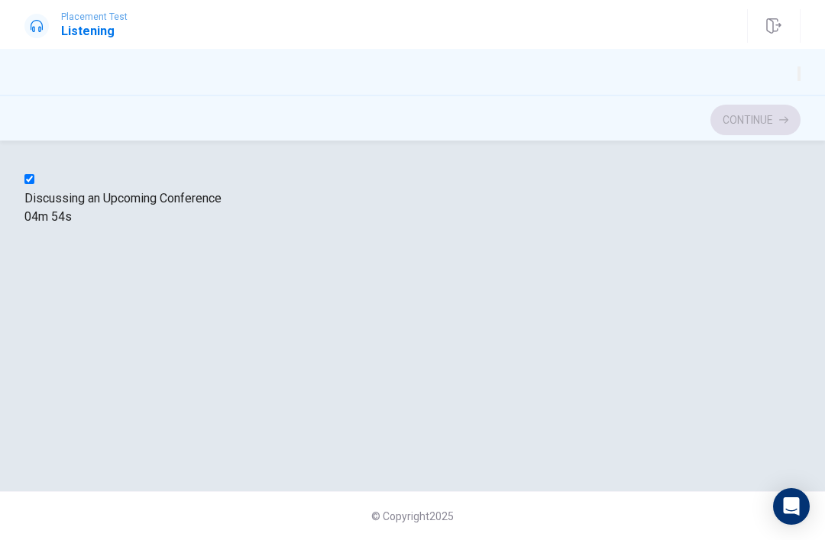
type input "2"
click at [34, 184] on input "checkbox" at bounding box center [29, 179] width 10 height 10
checkbox input "false"
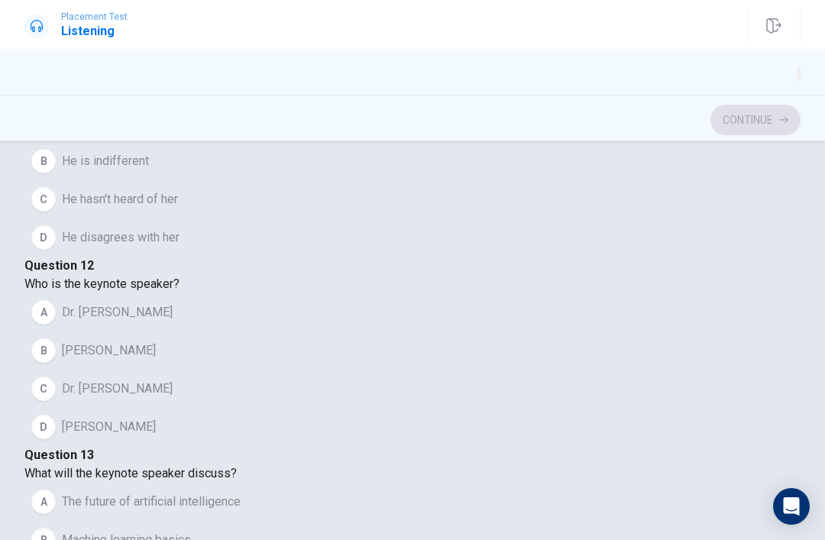
scroll to position [318, 0]
click at [634, 377] on div "A Dr. [PERSON_NAME] B [PERSON_NAME] C Dr. [PERSON_NAME] D [PERSON_NAME]" at bounding box center [412, 369] width 776 height 153
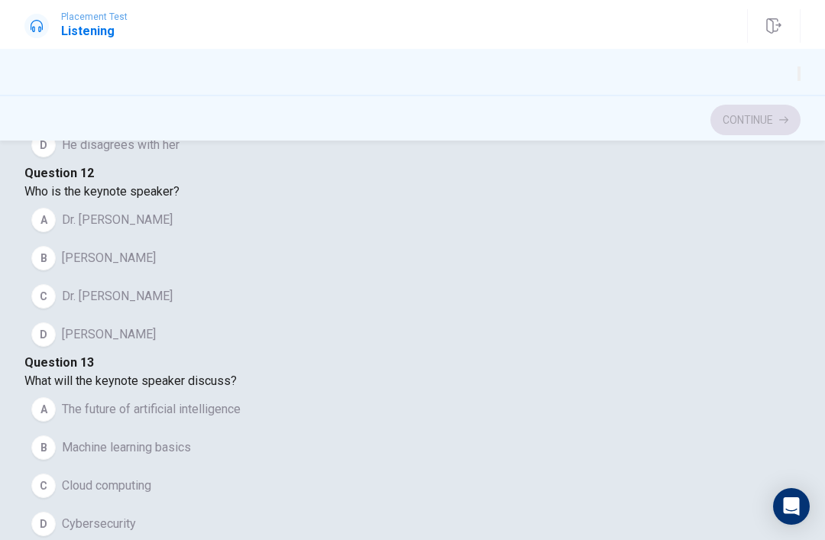
scroll to position [212, 0]
click at [188, 280] on button "B [PERSON_NAME]" at bounding box center [412, 260] width 776 height 38
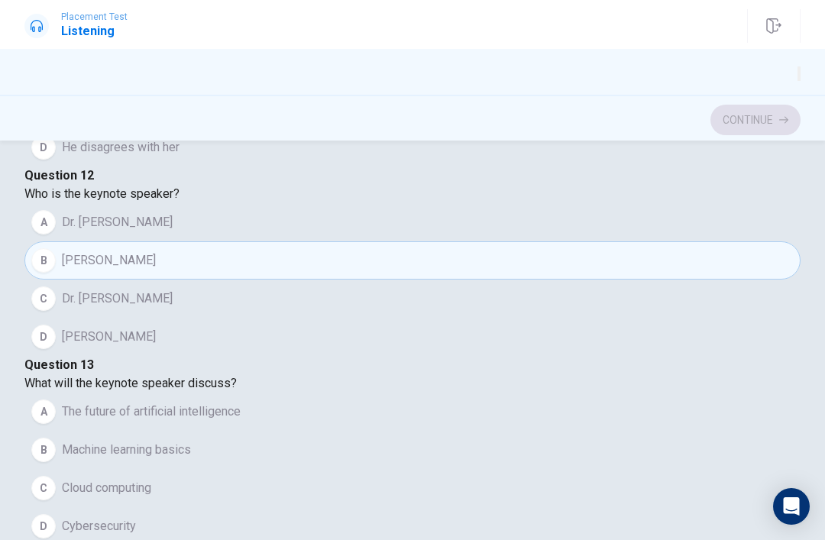
click at [280, 393] on button "A The future of artificial intelligence" at bounding box center [412, 412] width 776 height 38
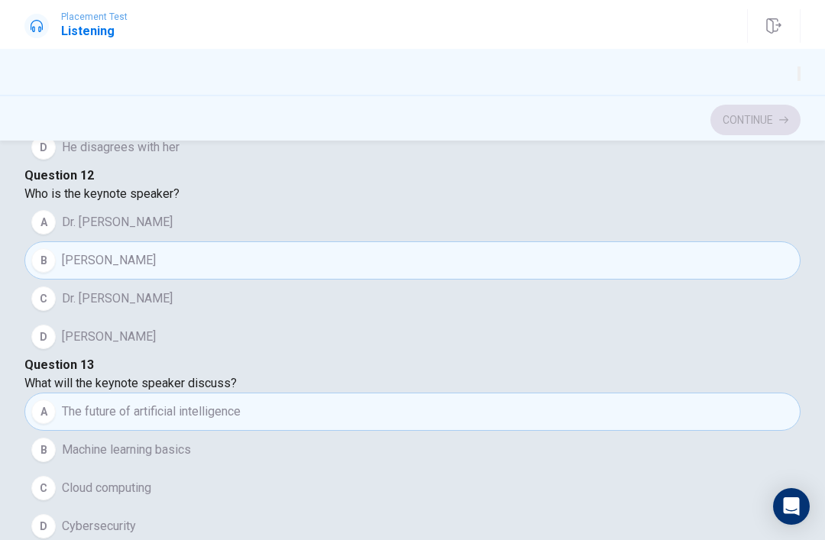
scroll to position [0, 0]
click at [207, 42] on span "He is familiar with her work" at bounding box center [134, 33] width 145 height 18
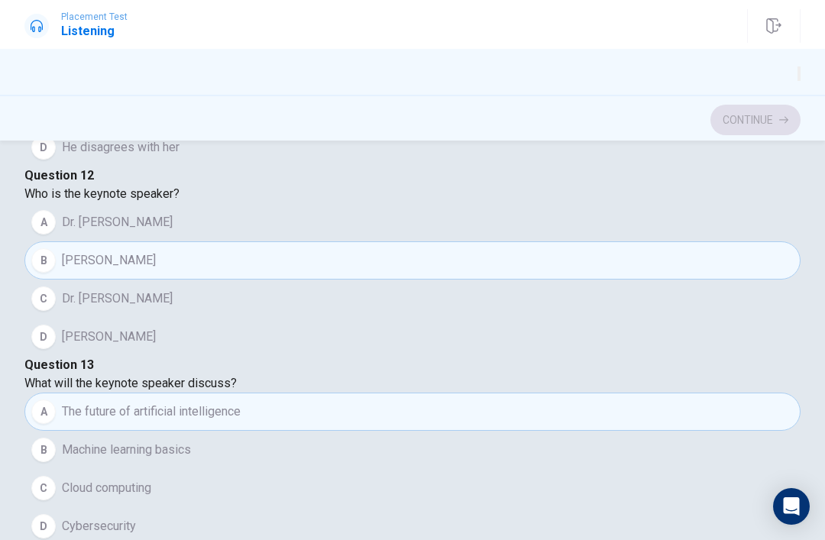
click at [748, 117] on button "Continue" at bounding box center [756, 120] width 90 height 31
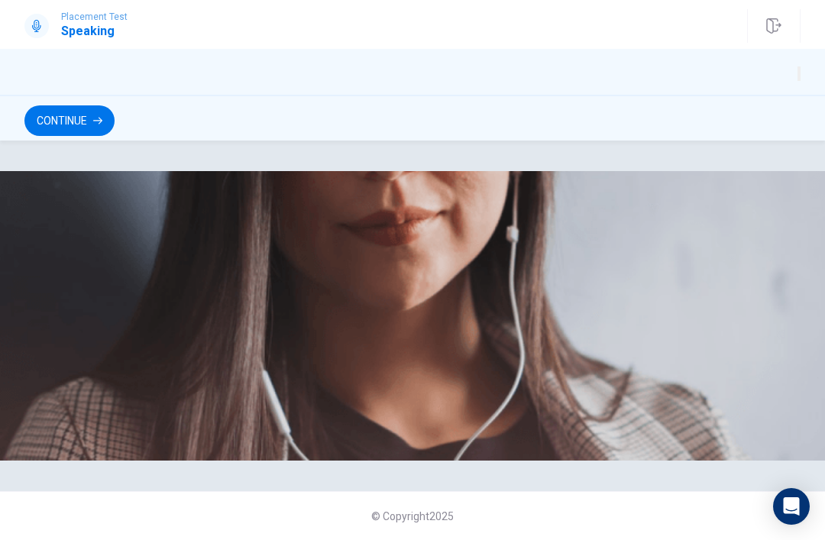
scroll to position [28, 0]
click at [69, 117] on button "Continue" at bounding box center [69, 120] width 90 height 31
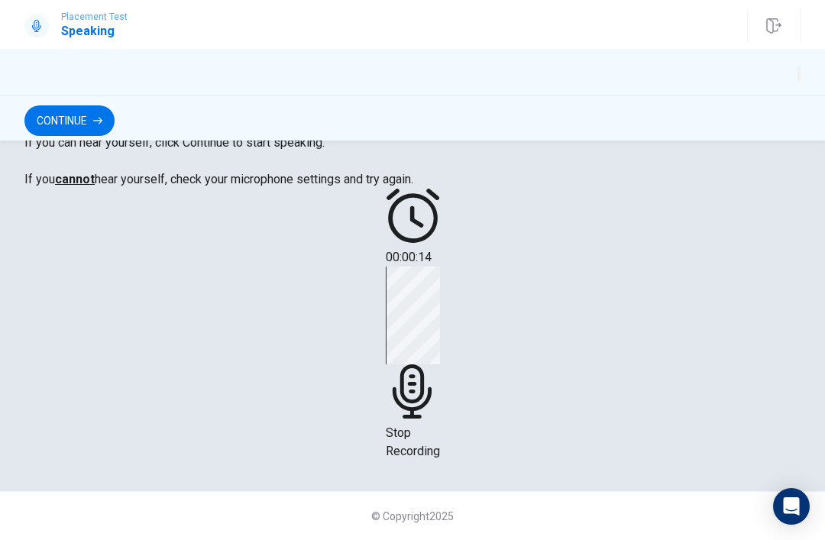
scroll to position [345, 0]
click at [429, 382] on div "Stop Recording" at bounding box center [413, 364] width 54 height 194
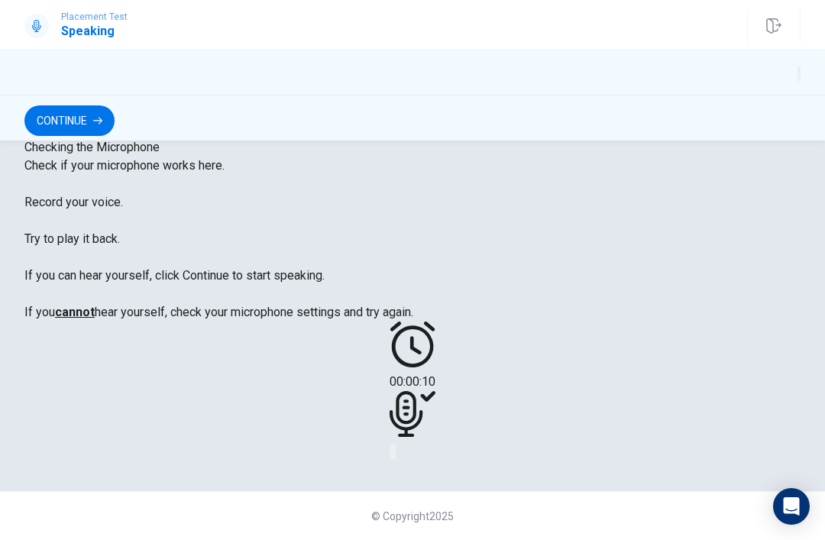
click at [396, 445] on button "Play Audio" at bounding box center [394, 452] width 3 height 15
click at [73, 126] on button "Continue" at bounding box center [69, 120] width 90 height 31
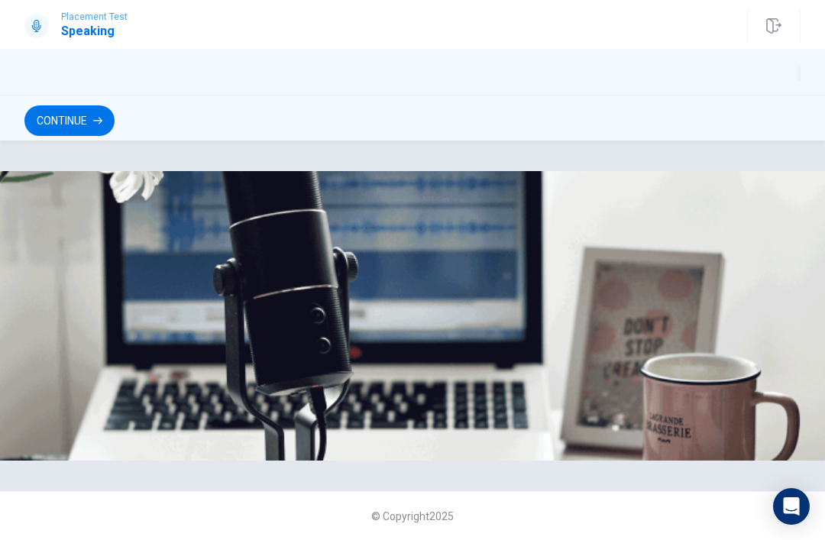
scroll to position [53, 0]
click at [89, 122] on button "Continue" at bounding box center [69, 120] width 90 height 31
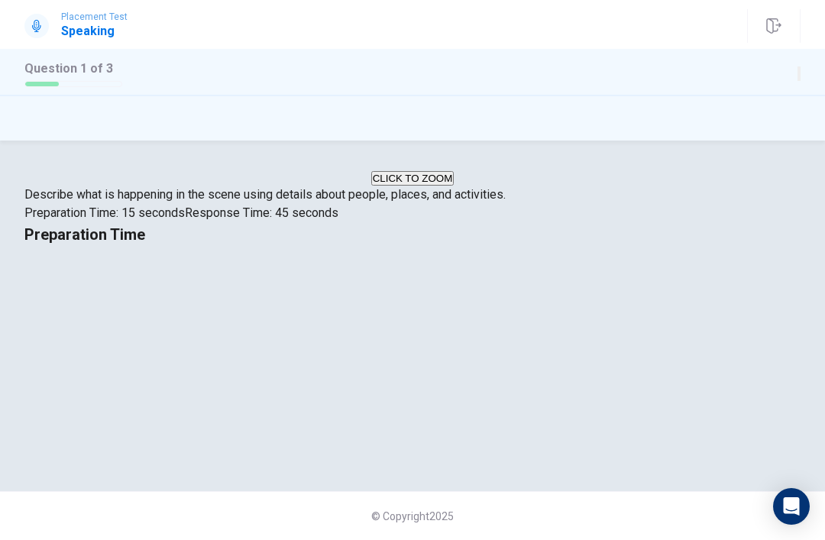
scroll to position [320, 0]
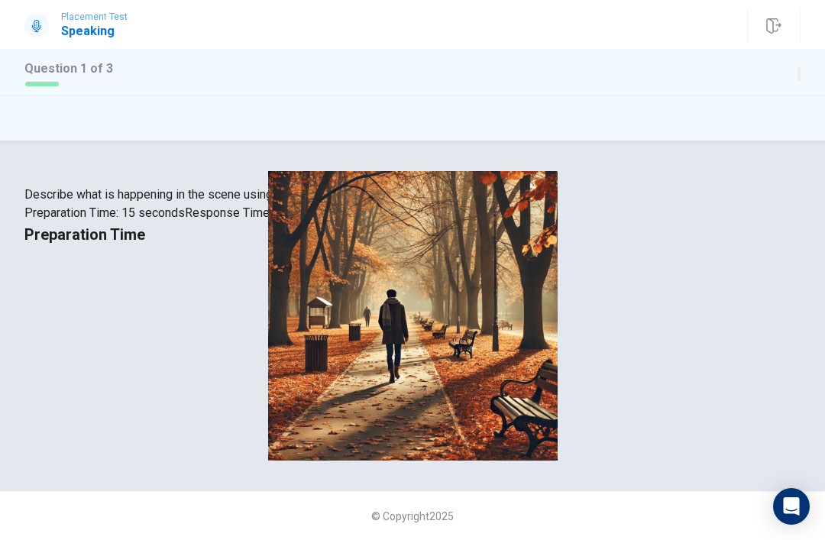
click at [757, 247] on div "Preparation Time" at bounding box center [412, 234] width 776 height 24
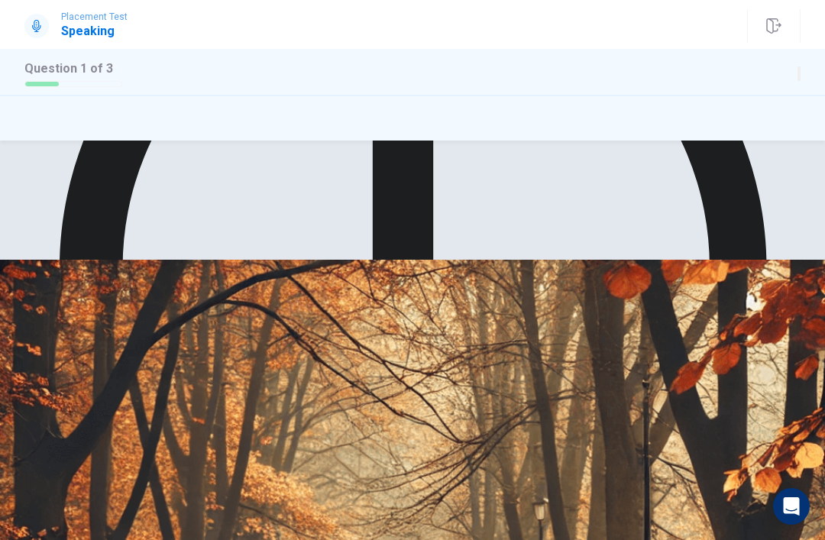
scroll to position [377, 0]
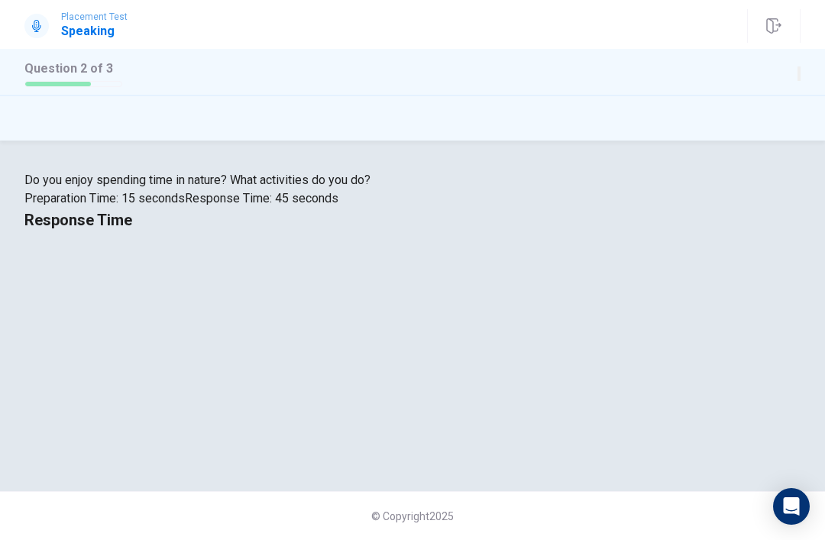
scroll to position [377, 0]
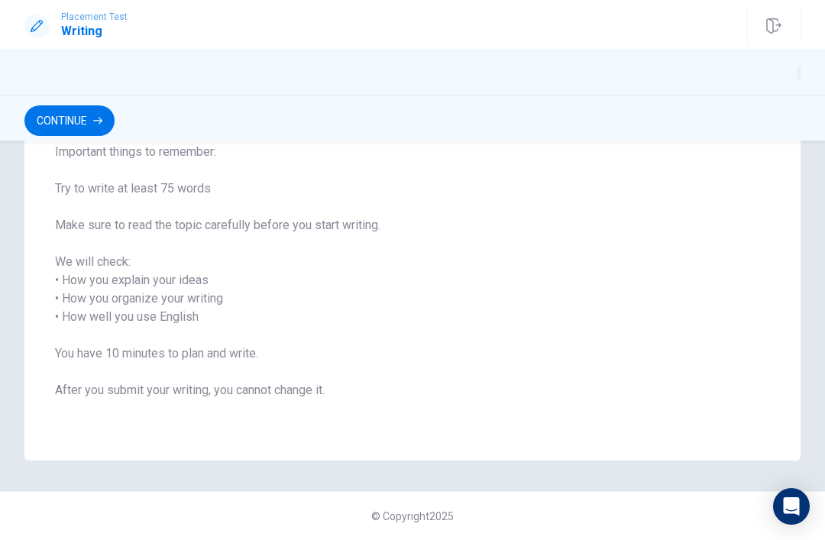
scroll to position [163, 0]
click at [780, 146] on div "Writing Section Directions Write about your opinion on a topic. Important thing…" at bounding box center [412, 234] width 776 height 452
click at [115, 134] on button "Continue" at bounding box center [69, 120] width 90 height 31
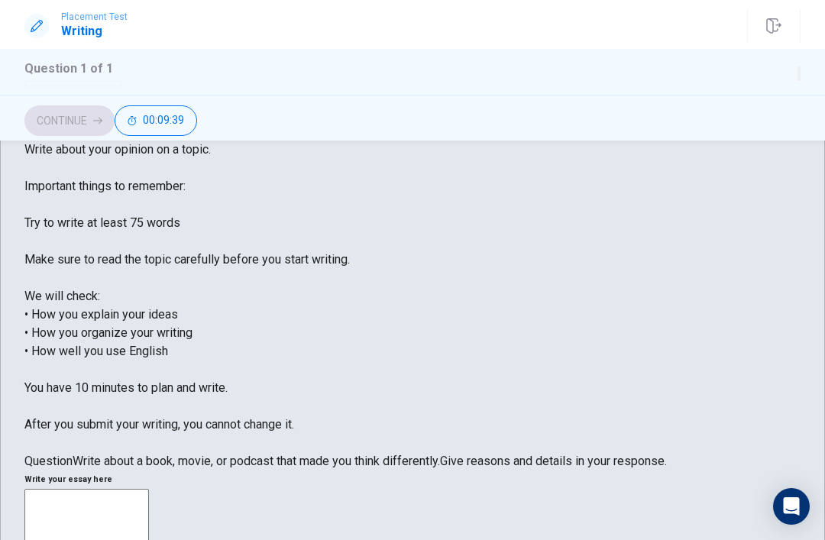
scroll to position [69, 0]
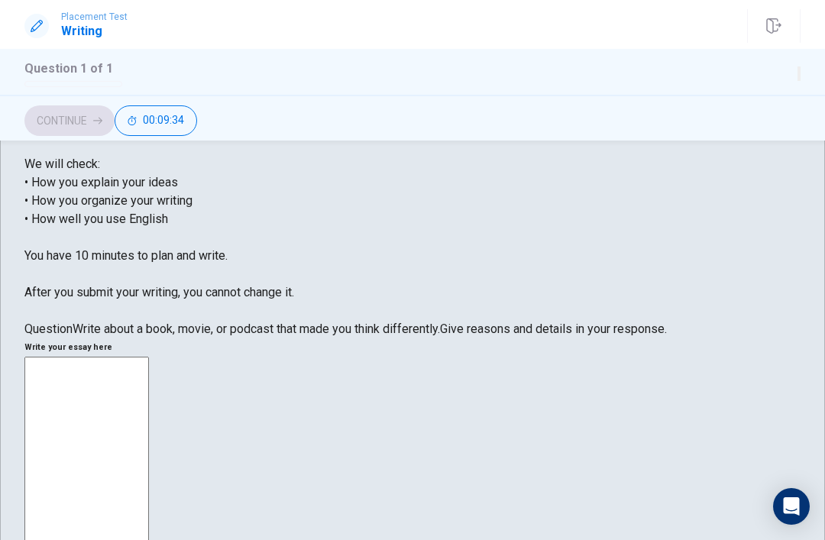
scroll to position [205, 0]
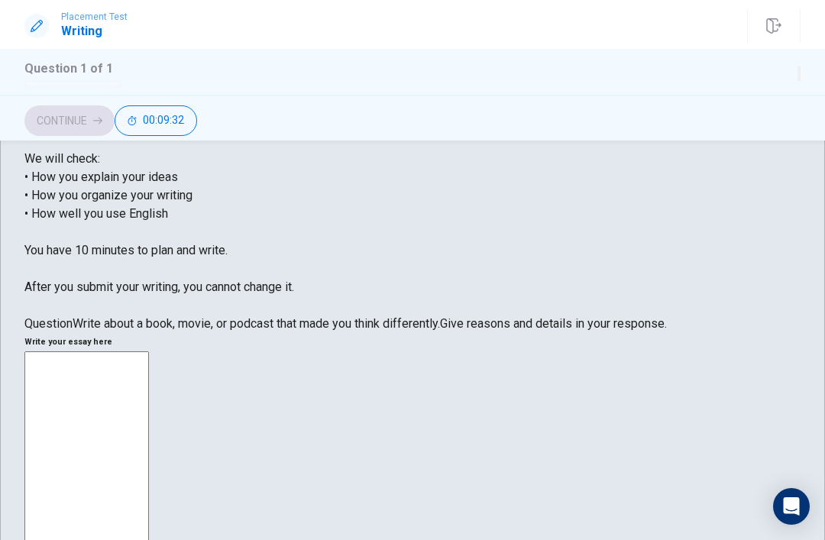
click at [387, 183] on div "Directions Write about your opinion on a topic. Important things to remember: T…" at bounding box center [412, 159] width 776 height 348
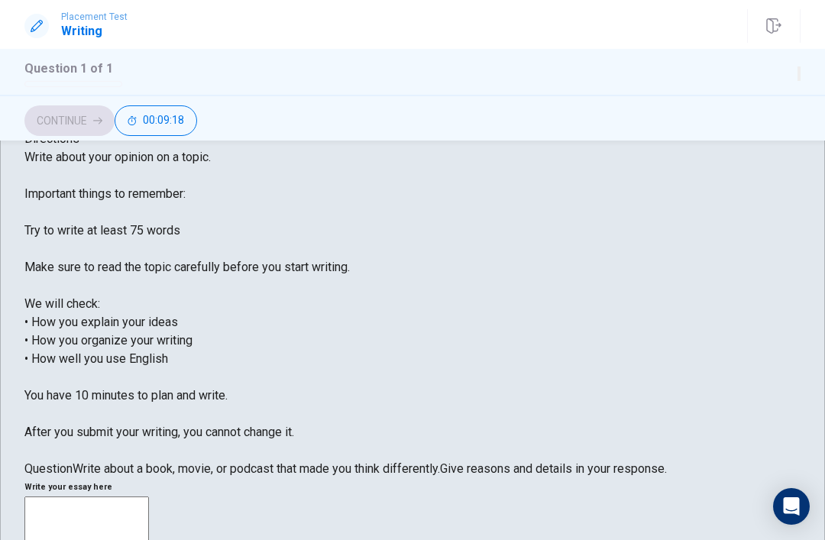
scroll to position [59, 0]
type textarea "W"
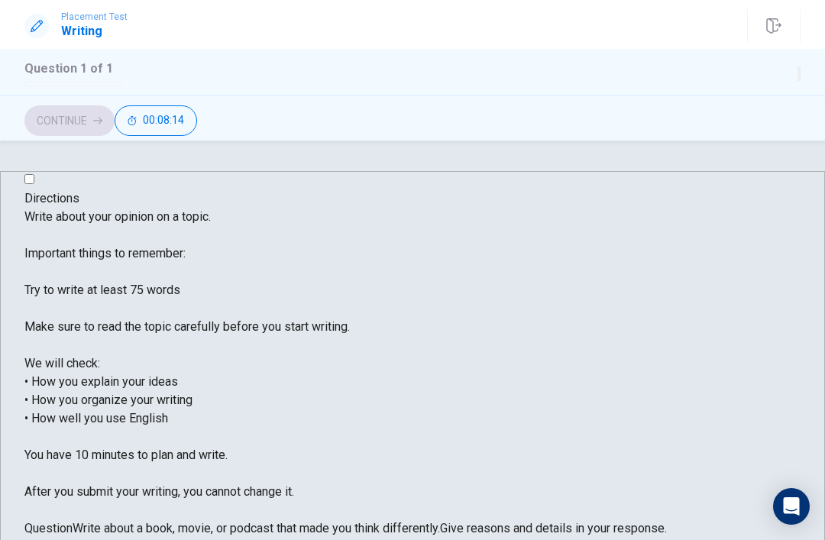
scroll to position [0, 0]
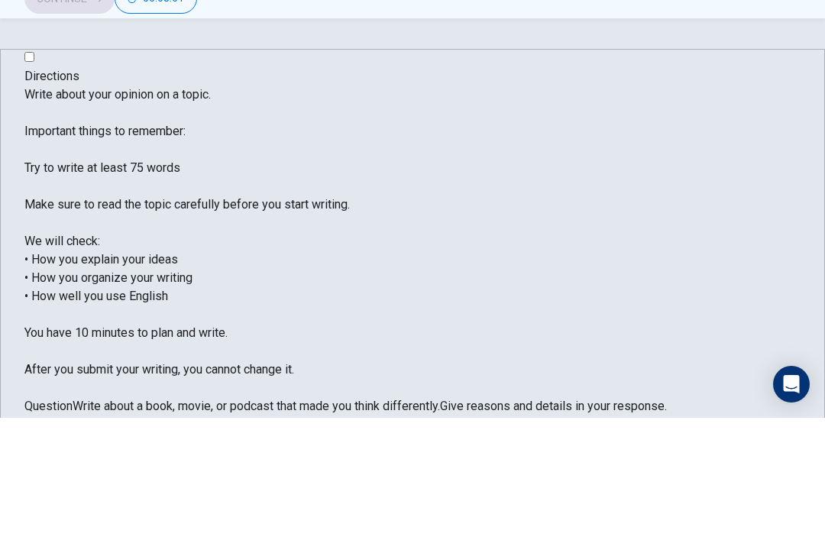
type textarea "I"
type textarea "A"
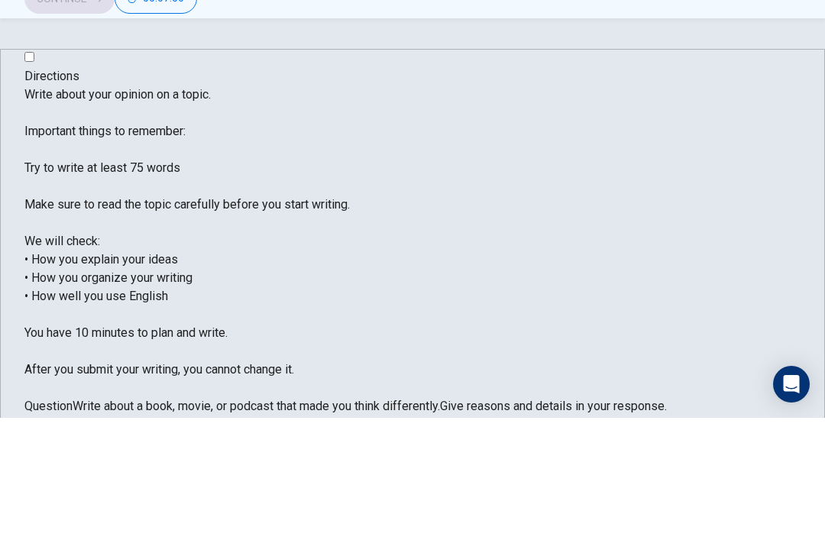
type textarea "A"
type textarea "a"
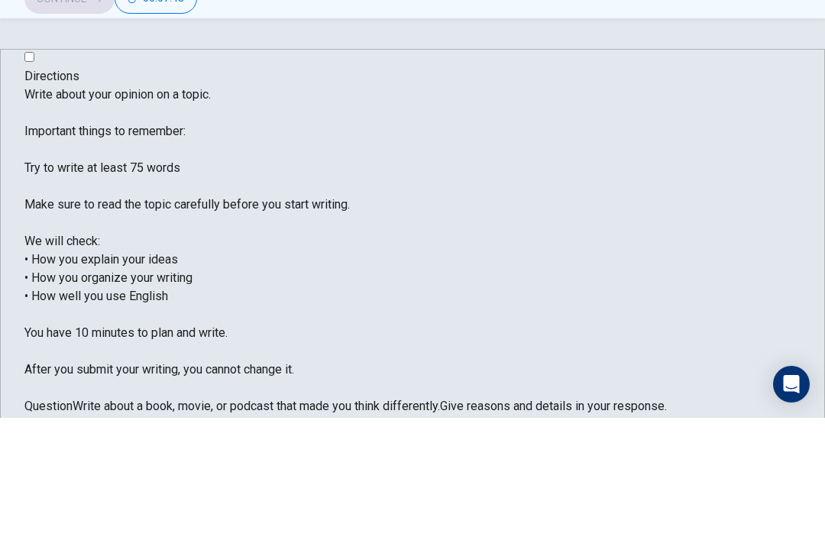
type textarea "A"
type textarea "a"
type textarea "A"
type textarea "a"
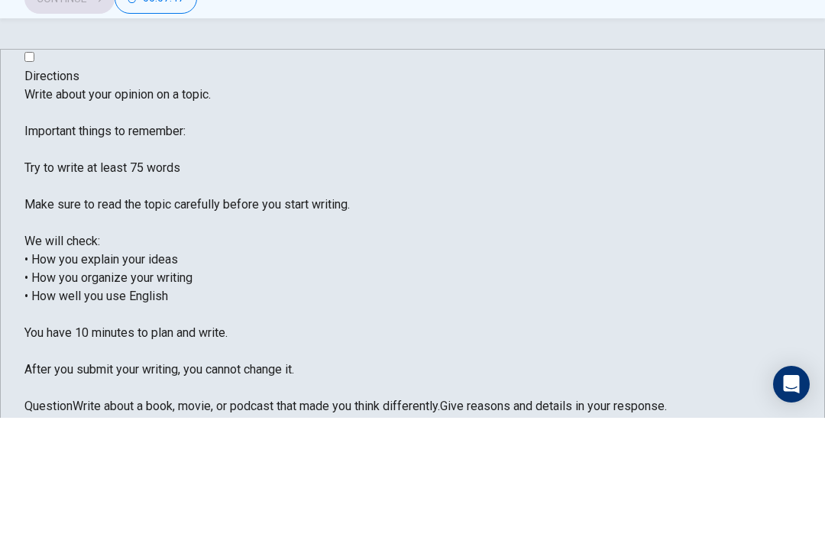
type textarea "a"
type textarea "A"
type textarea "a"
type textarea "A"
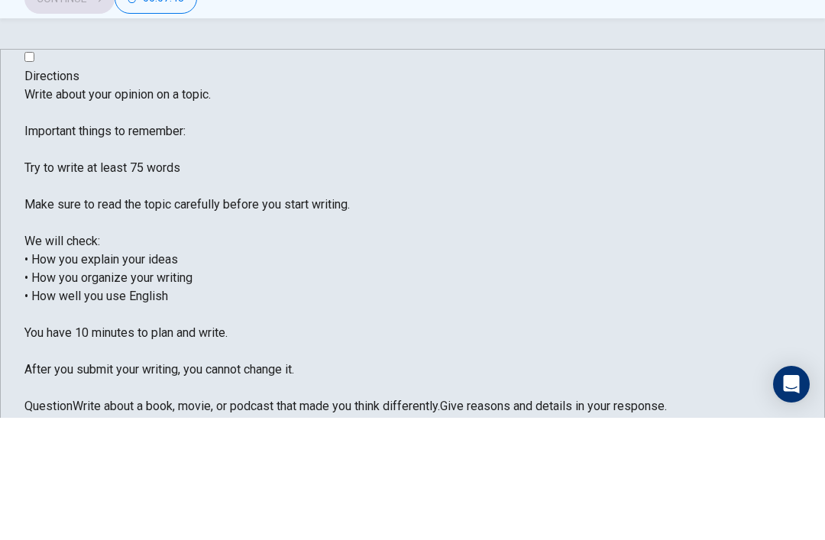
type textarea "a"
type textarea "A"
type textarea "a"
type textarea "A"
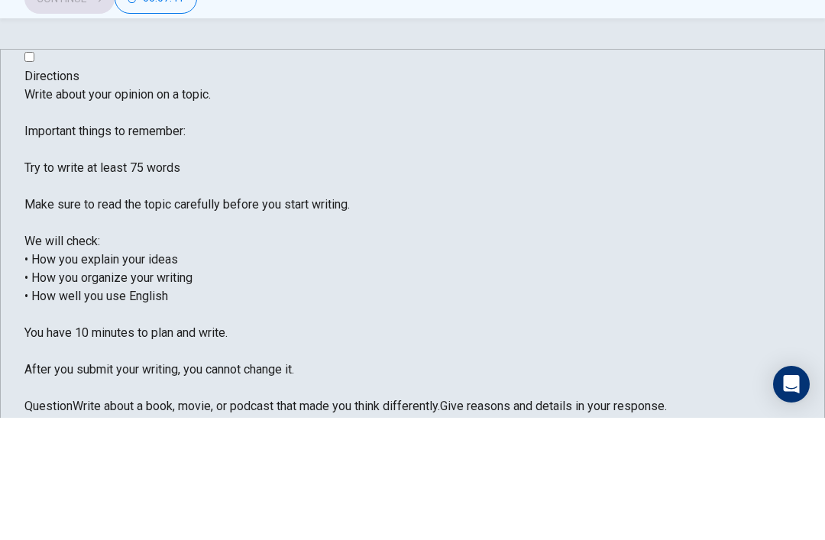
type textarea "A"
type textarea "a"
type textarea "A"
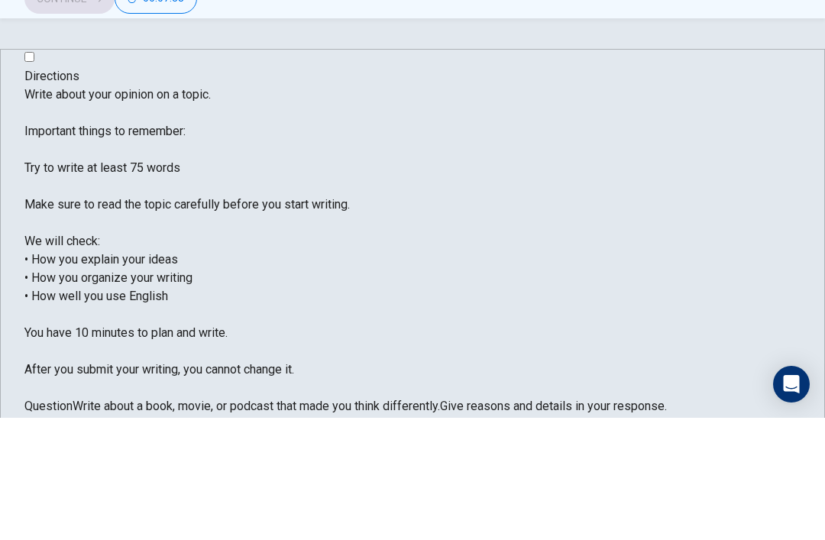
type textarea "a"
type textarea "A"
type textarea "a"
type textarea "A"
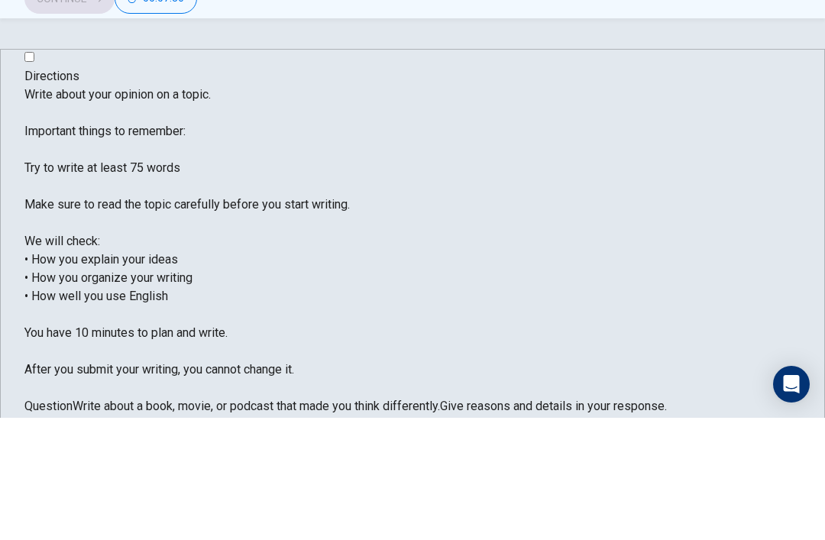
type textarea "A"
type textarea "a"
type textarea "A"
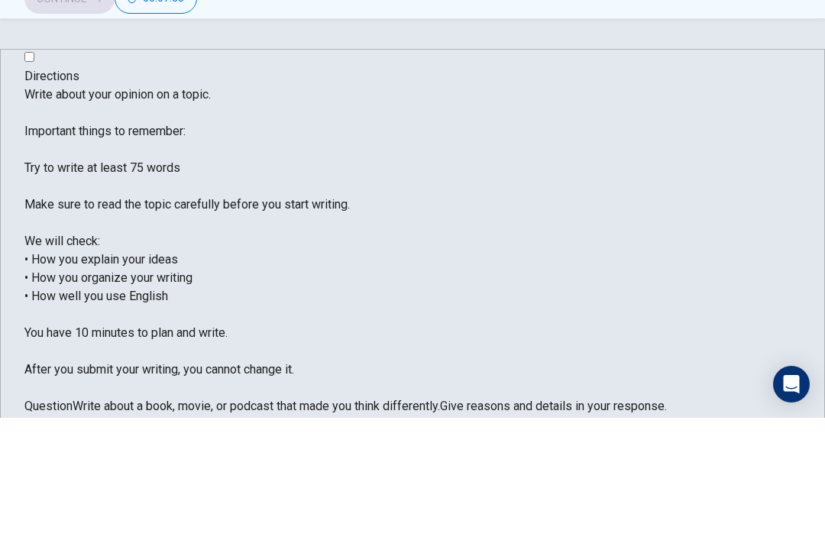
type textarea "A"
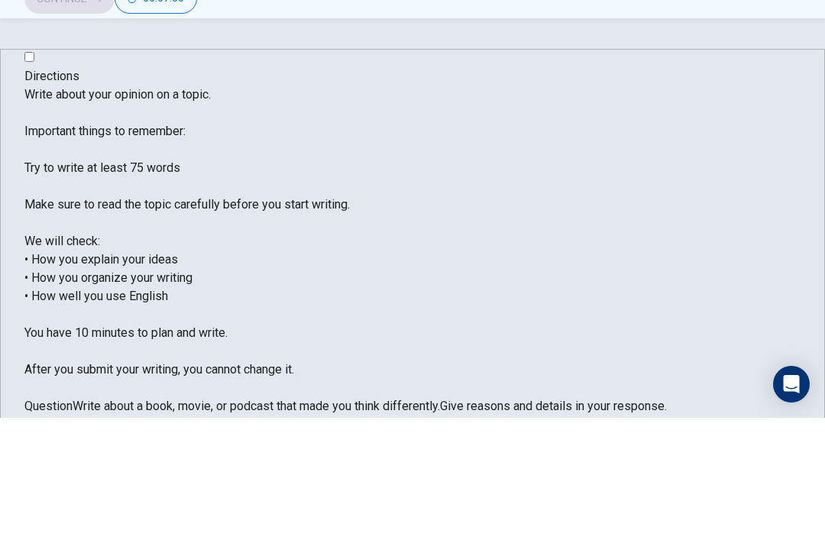
type textarea "a"
type textarea "A"
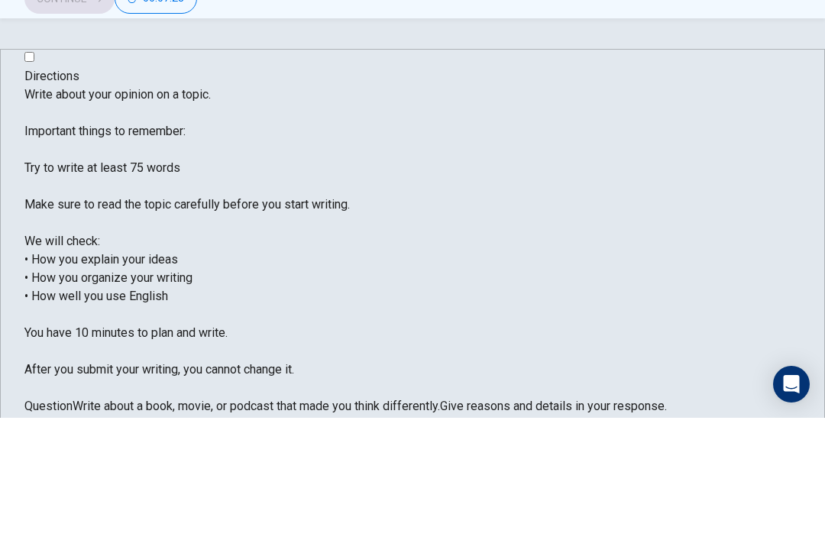
type textarea "A"
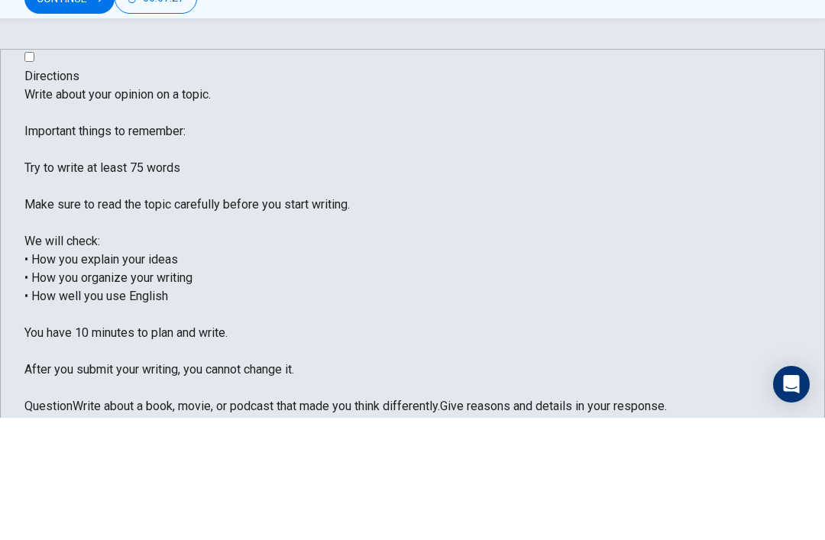
type textarea "A"
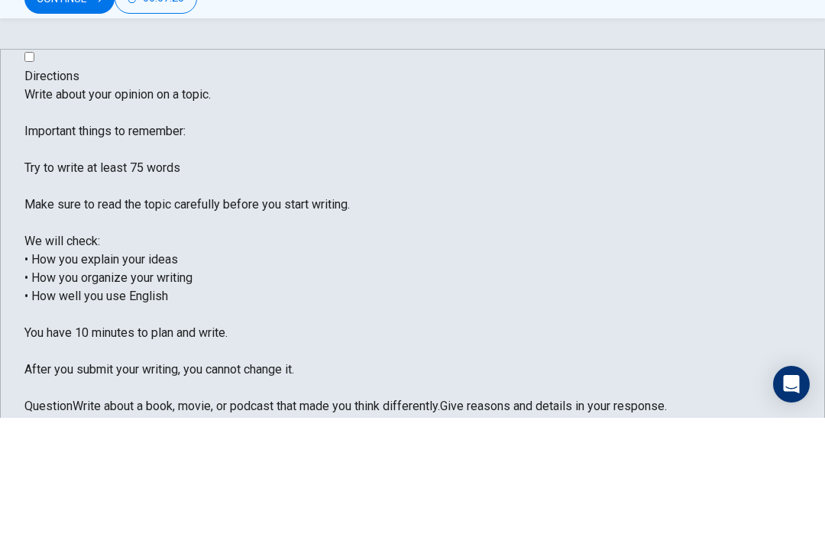
type textarea "A"
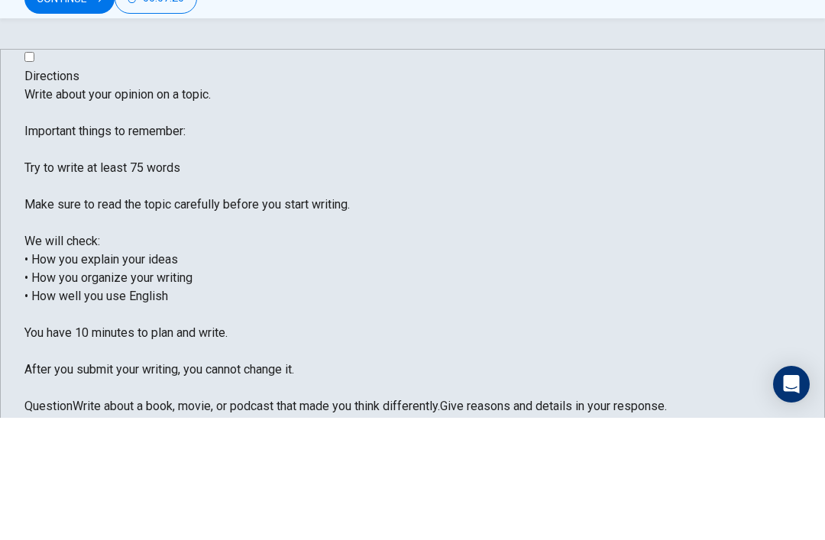
type textarea "a"
type textarea "A"
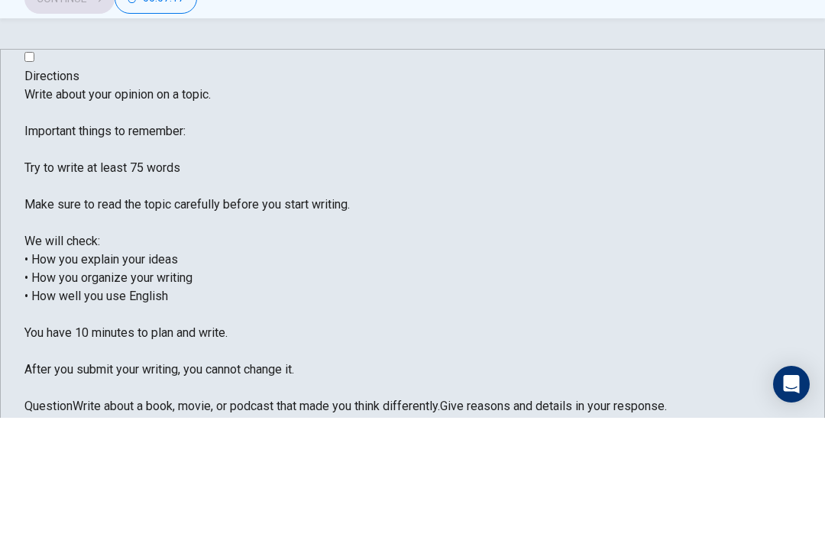
type textarea "A"
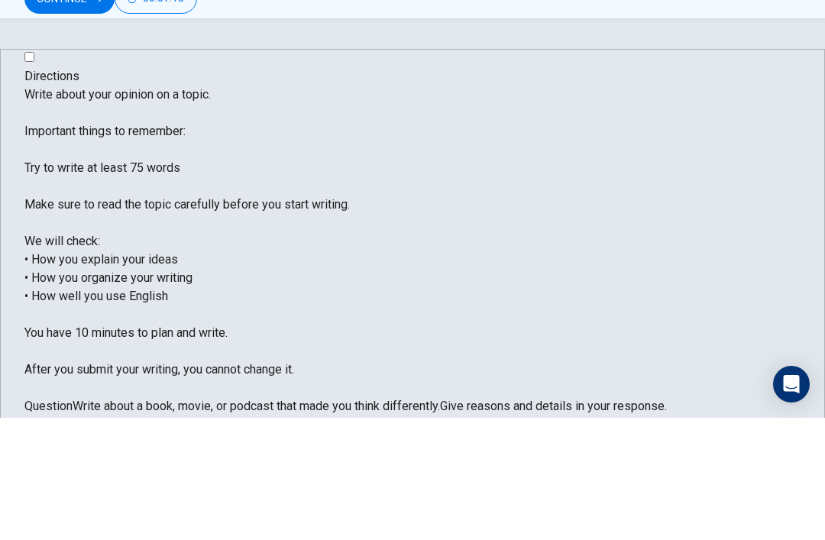
type textarea "A"
type textarea "a"
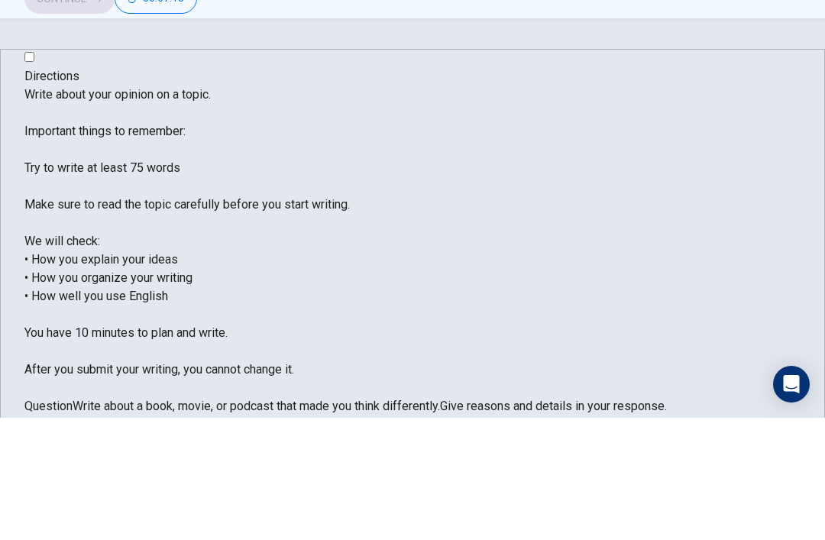
type textarea "a"
type textarea "A"
type textarea "a"
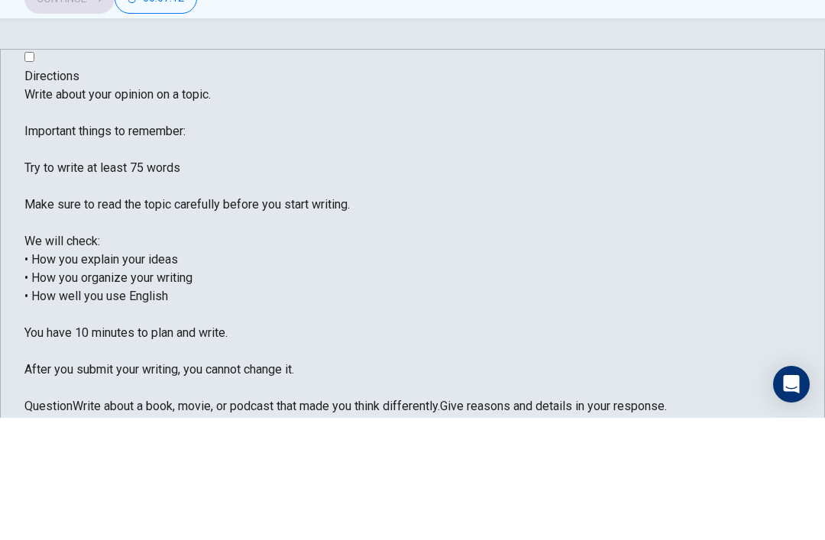
type textarea "A"
type textarea "a"
type textarea "A"
type textarea "a"
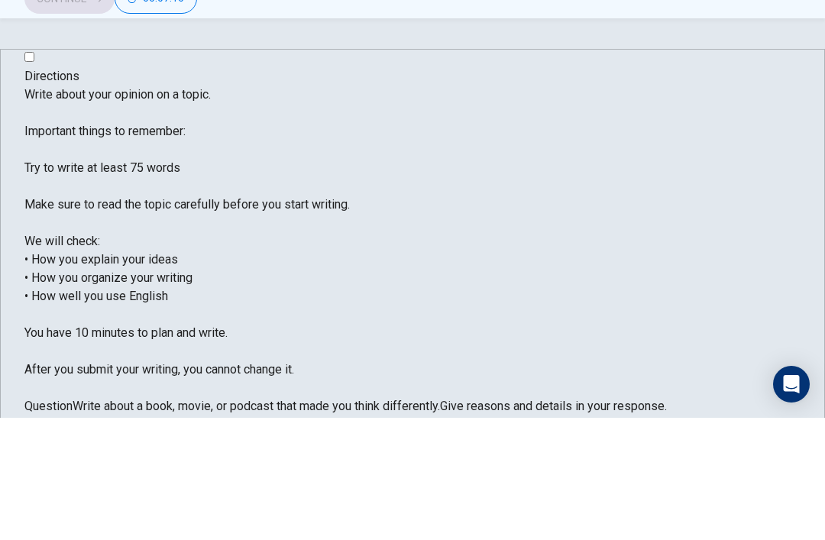
type textarea "a"
type textarea "A"
type textarea "a"
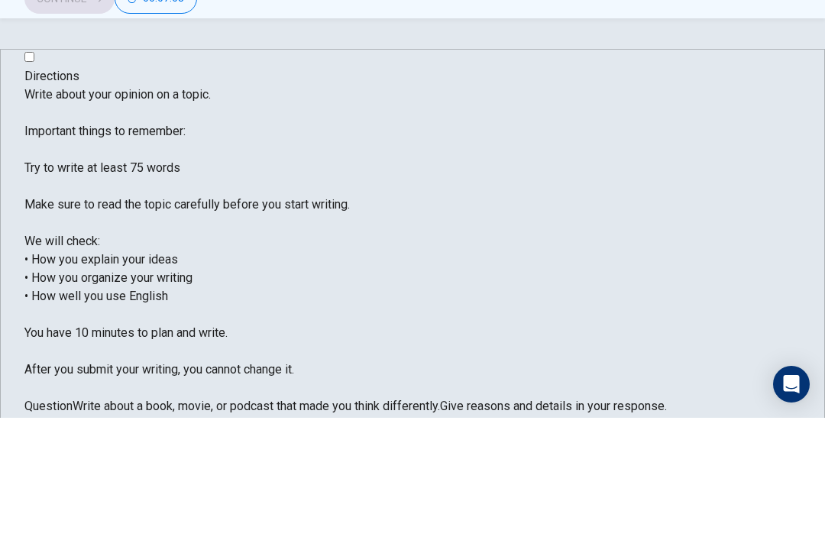
type textarea "A"
type textarea "a"
type textarea "A"
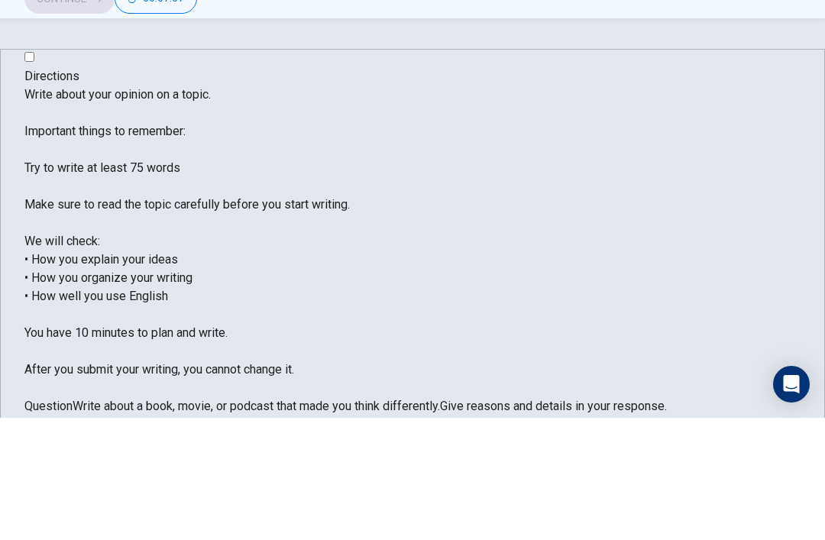
type textarea "A"
type textarea "a"
type textarea "A"
type textarea "a"
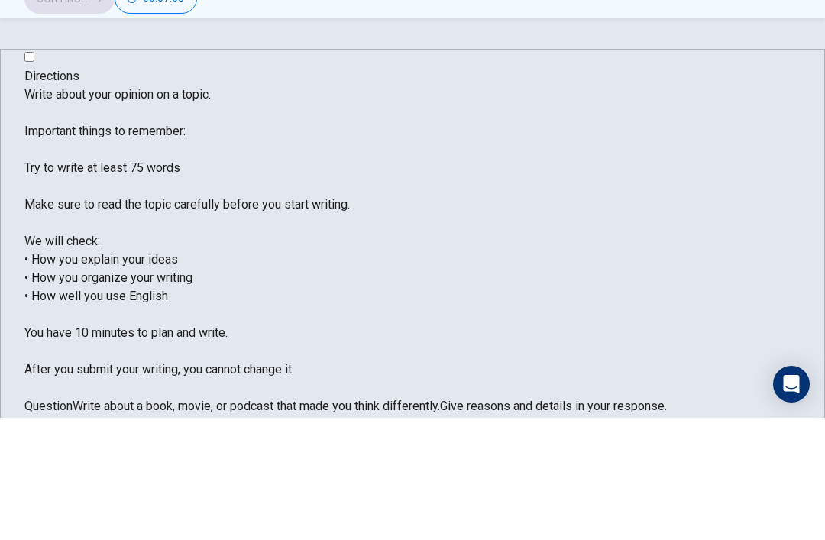
type textarea "a"
type textarea "A"
type textarea "a"
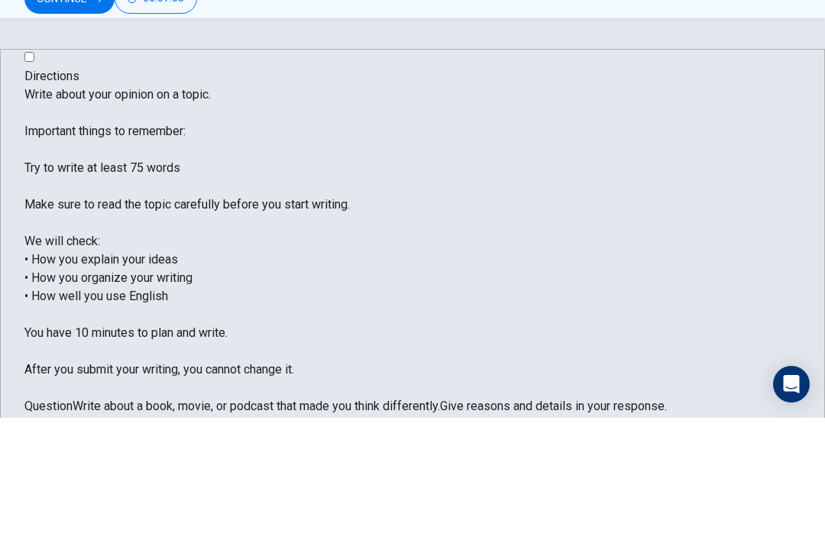
type textarea "A"
type textarea "P"
type textarea "A"
type textarea "a"
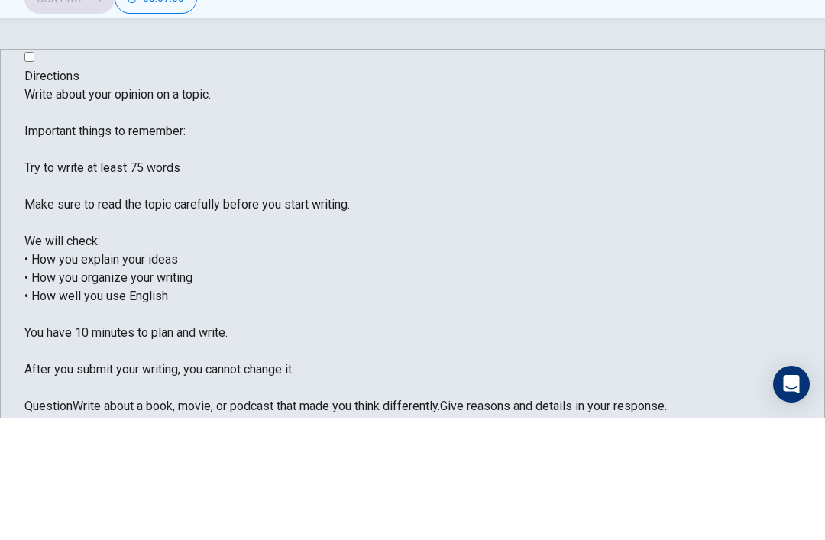
type textarea "a"
type textarea "A"
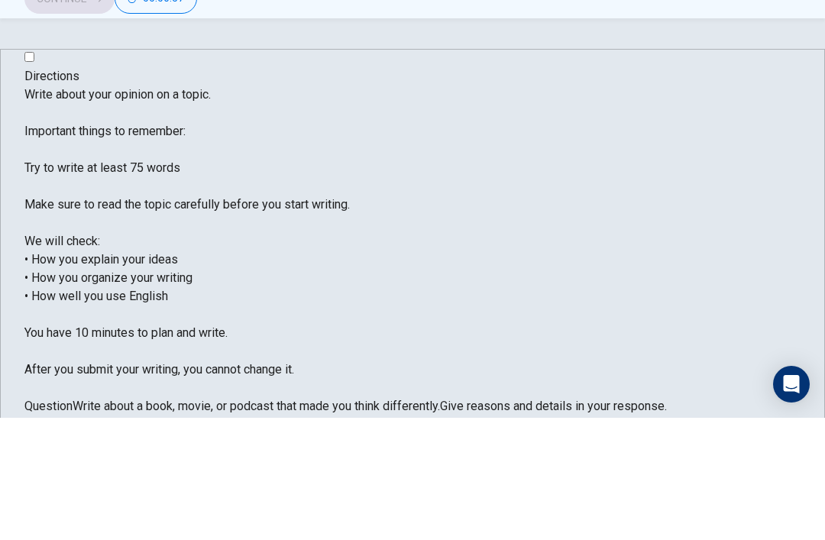
type textarea "A"
type textarea "a"
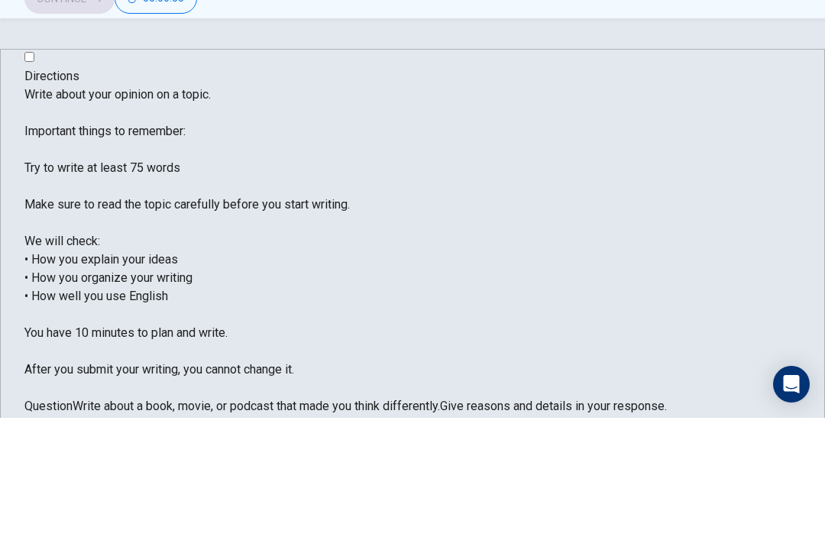
type textarea "a"
type textarea "A"
type textarea "a"
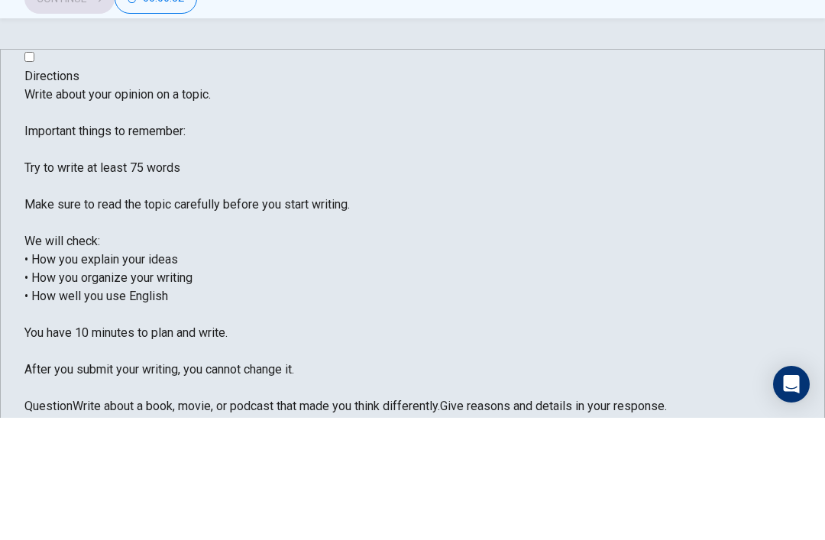
type textarea "A"
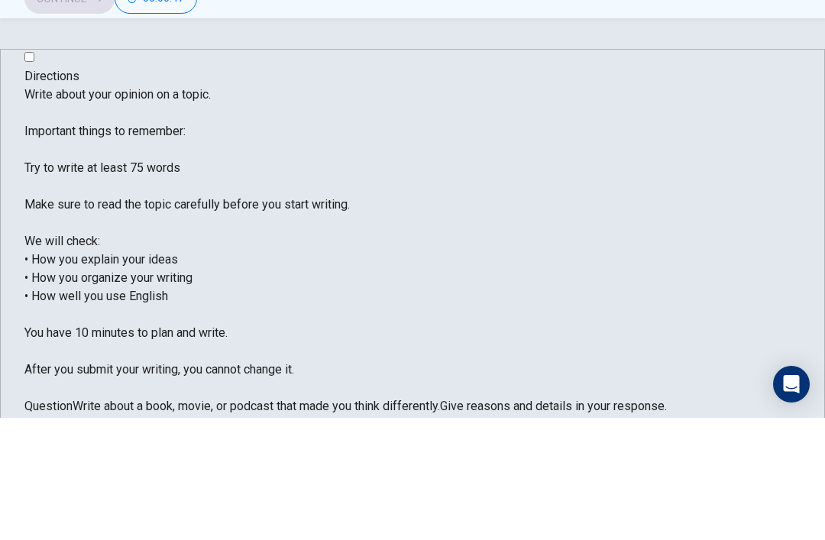
type textarea "a"
type textarea "A"
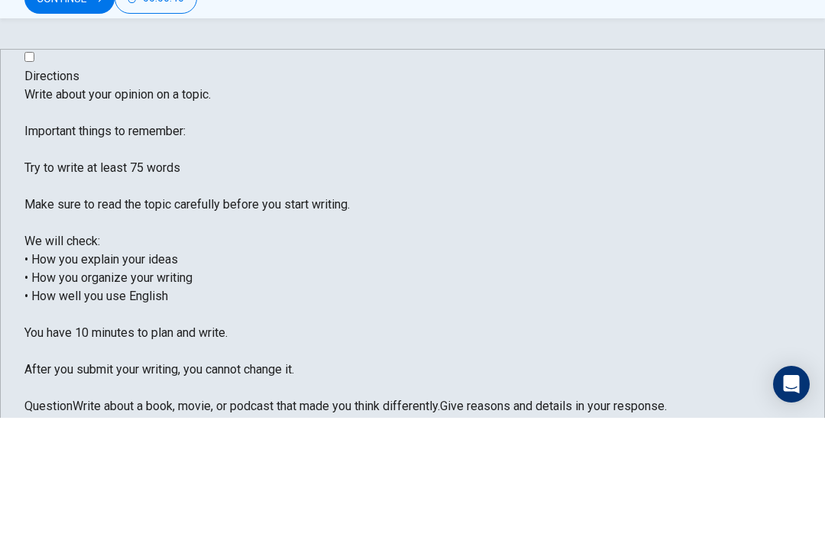
type textarea "A"
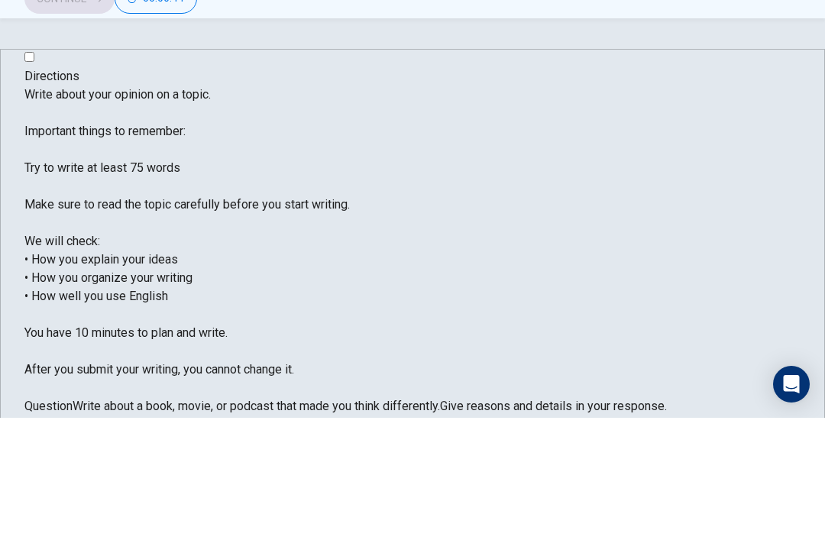
type textarea "A"
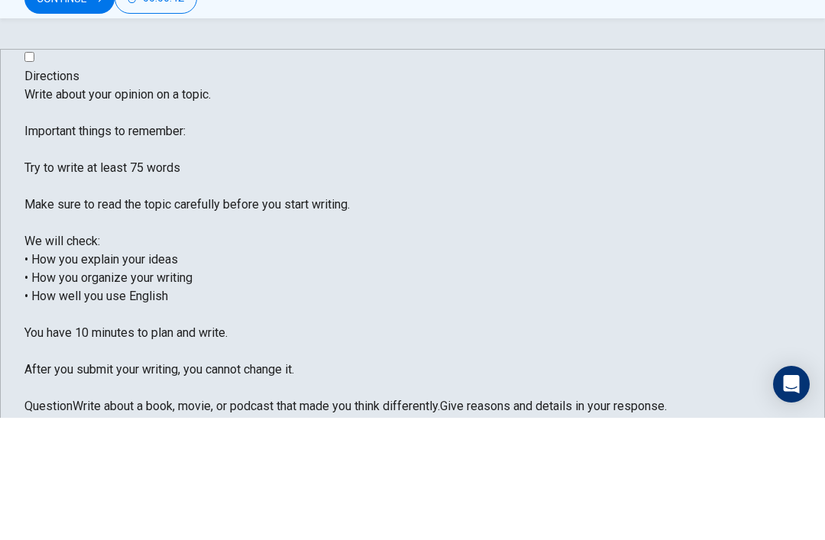
type textarea "A"
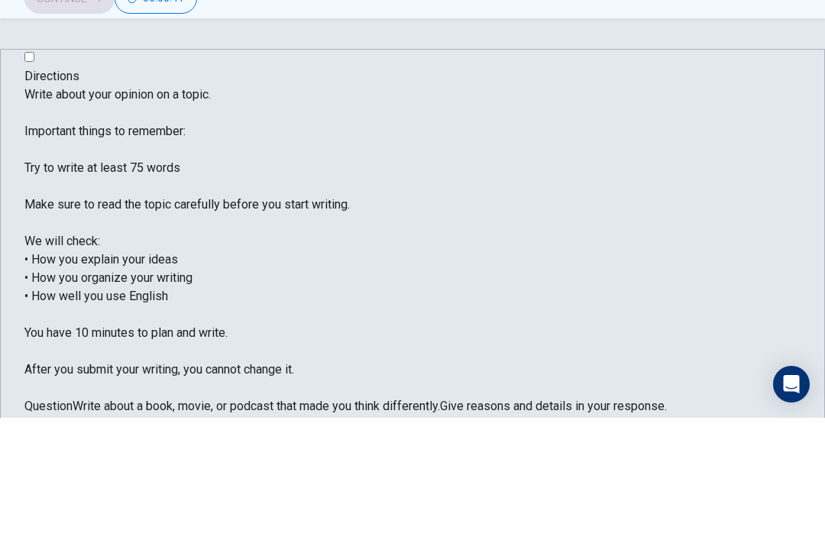
type textarea "A"
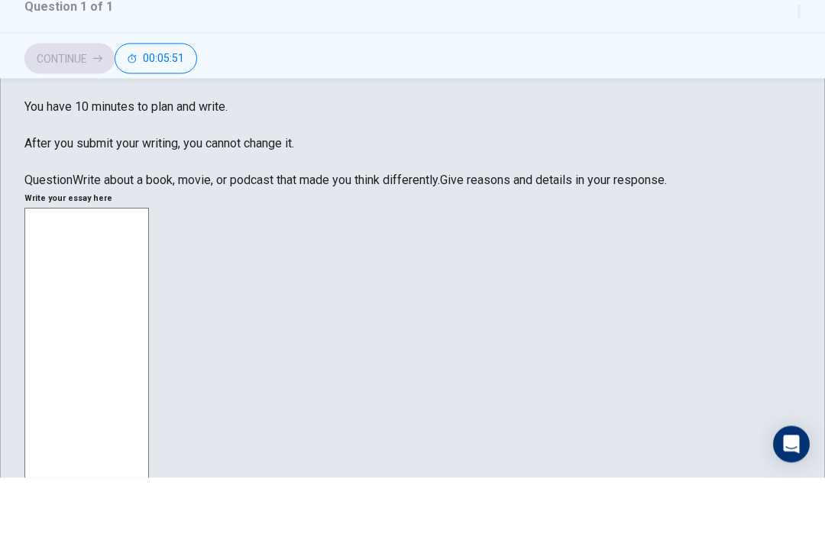
scroll to position [287, 0]
click at [813, 157] on div "Directions Write about your opinion on a topic. Important things to remember: T…" at bounding box center [412, 323] width 825 height 877
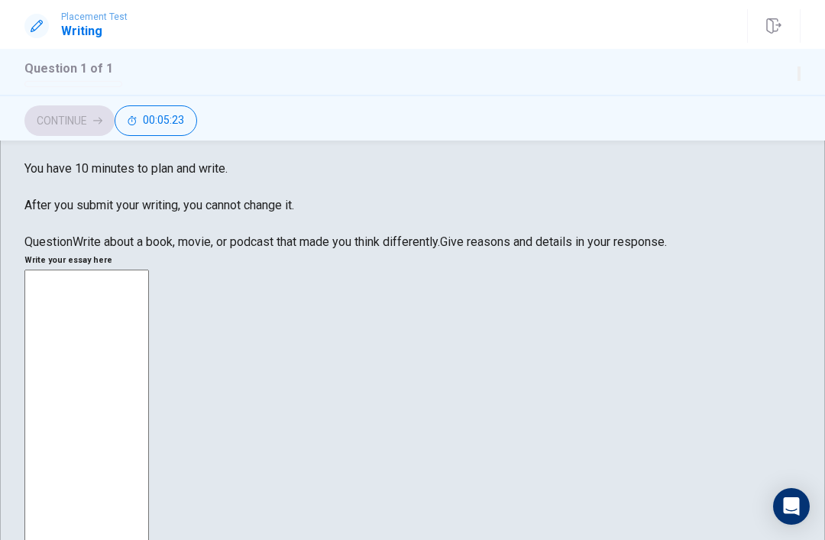
click at [663, 2] on div "Placement Test Writing Question 1 of 1 Continue 00:05:23" at bounding box center [412, 24] width 825 height 49
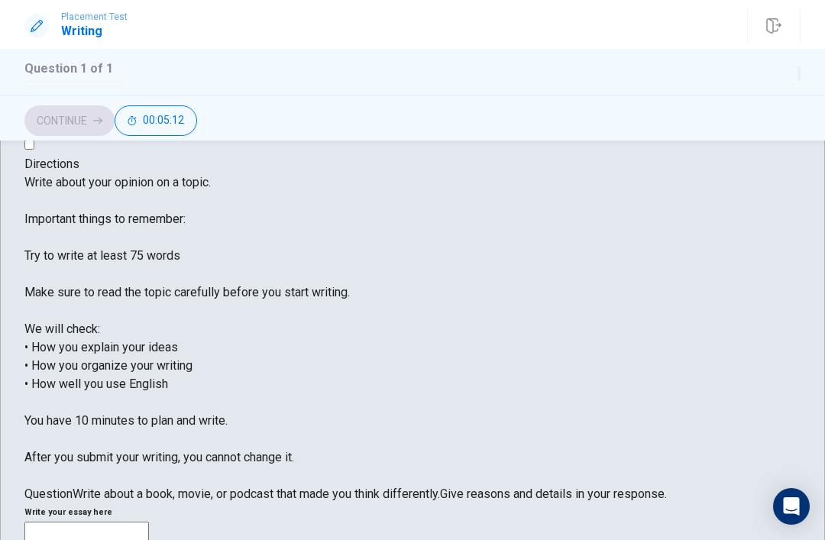
scroll to position [34, 0]
